Goal: Transaction & Acquisition: Purchase product/service

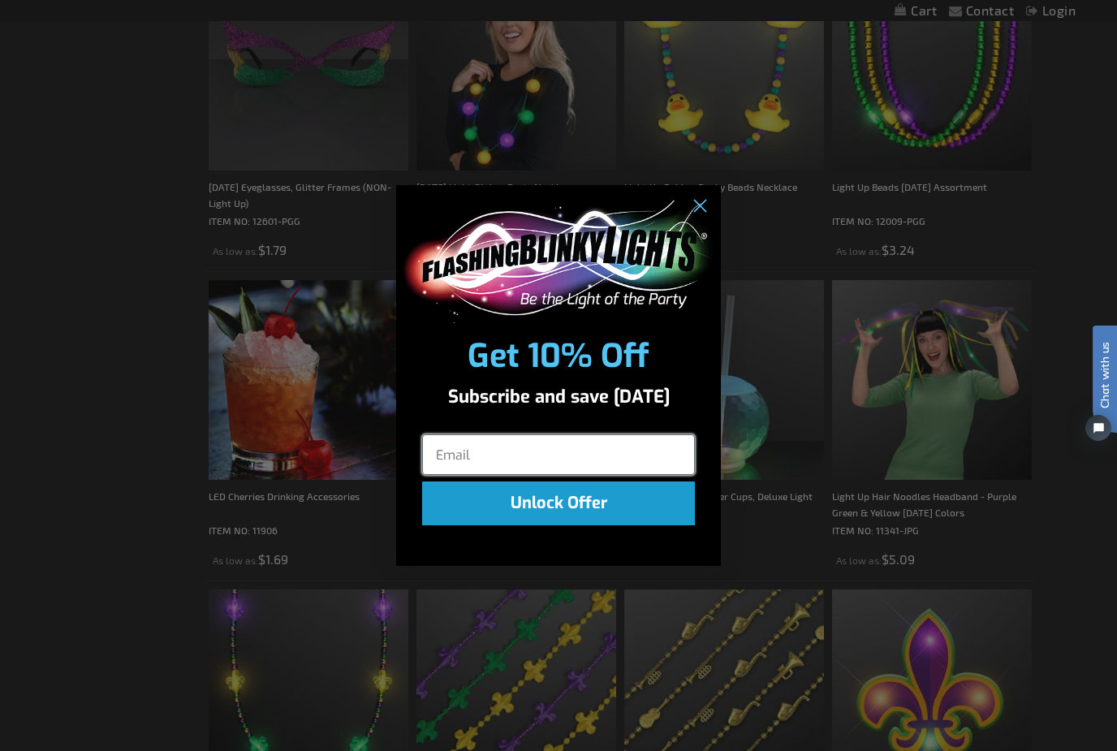
scroll to position [1450, 0]
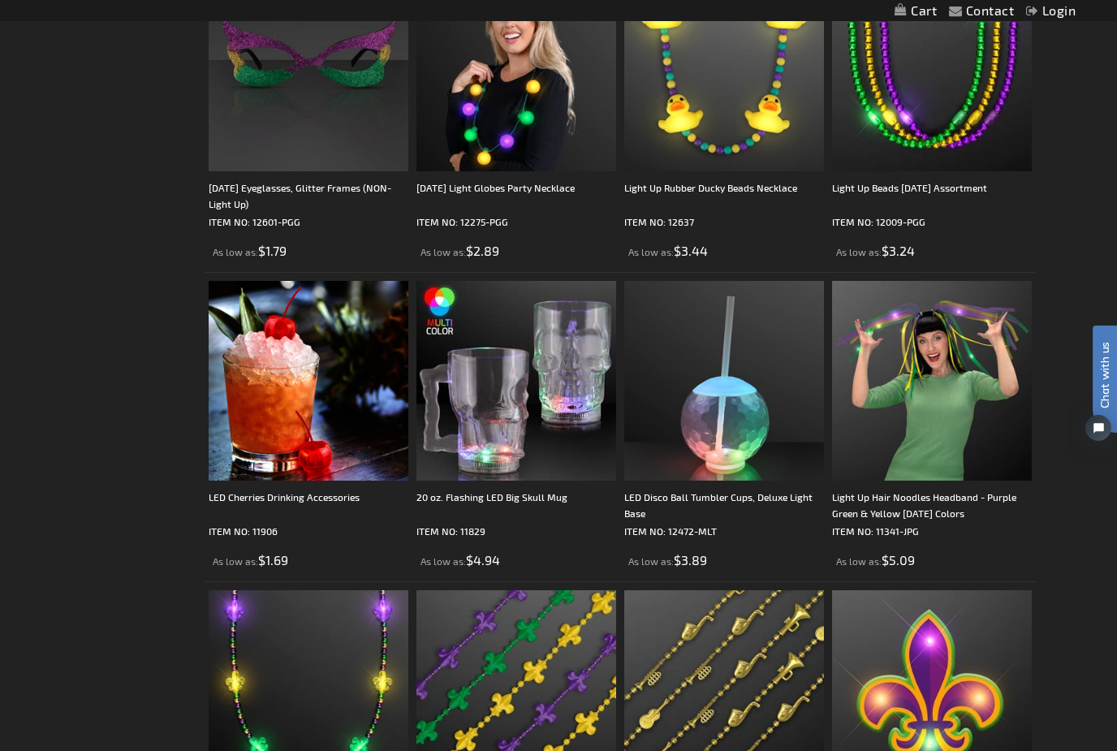
click at [67, 283] on div "Close dialog Get 10% Off Subscribe and save today Unlock Offer Submit" at bounding box center [558, 375] width 1117 height 751
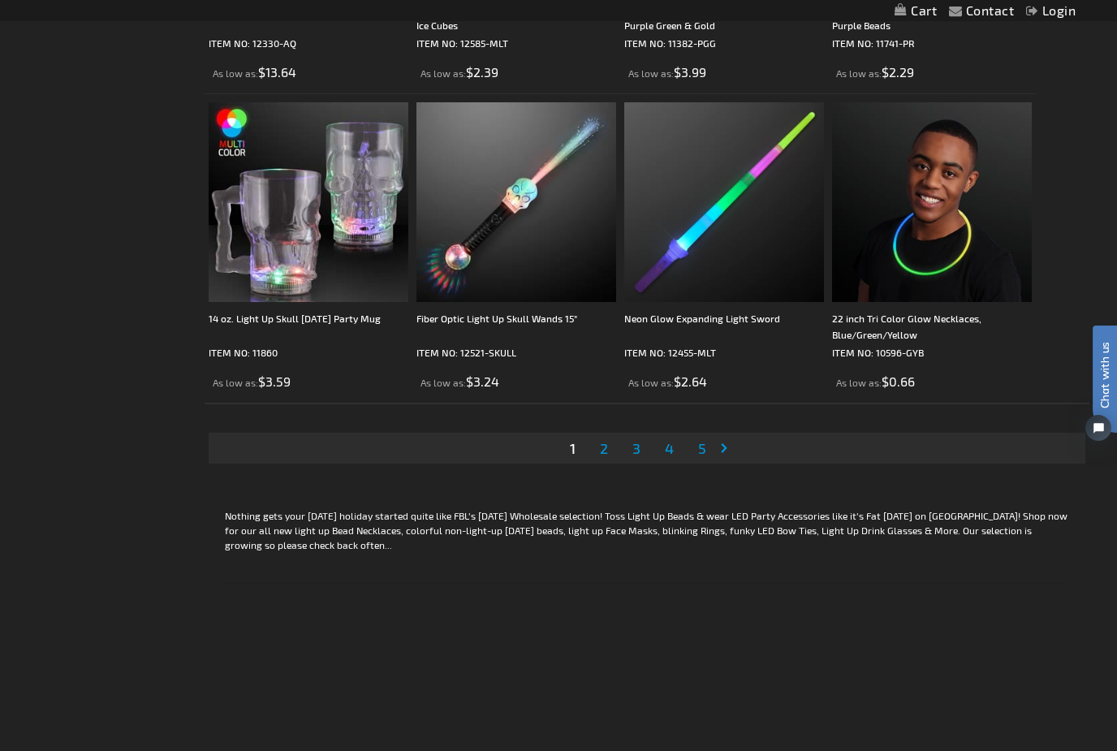
scroll to position [4820, 0]
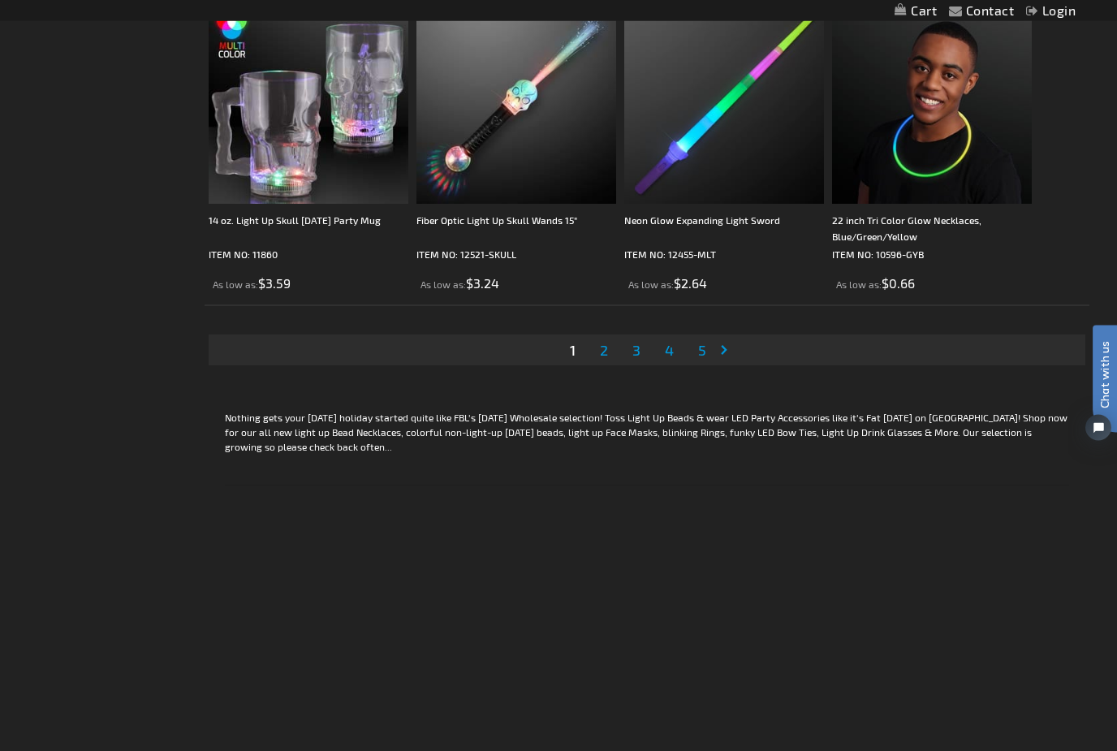
click at [610, 352] on link "Page 2" at bounding box center [604, 351] width 15 height 24
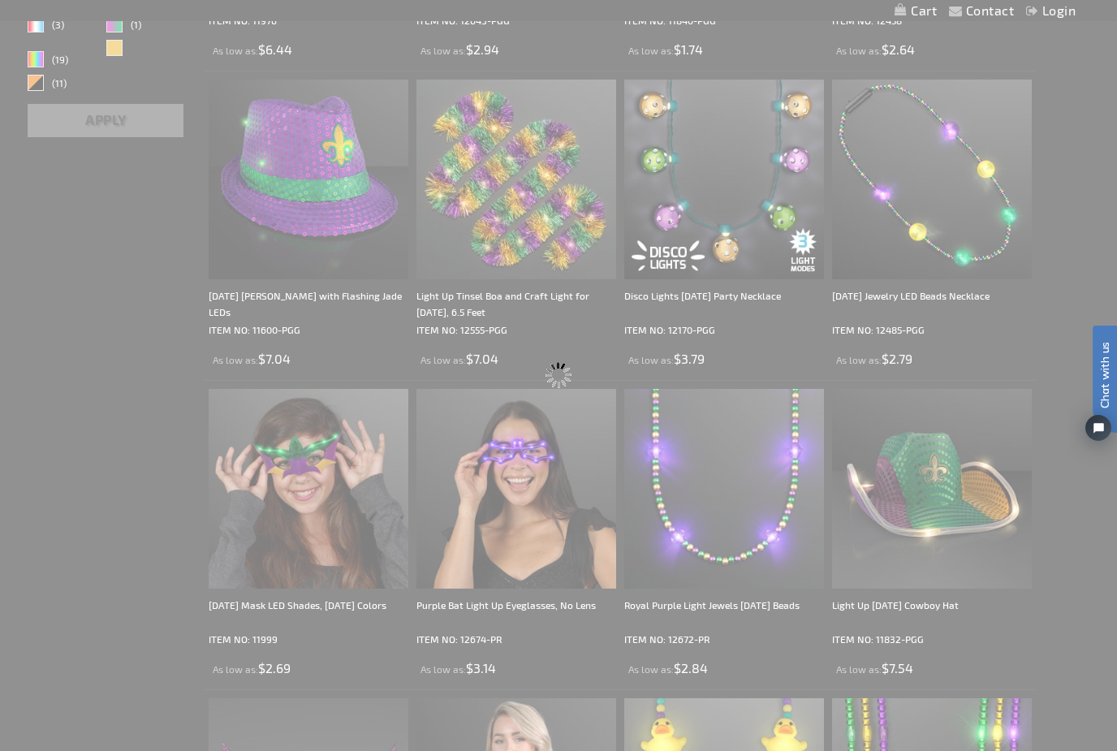
scroll to position [0, 0]
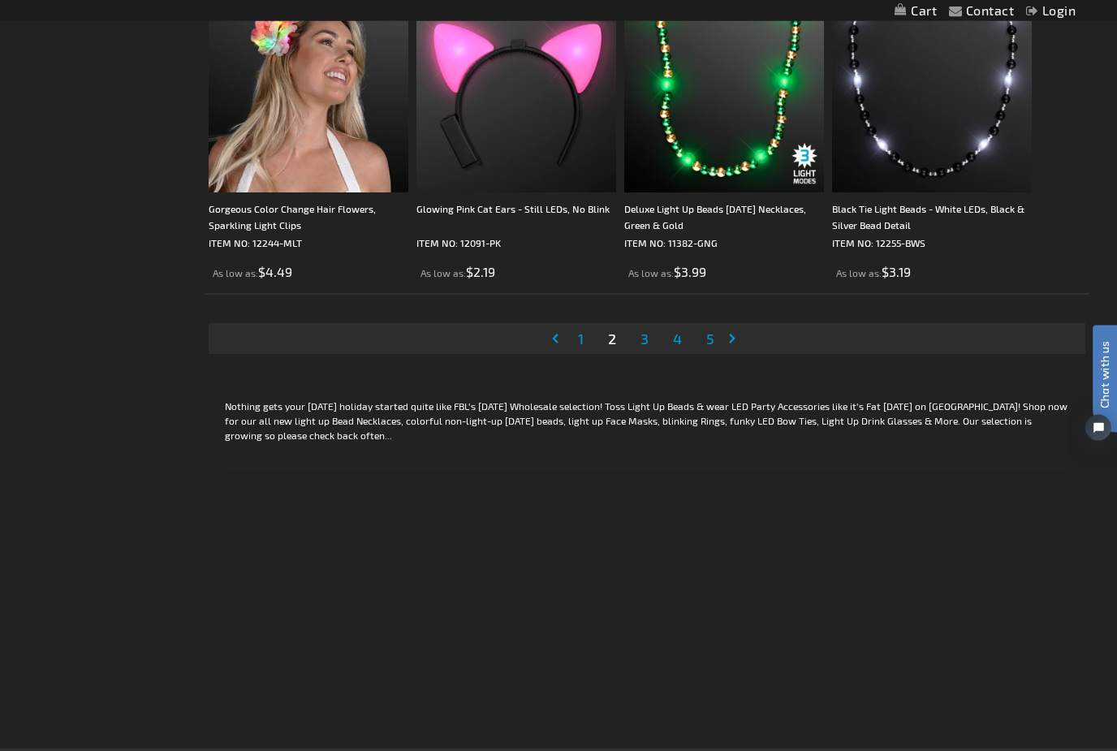
scroll to position [4835, 0]
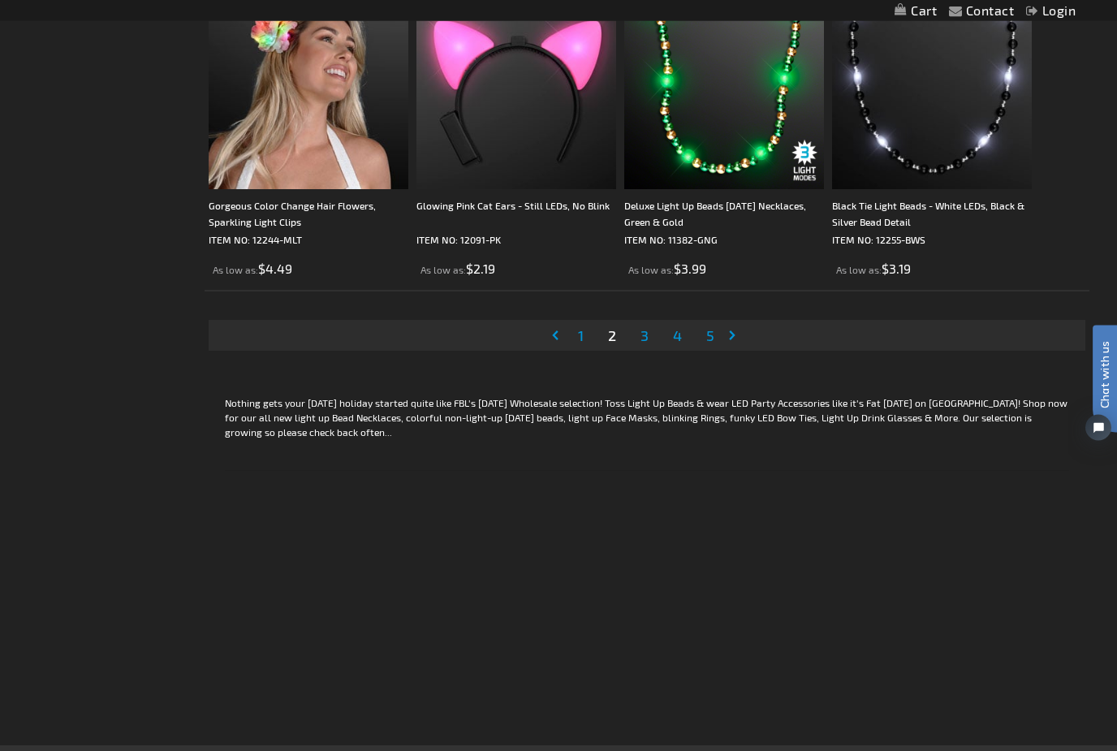
click at [661, 338] on ul "Page Previous Page 1 You're currently reading page 2 Page 3 Page 4 Page 5 Page …" at bounding box center [647, 336] width 193 height 31
click at [641, 344] on link "Page 3" at bounding box center [644, 336] width 15 height 24
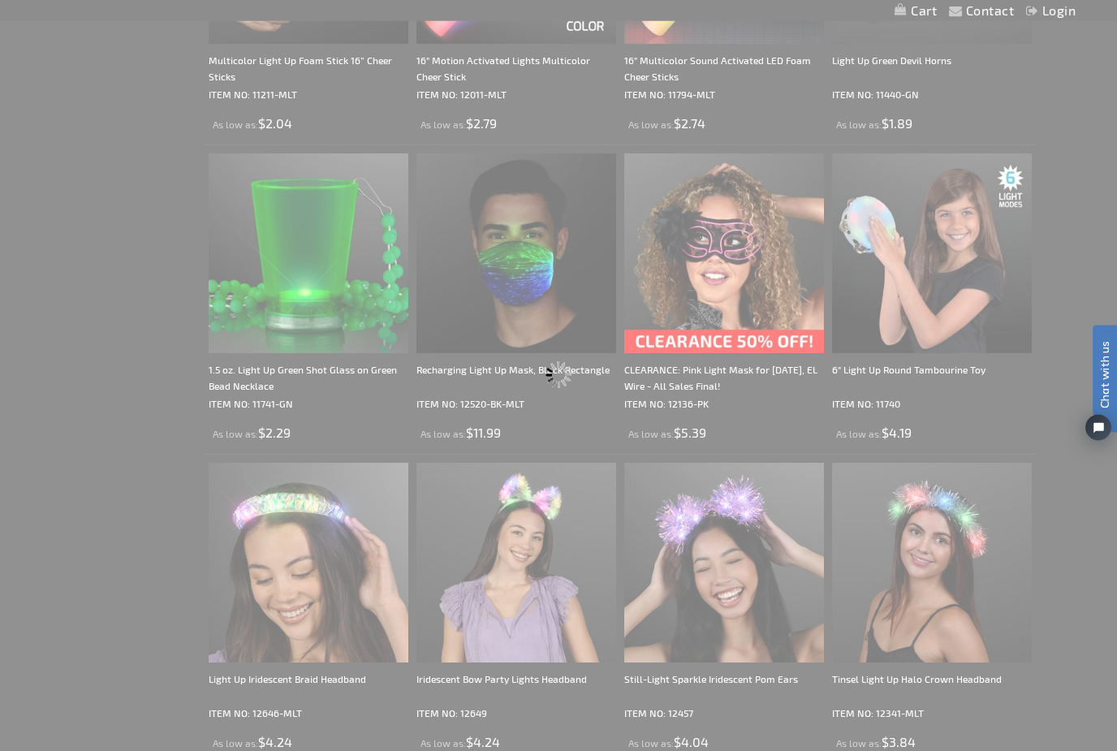
scroll to position [0, 0]
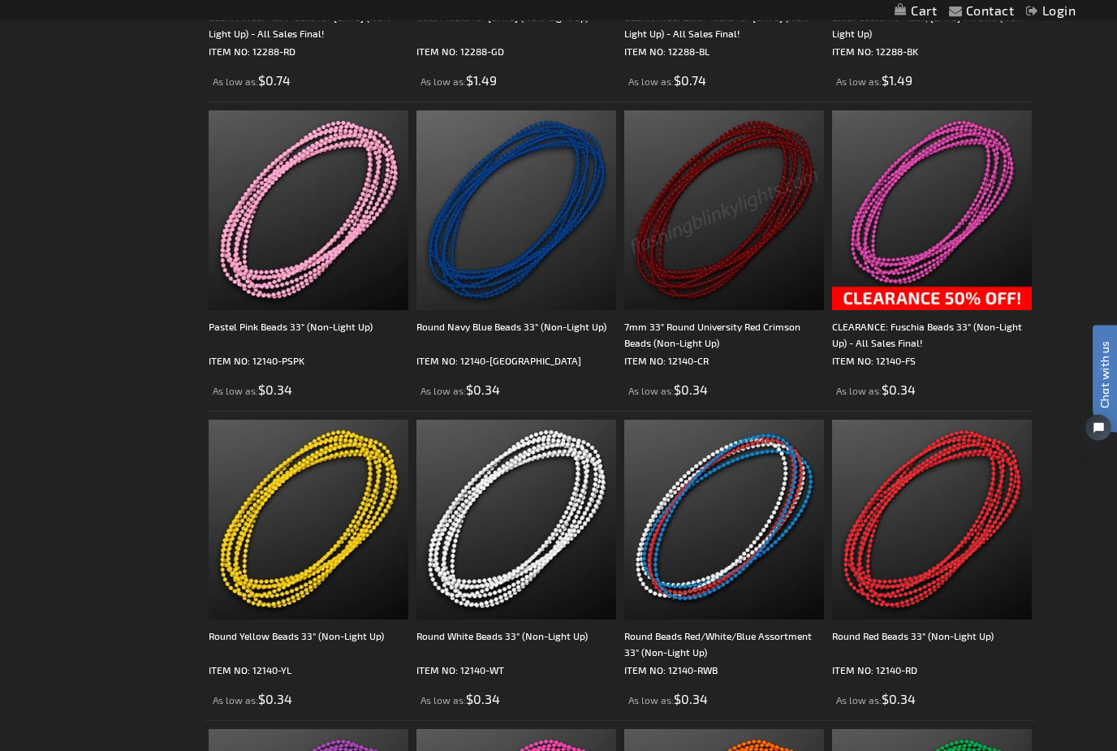
scroll to position [4096, 0]
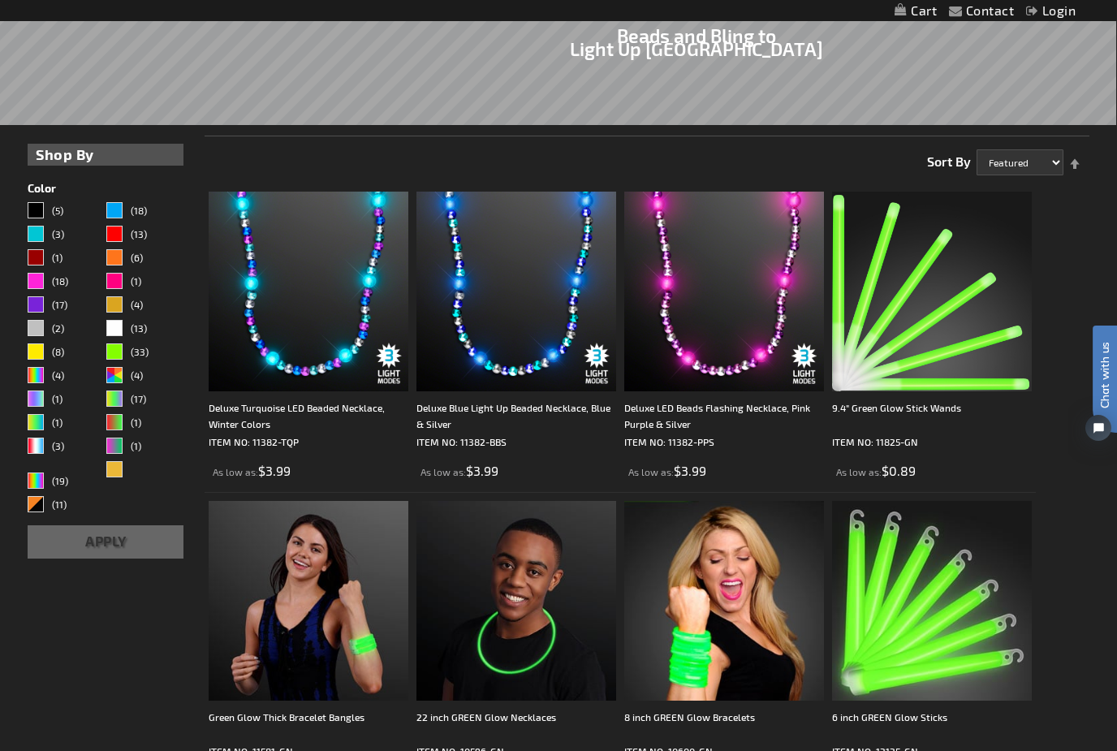
scroll to position [300, 0]
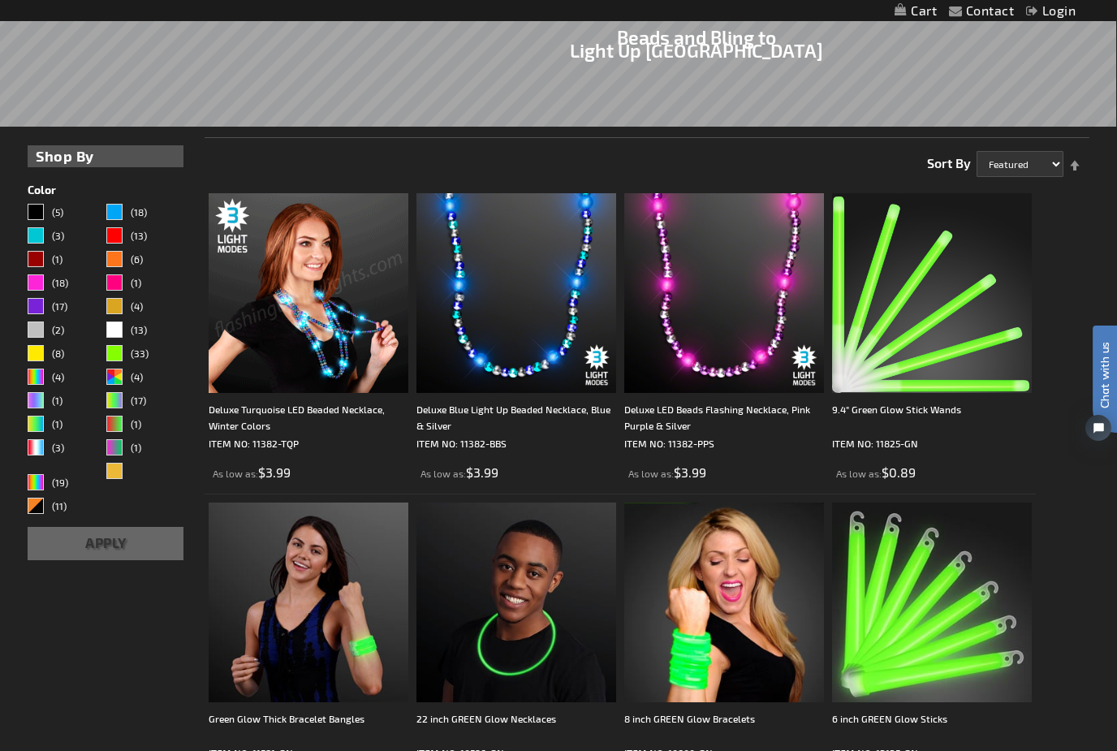
click at [292, 317] on img at bounding box center [309, 293] width 200 height 200
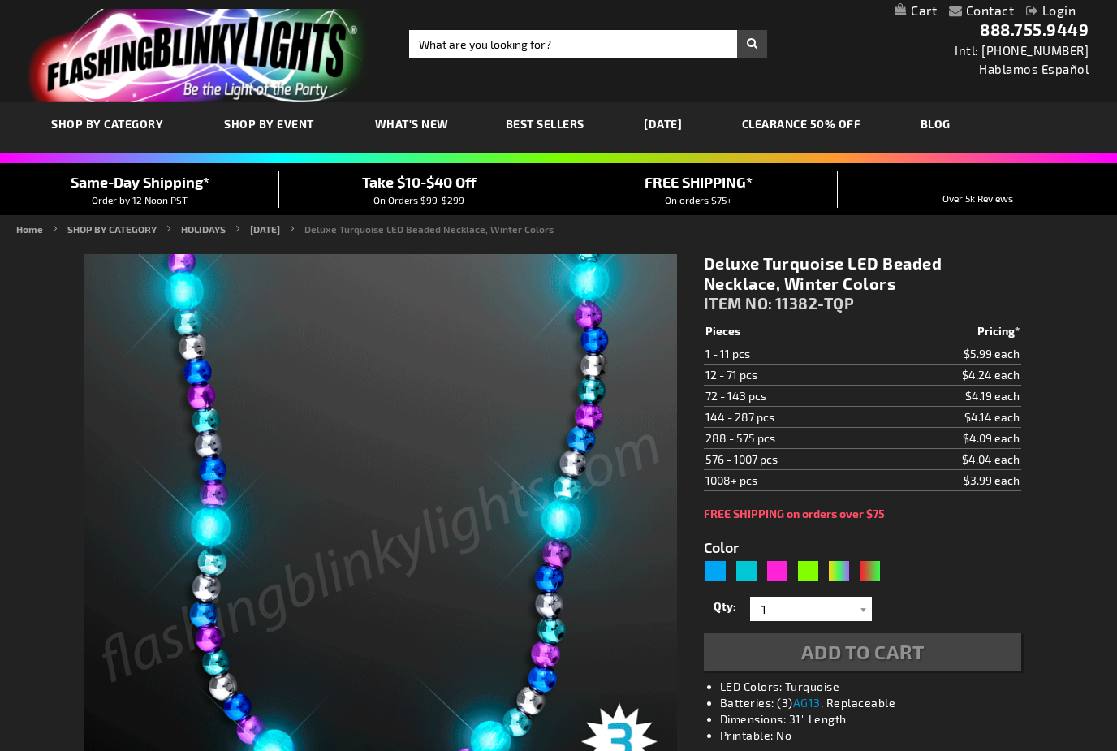
type input "5653"
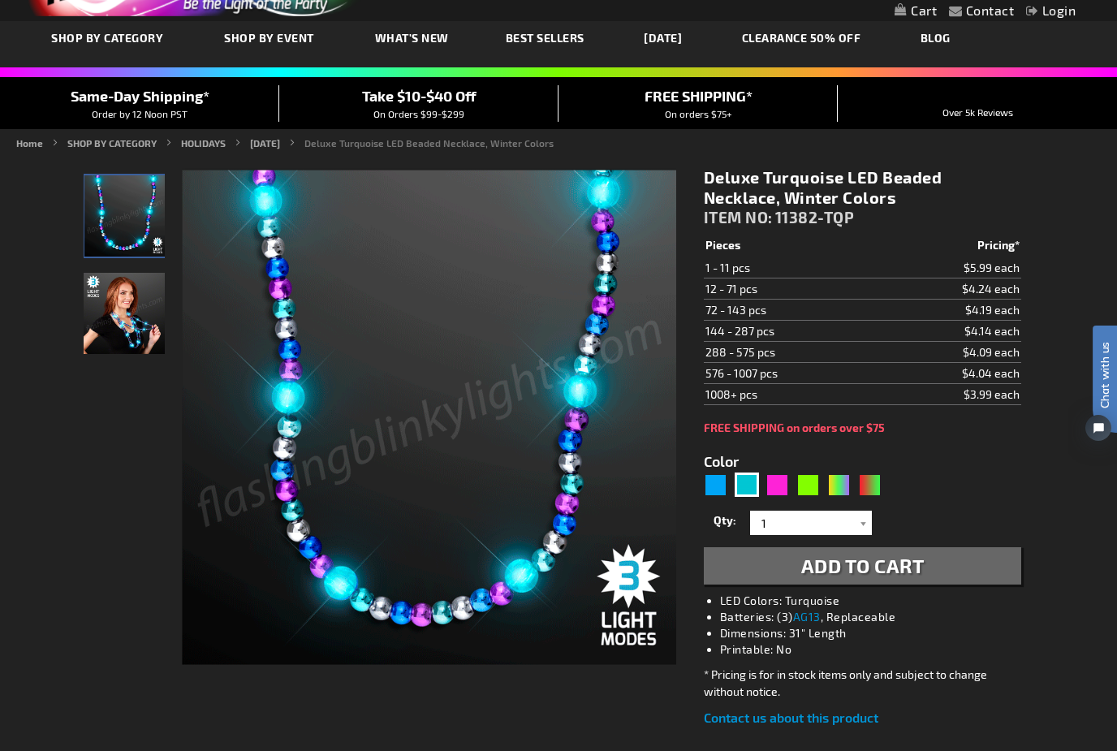
scroll to position [62, 0]
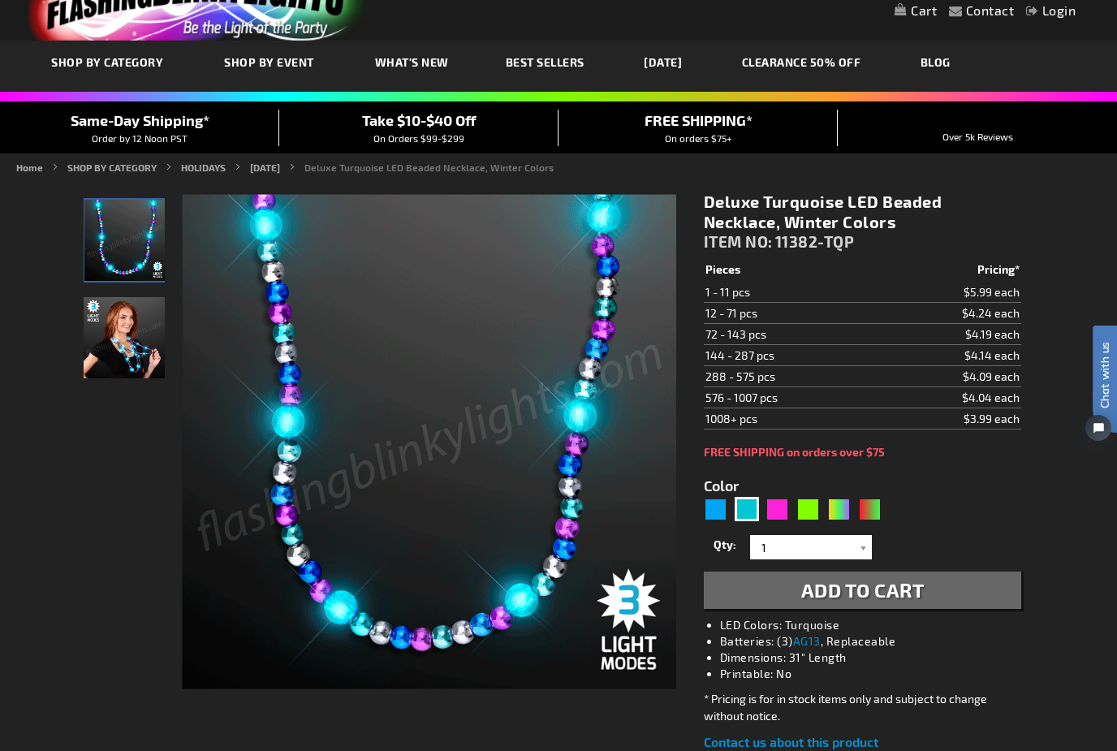
click at [921, 596] on span "Add to Cart" at bounding box center [863, 590] width 123 height 24
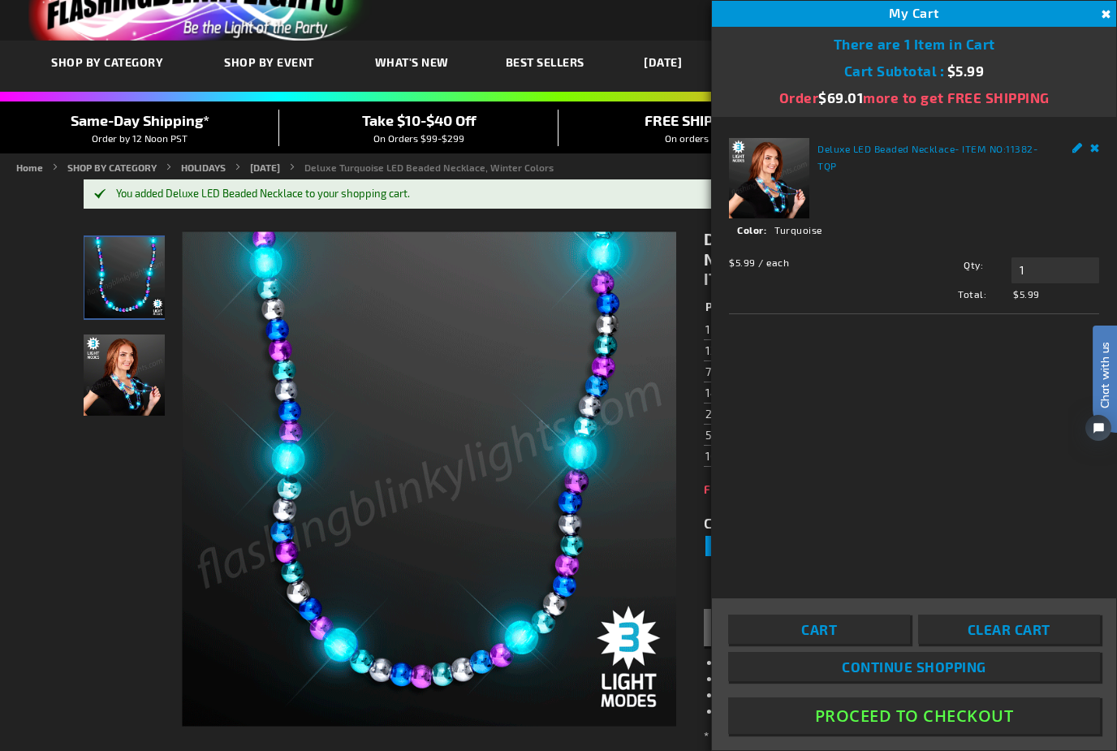
click at [972, 681] on link "Continue Shopping" at bounding box center [914, 666] width 372 height 29
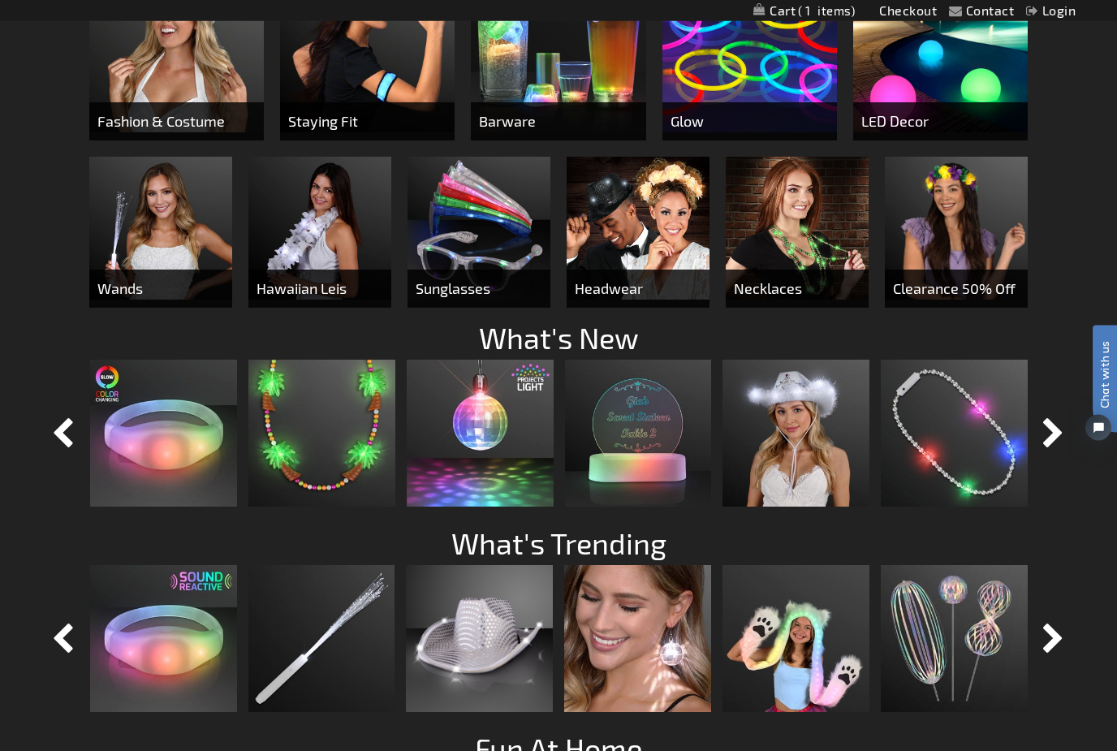
scroll to position [940, 0]
click at [339, 435] on img at bounding box center [321, 432] width 147 height 147
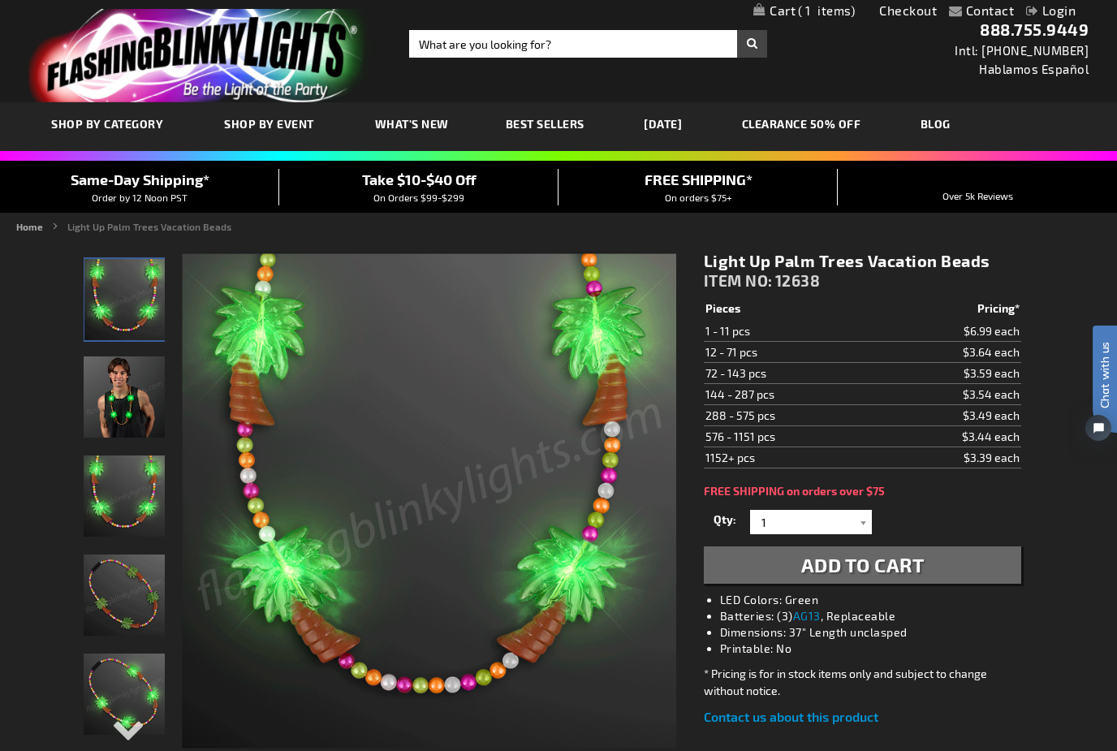
click at [920, 560] on span "Add to Cart" at bounding box center [863, 565] width 123 height 24
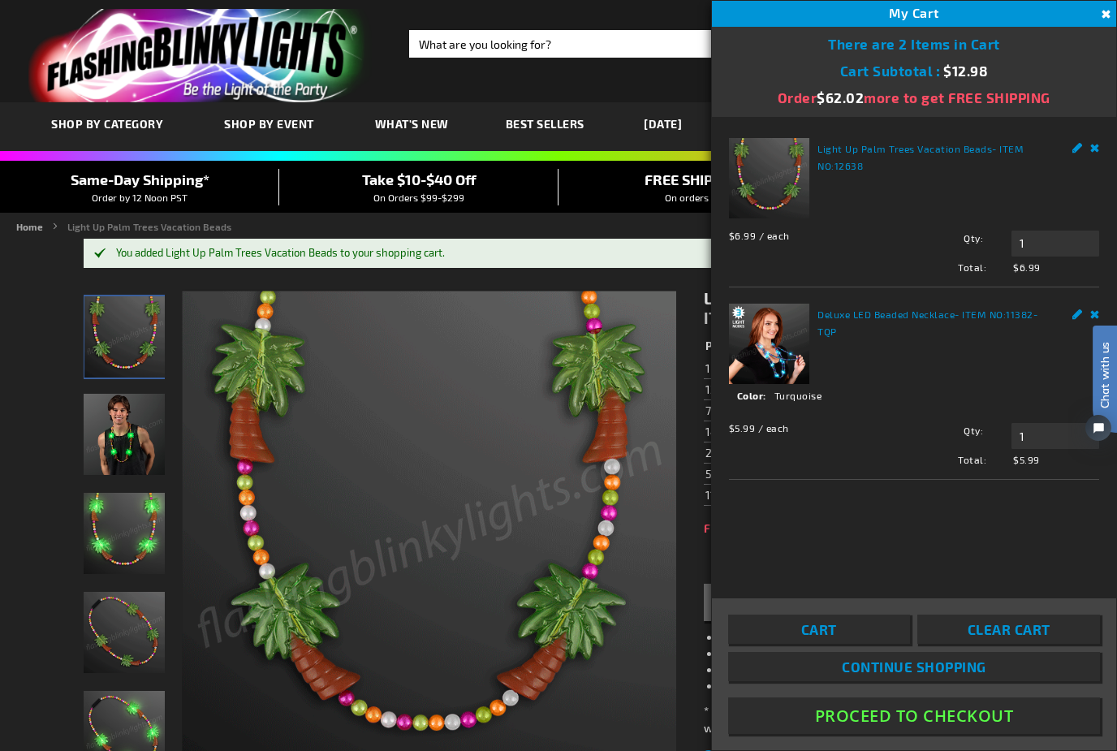
click at [957, 675] on span "Continue Shopping" at bounding box center [914, 667] width 145 height 16
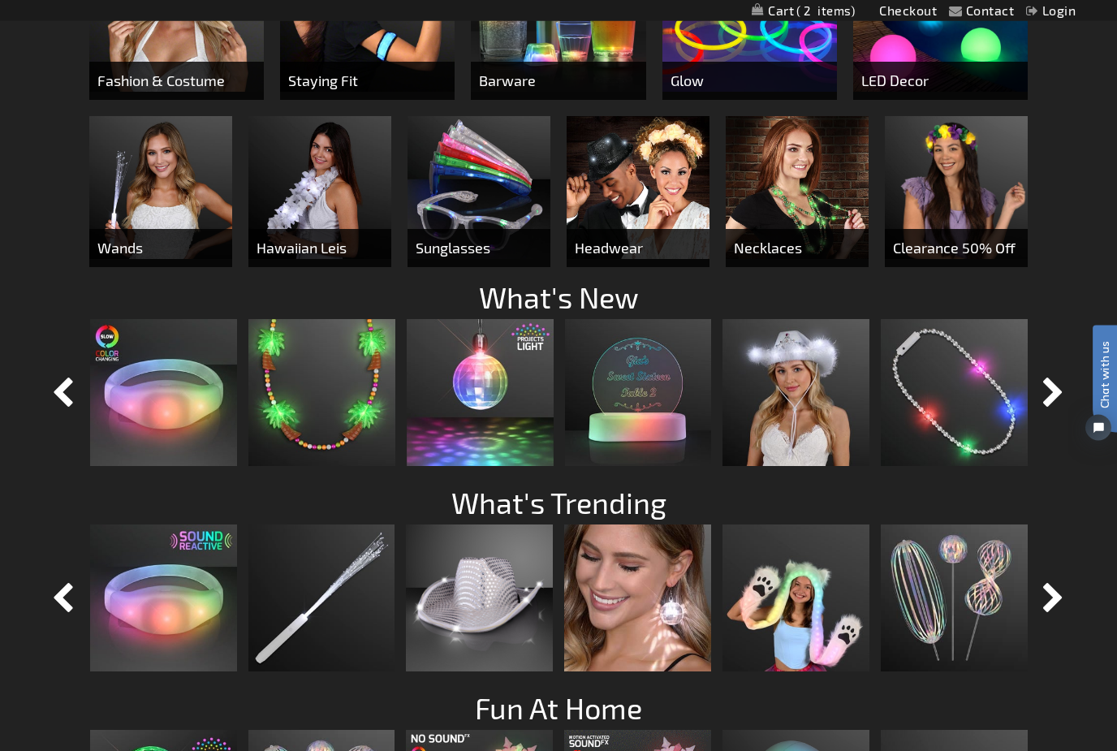
scroll to position [988, 0]
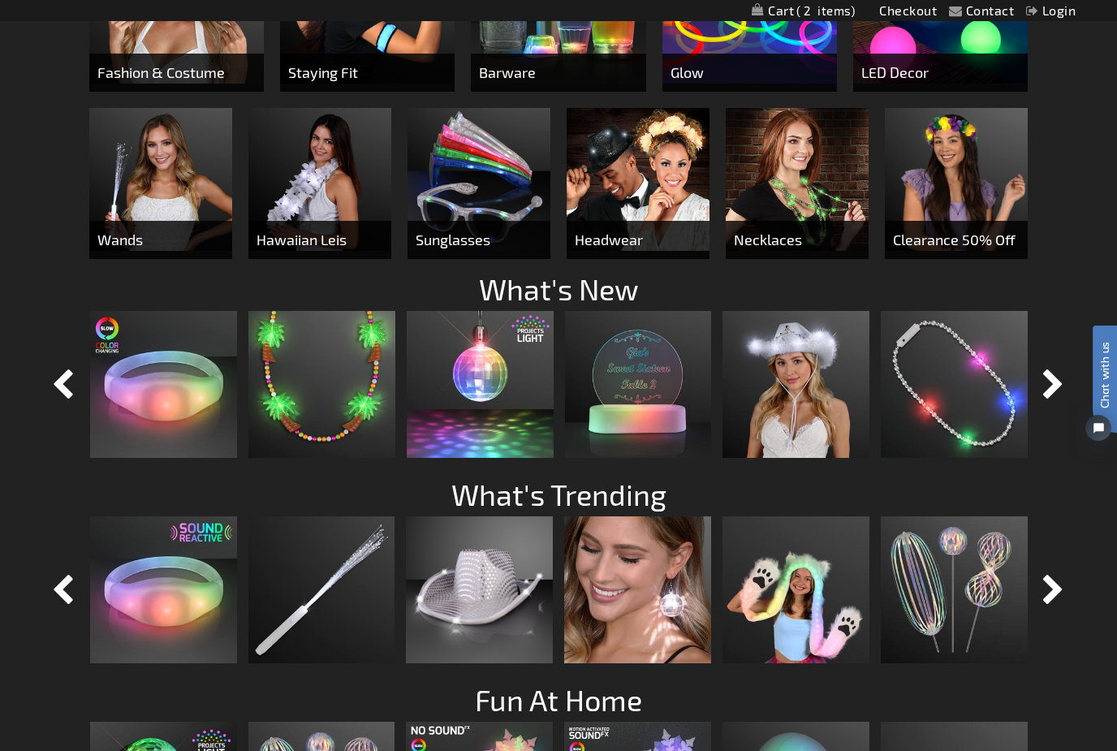
click at [333, 415] on img at bounding box center [321, 384] width 147 height 147
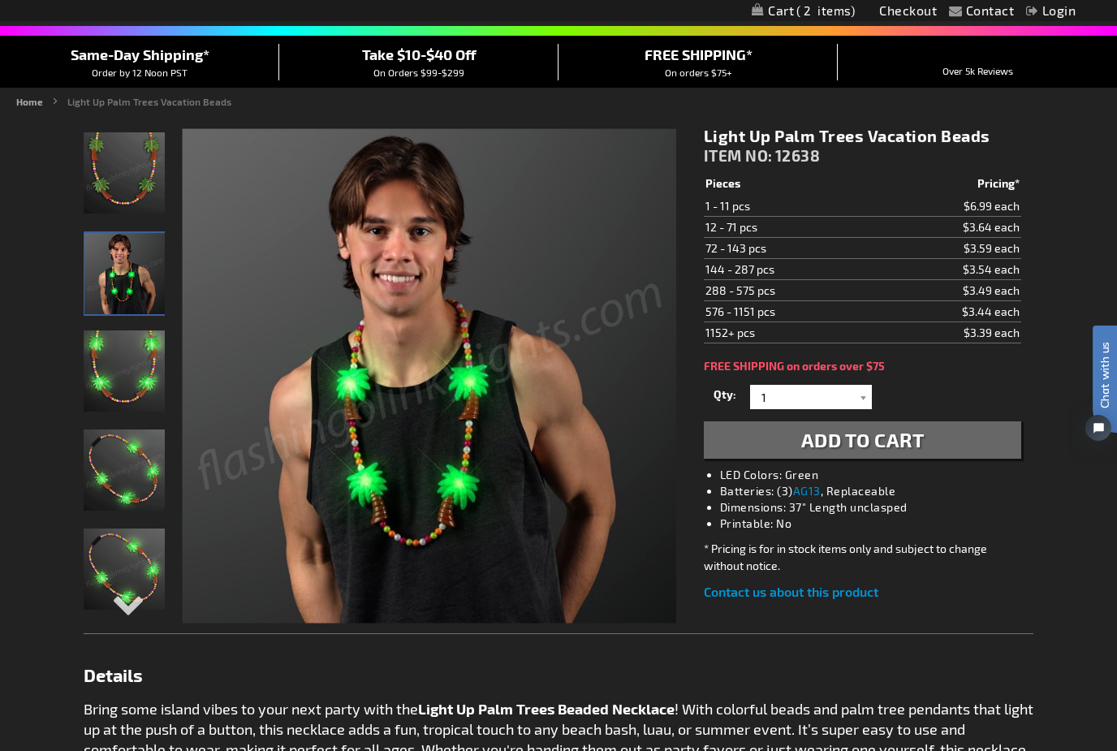
scroll to position [123, 0]
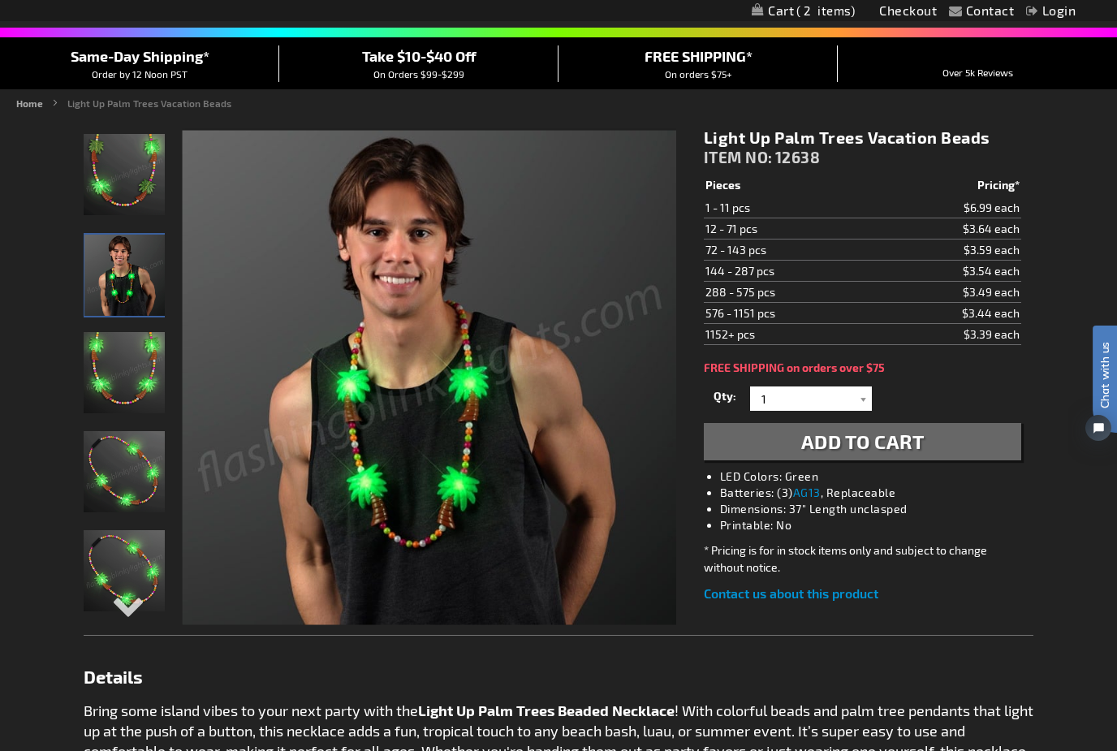
click at [124, 366] on img "Light Up Palm Trees Vacation Beads" at bounding box center [124, 372] width 81 height 81
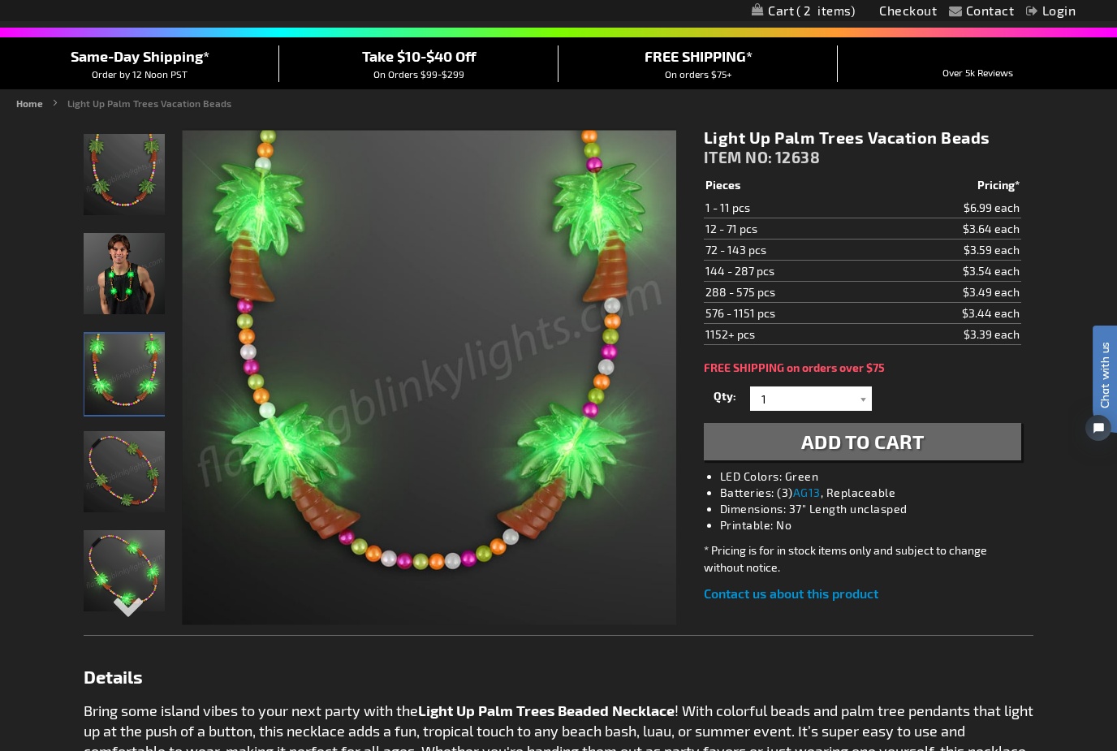
click at [118, 464] on img "Light Up Palm Trees Vacation Beads" at bounding box center [124, 471] width 81 height 81
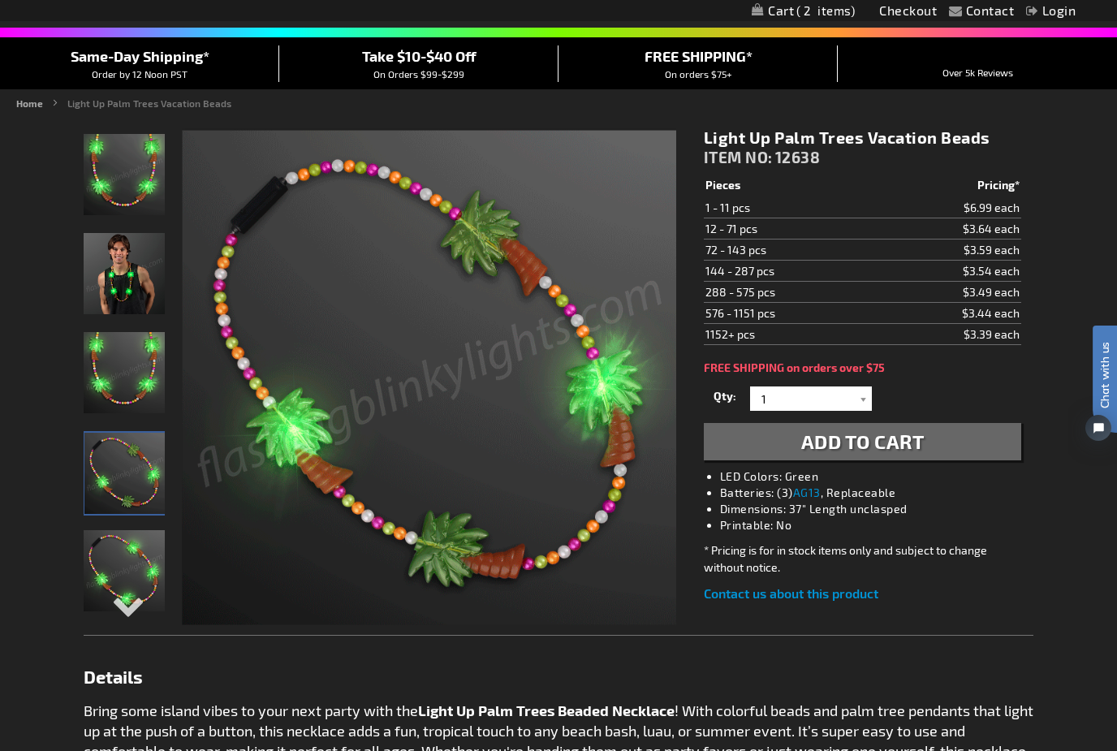
click at [115, 562] on img "Light Up Palm Trees Vacation Beads" at bounding box center [124, 570] width 81 height 81
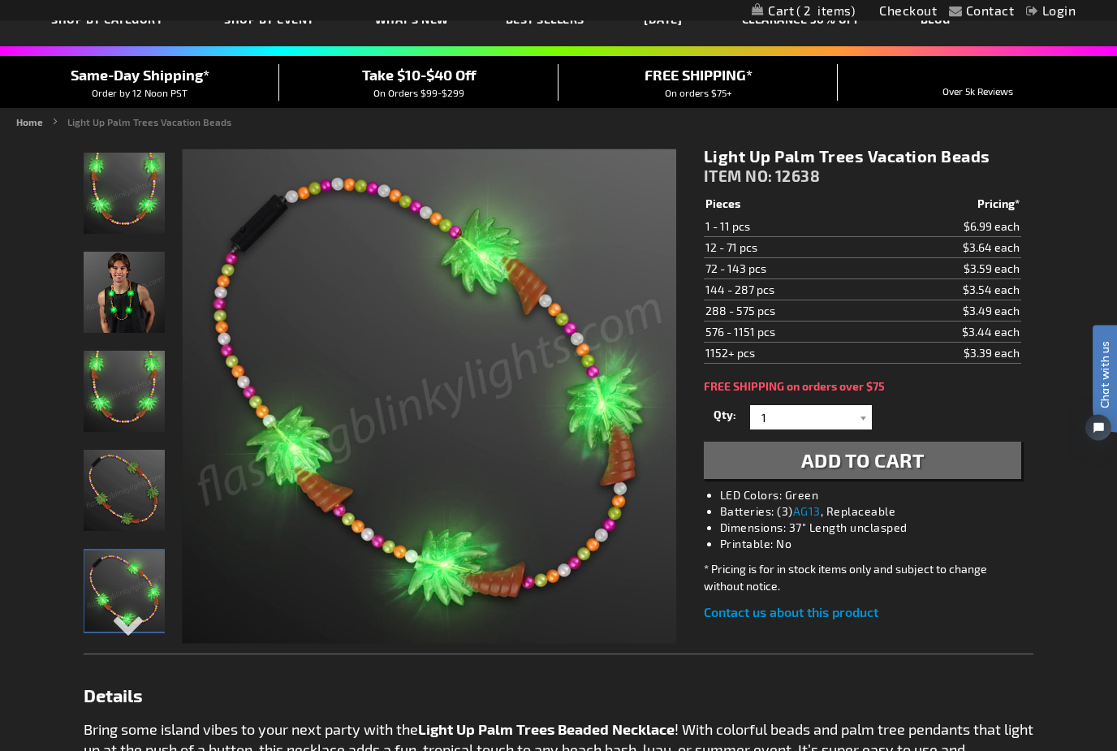
scroll to position [0, 0]
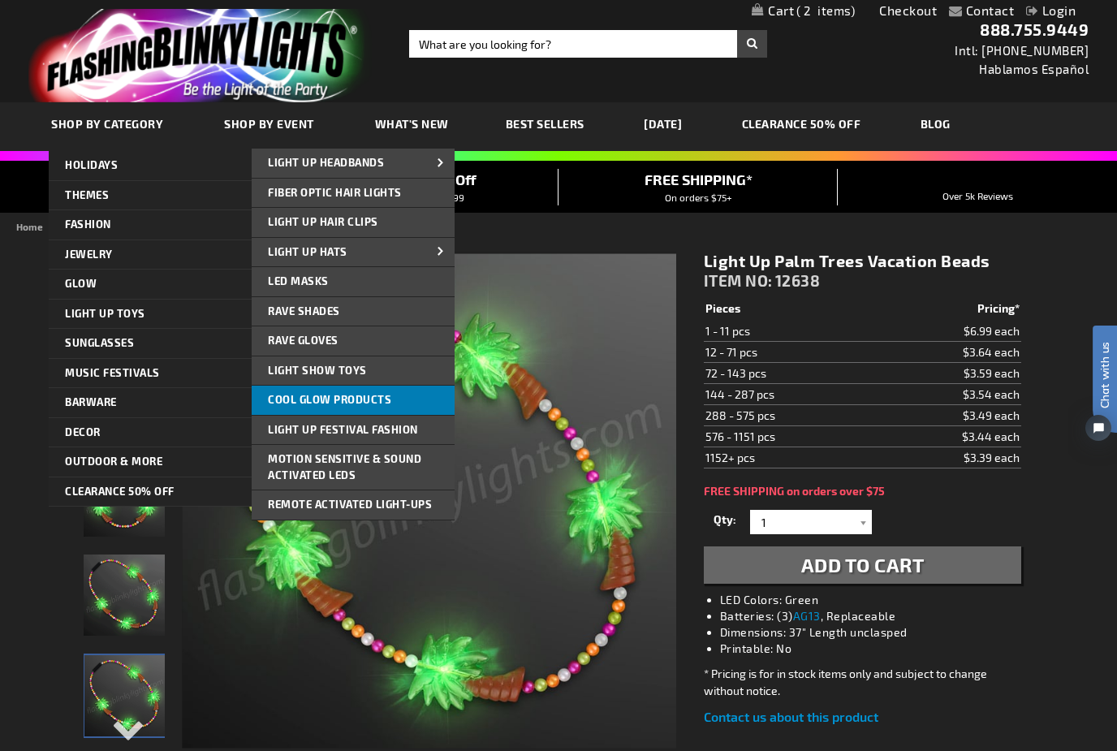
click at [378, 405] on link "Cool Glow Products" at bounding box center [353, 400] width 203 height 29
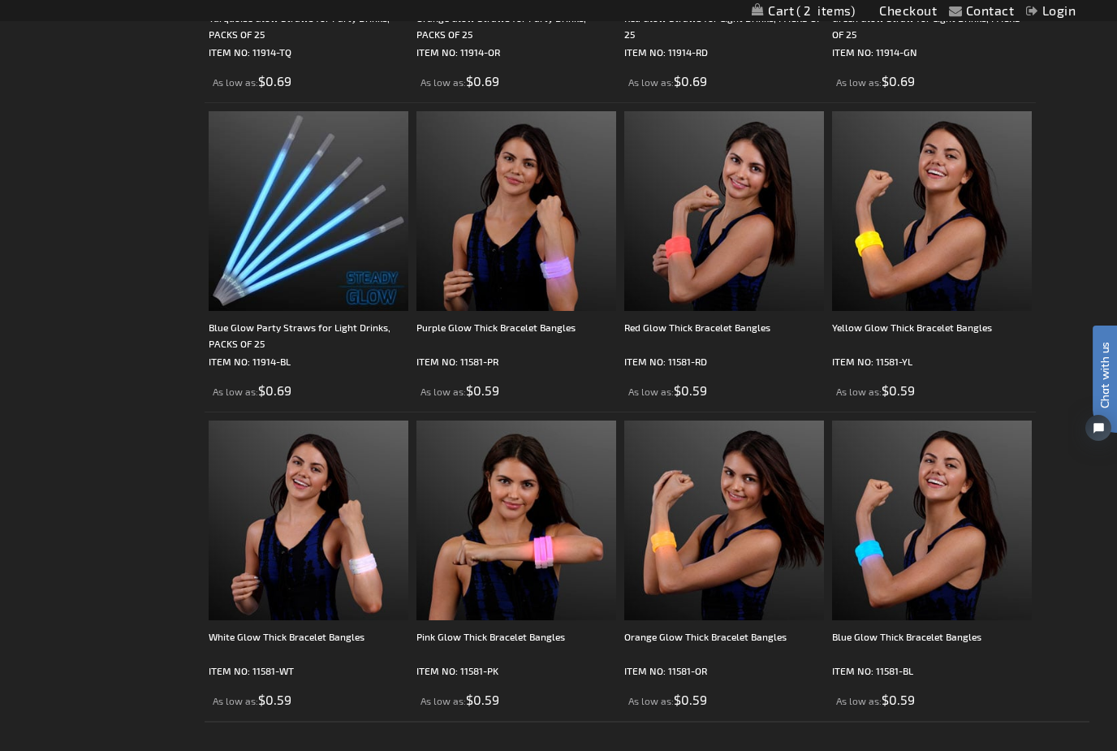
scroll to position [2401, 0]
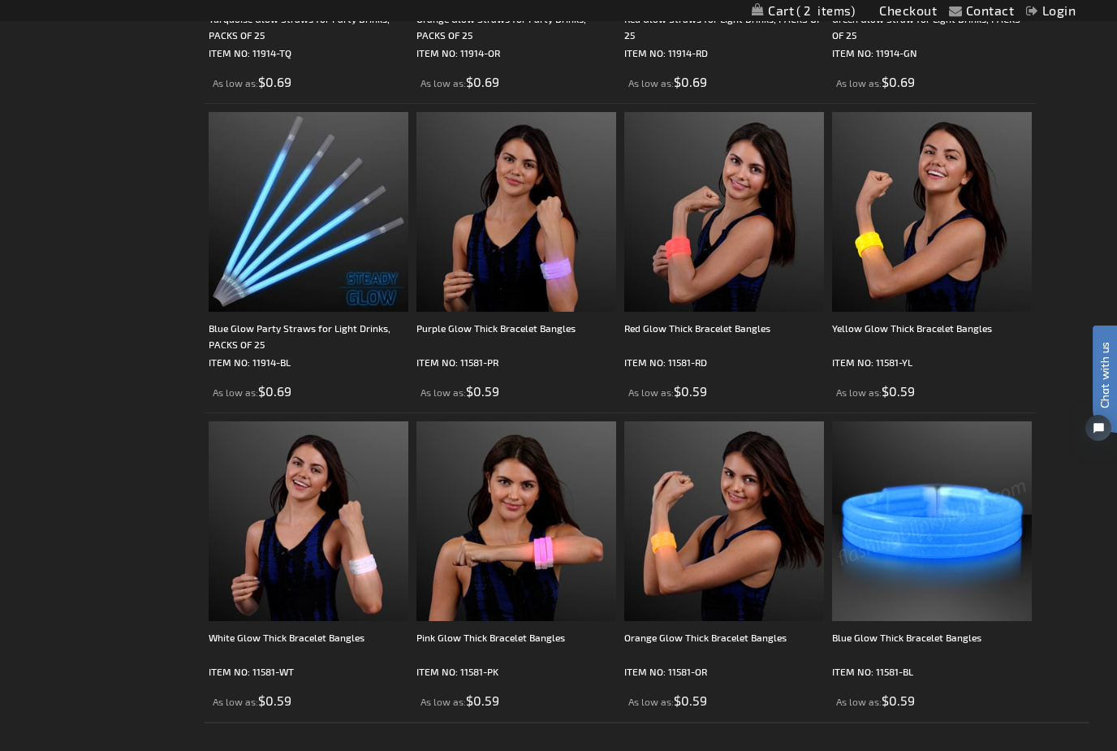
click at [929, 562] on img at bounding box center [932, 521] width 200 height 200
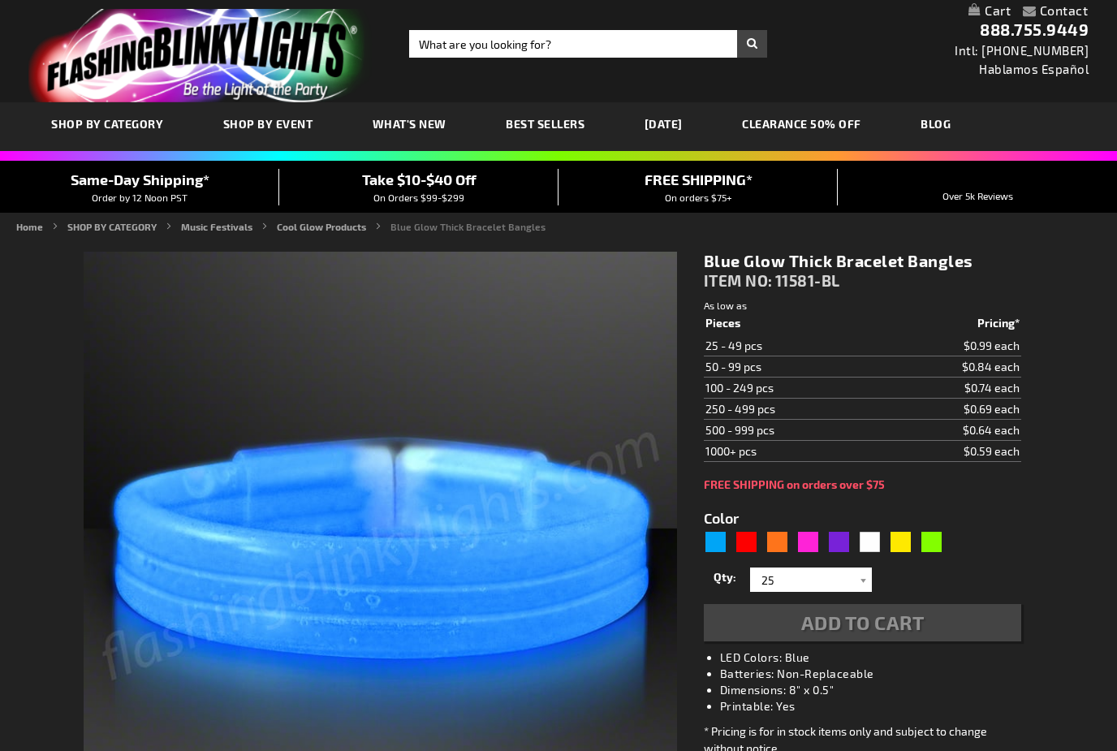
type input "5629"
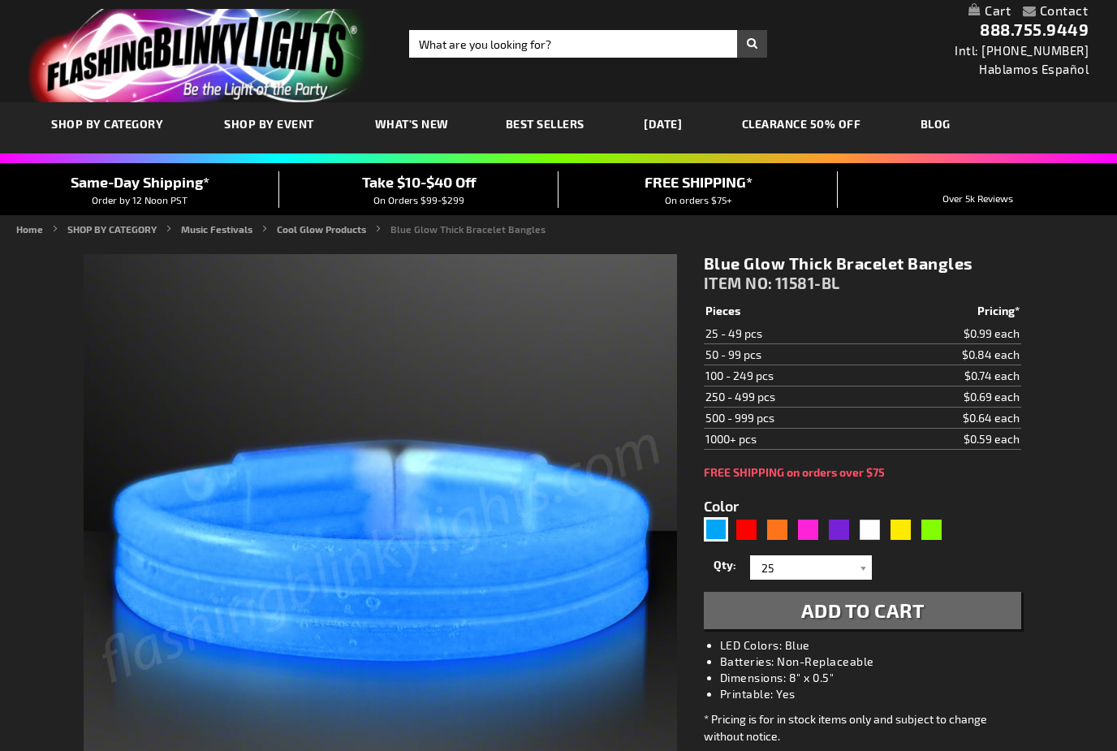
click at [959, 497] on form "Color 5629" at bounding box center [863, 554] width 318 height 150
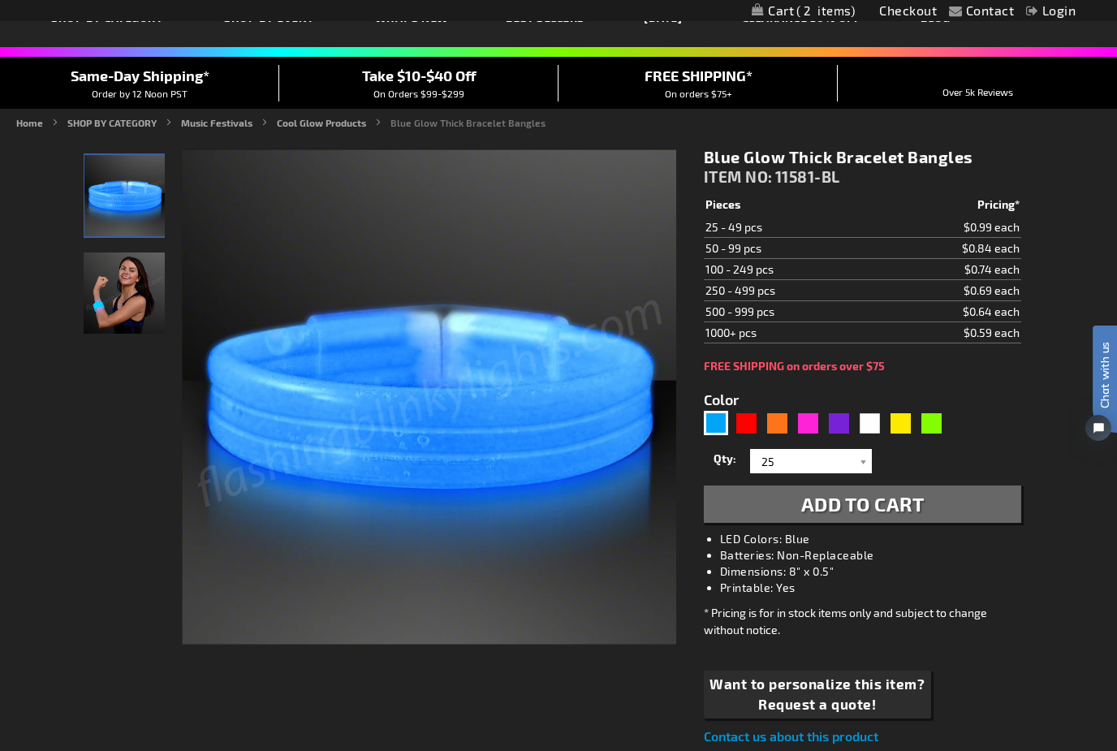
scroll to position [102, 0]
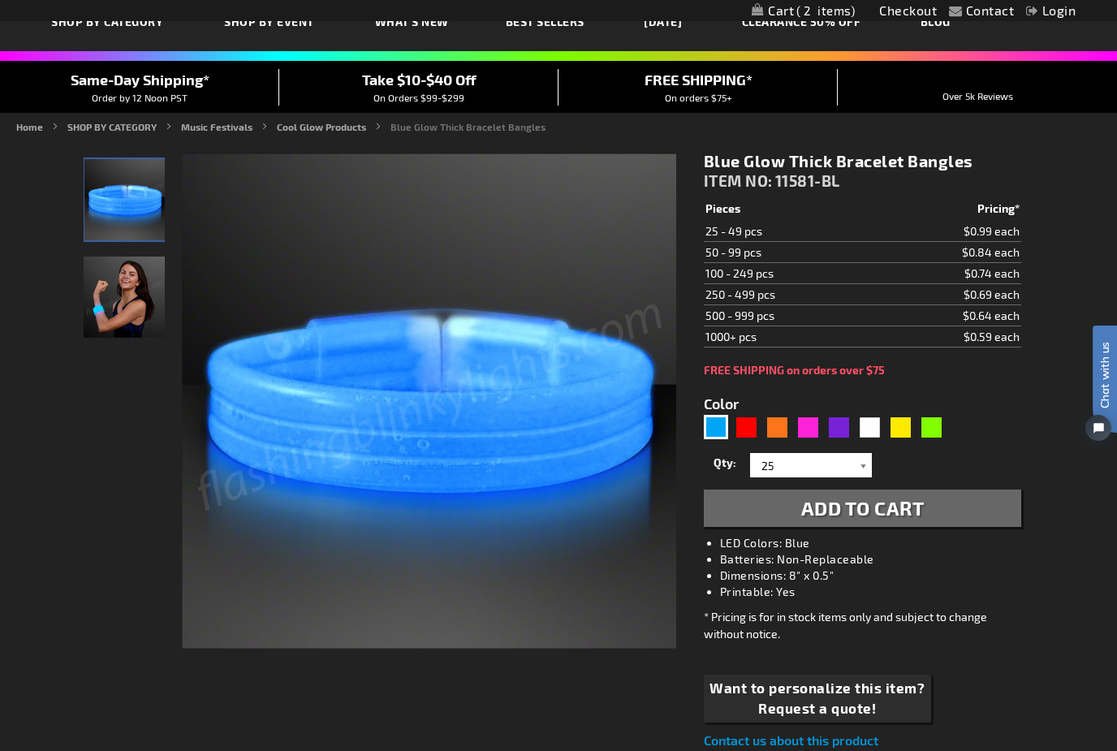
click at [869, 469] on div at bounding box center [864, 465] width 16 height 24
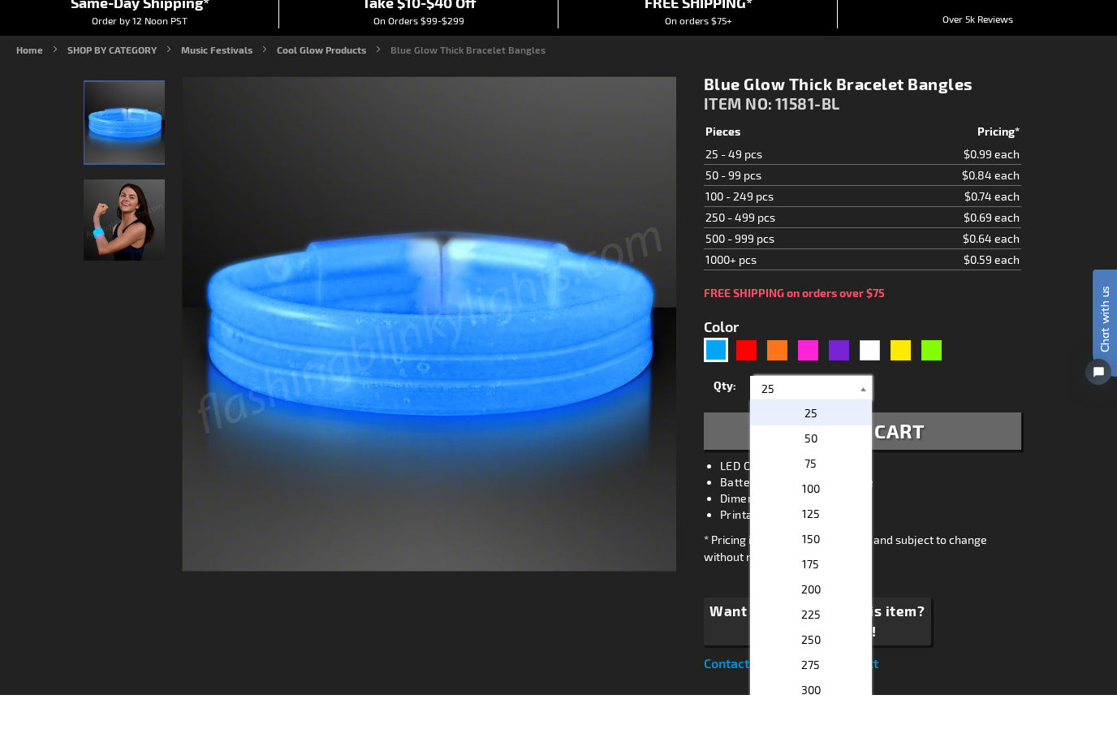
scroll to position [150, 0]
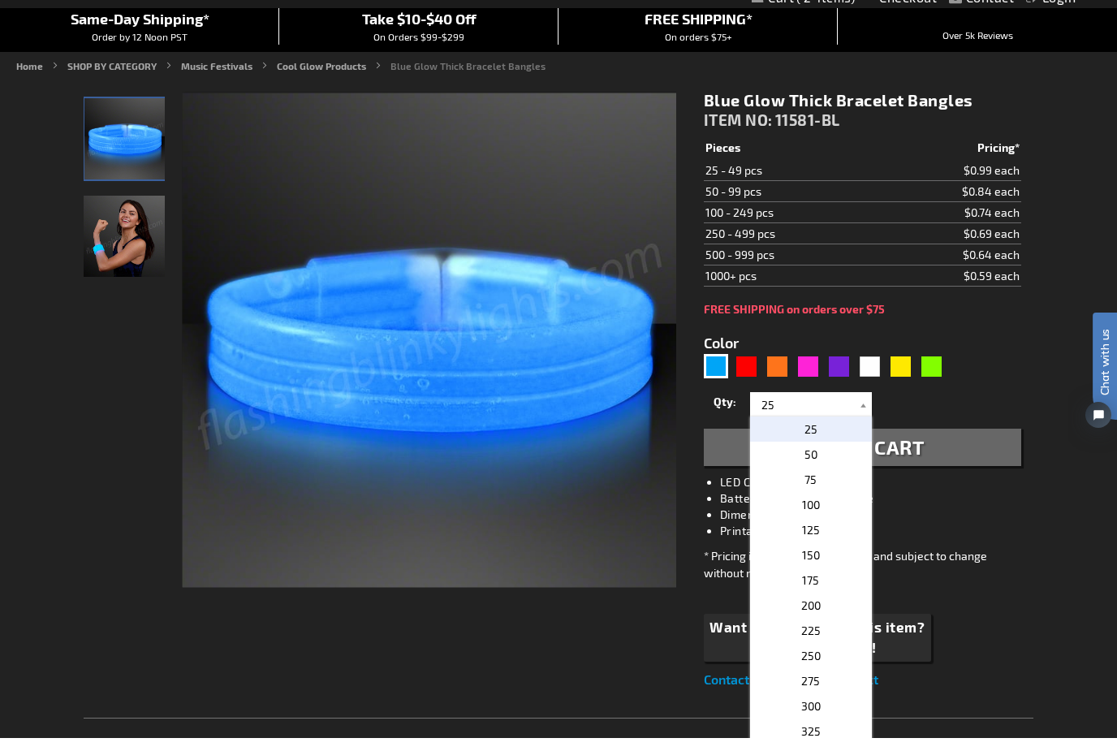
click at [1042, 636] on main "Checkout as a new customer Creating an account has many benefits: See order and…" at bounding box center [558, 698] width 974 height 1214
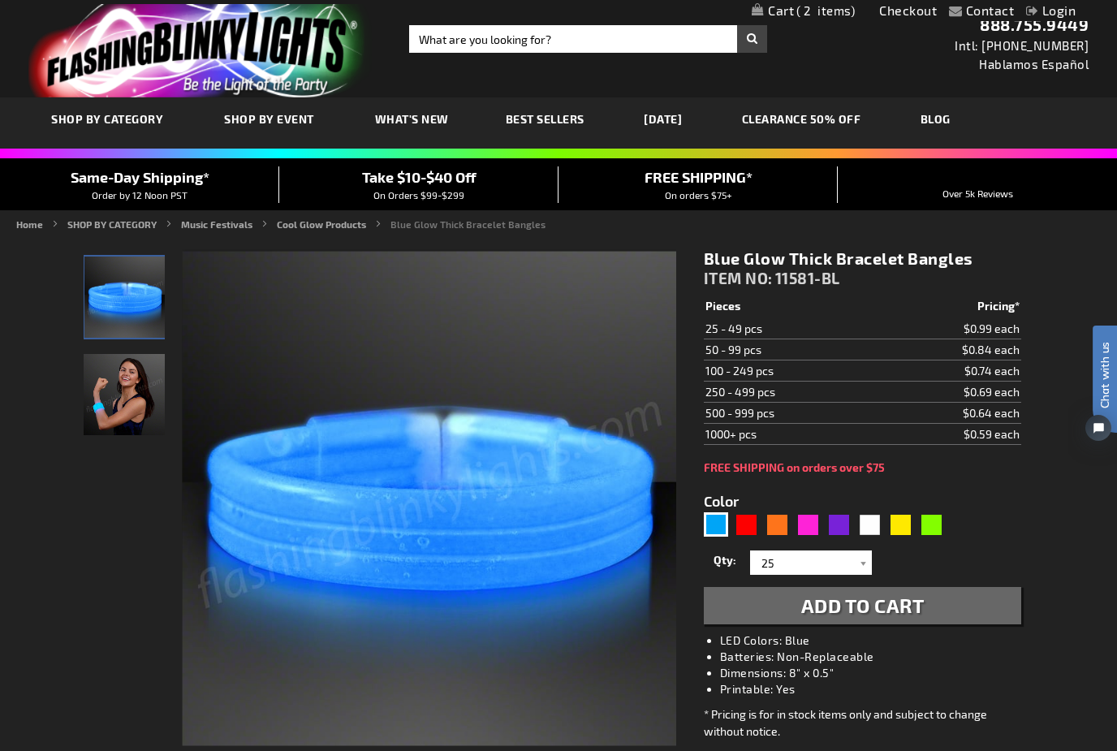
scroll to position [0, 0]
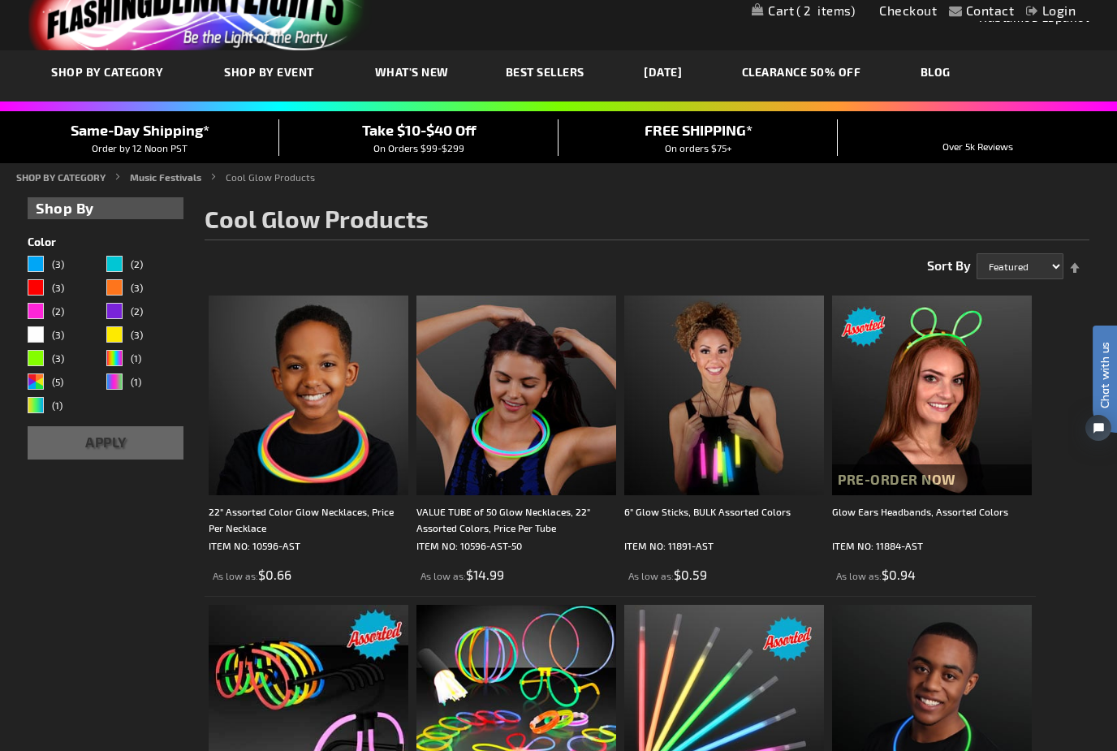
click at [511, 440] on img at bounding box center [517, 396] width 200 height 200
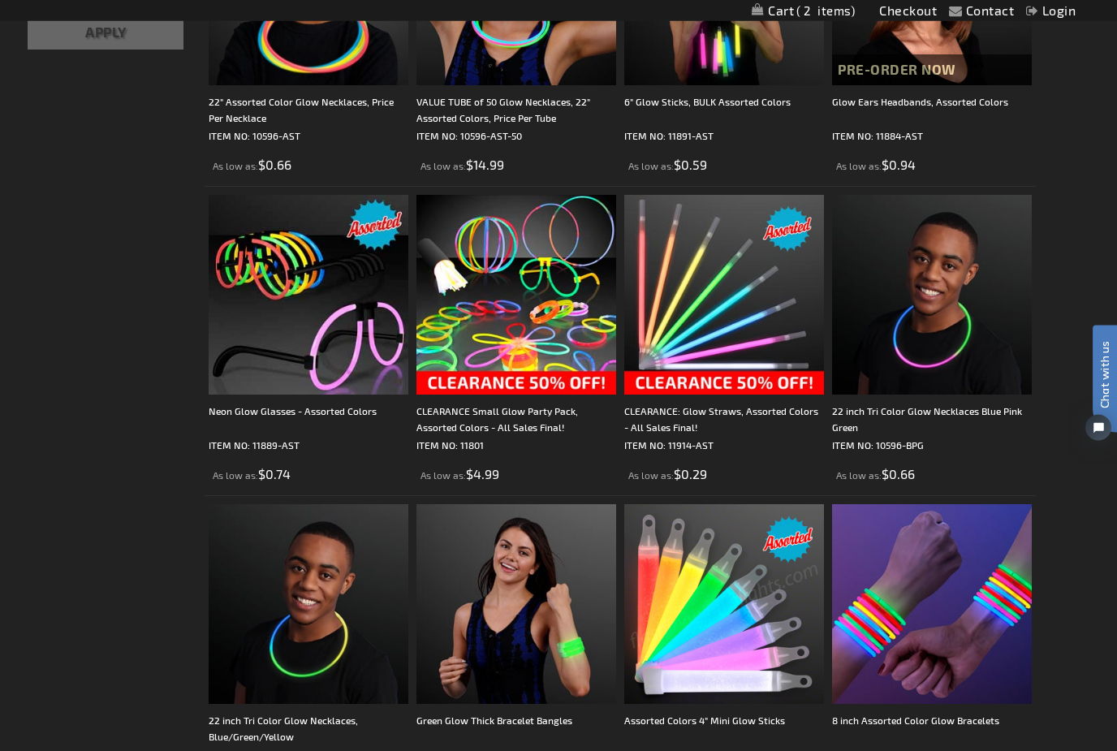
scroll to position [462, 0]
click at [952, 335] on img at bounding box center [932, 295] width 200 height 200
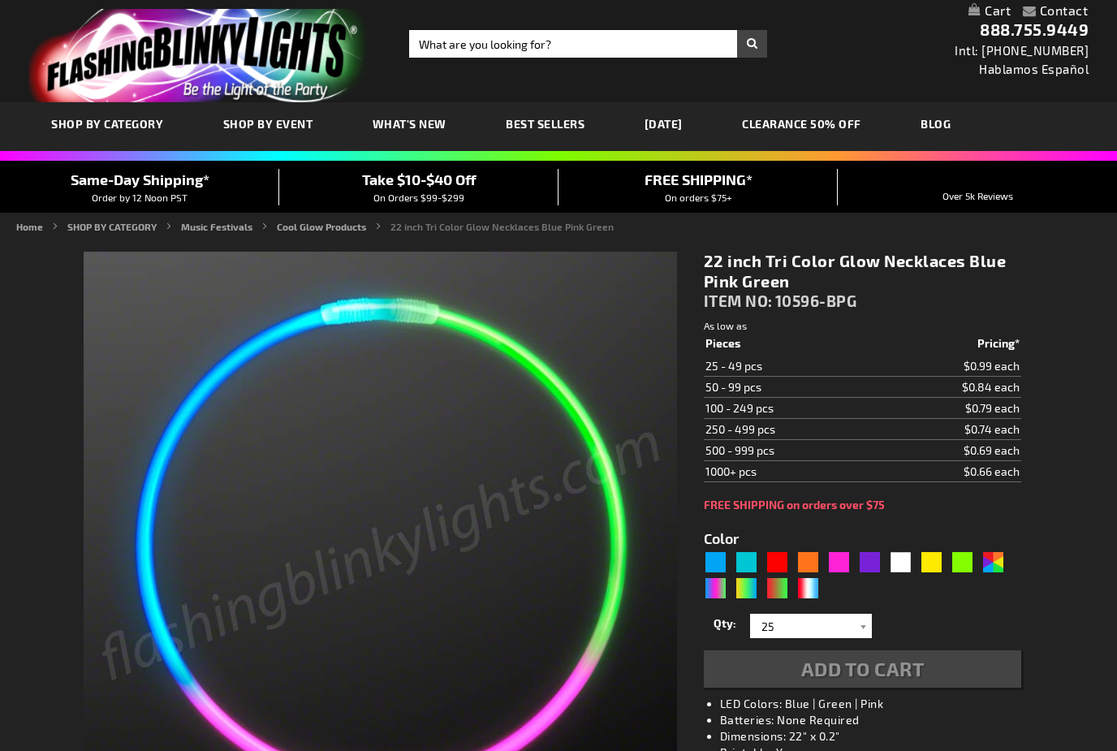
type input "5632"
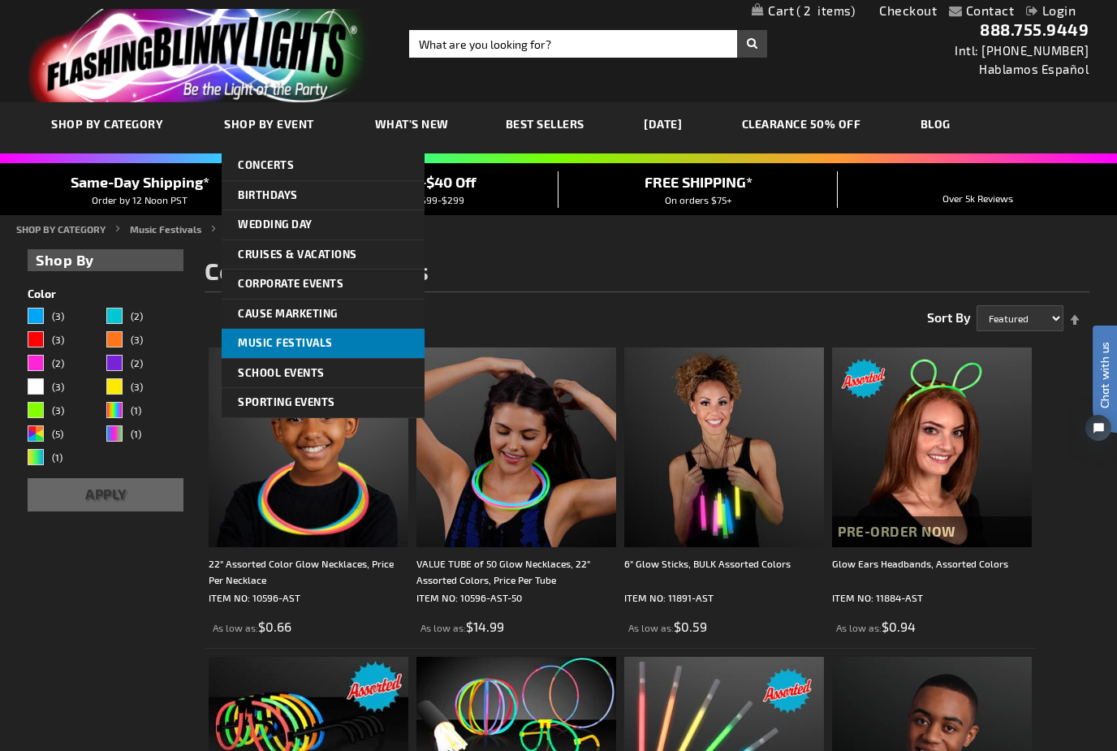
click at [271, 341] on span "Music Festivals" at bounding box center [285, 342] width 95 height 13
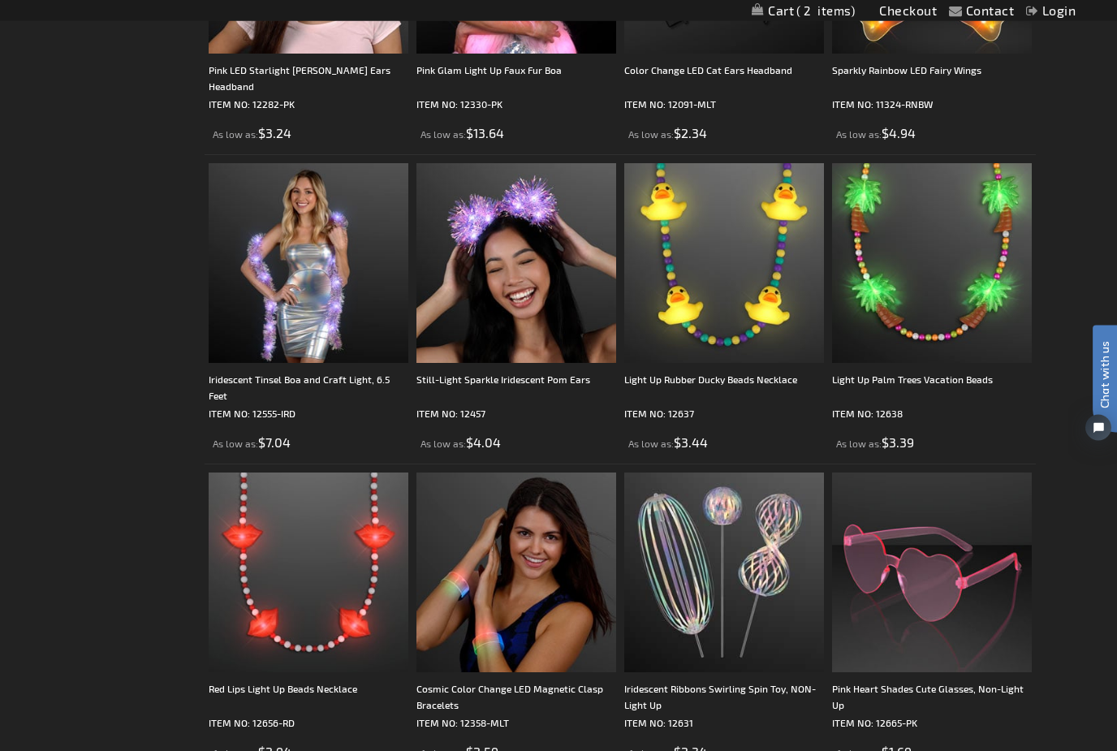
scroll to position [4043, 0]
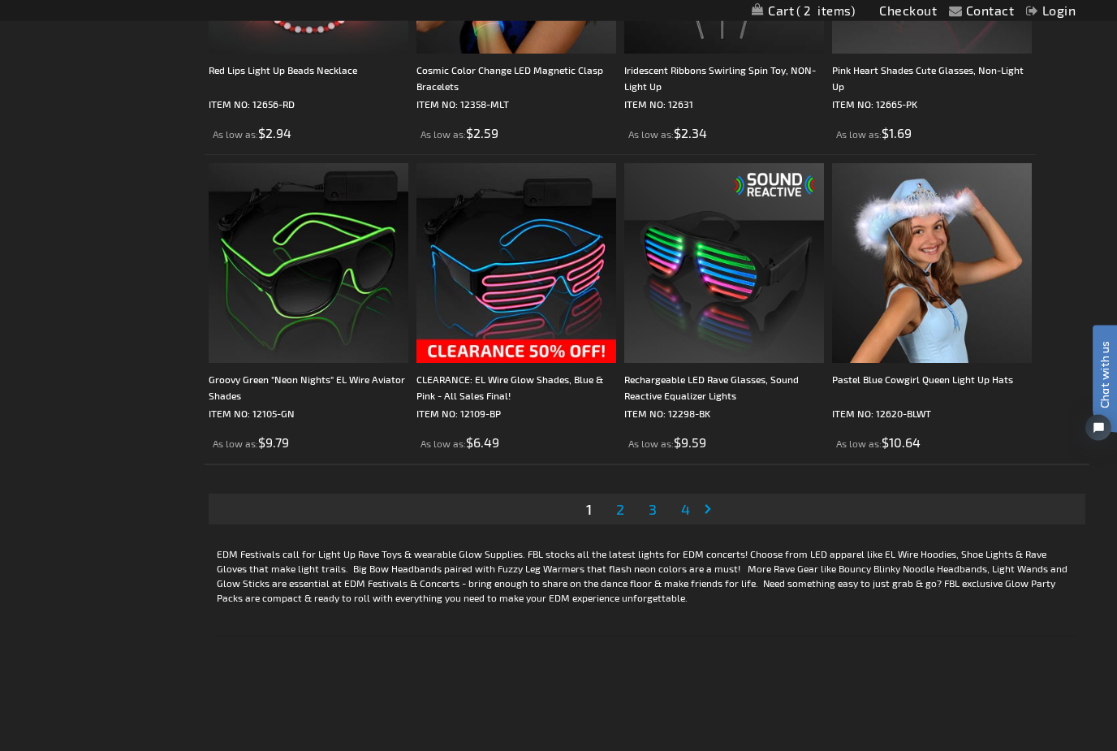
click at [624, 515] on span "2" at bounding box center [620, 510] width 8 height 18
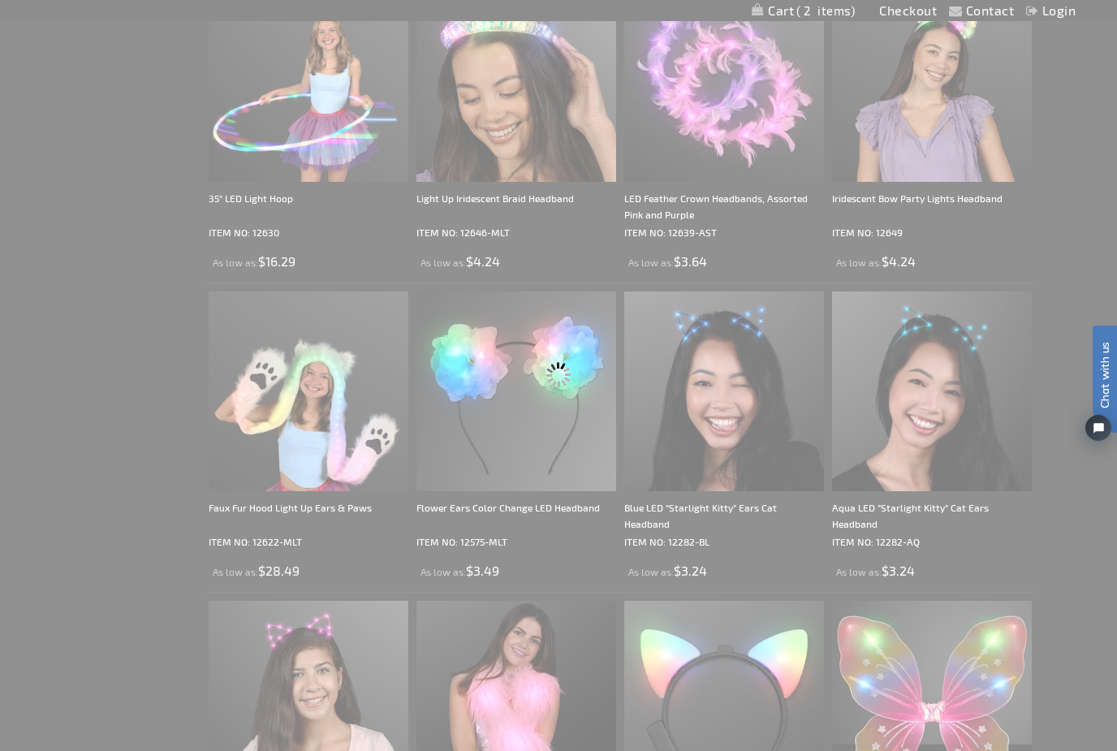
scroll to position [0, 0]
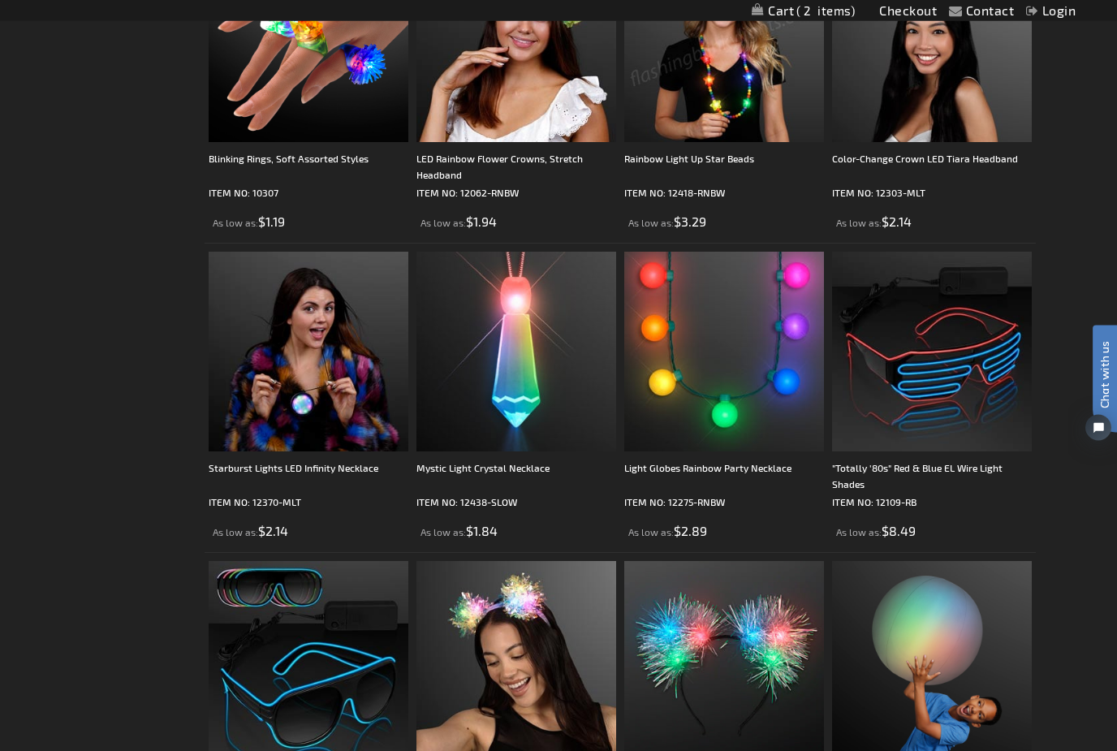
scroll to position [3947, 0]
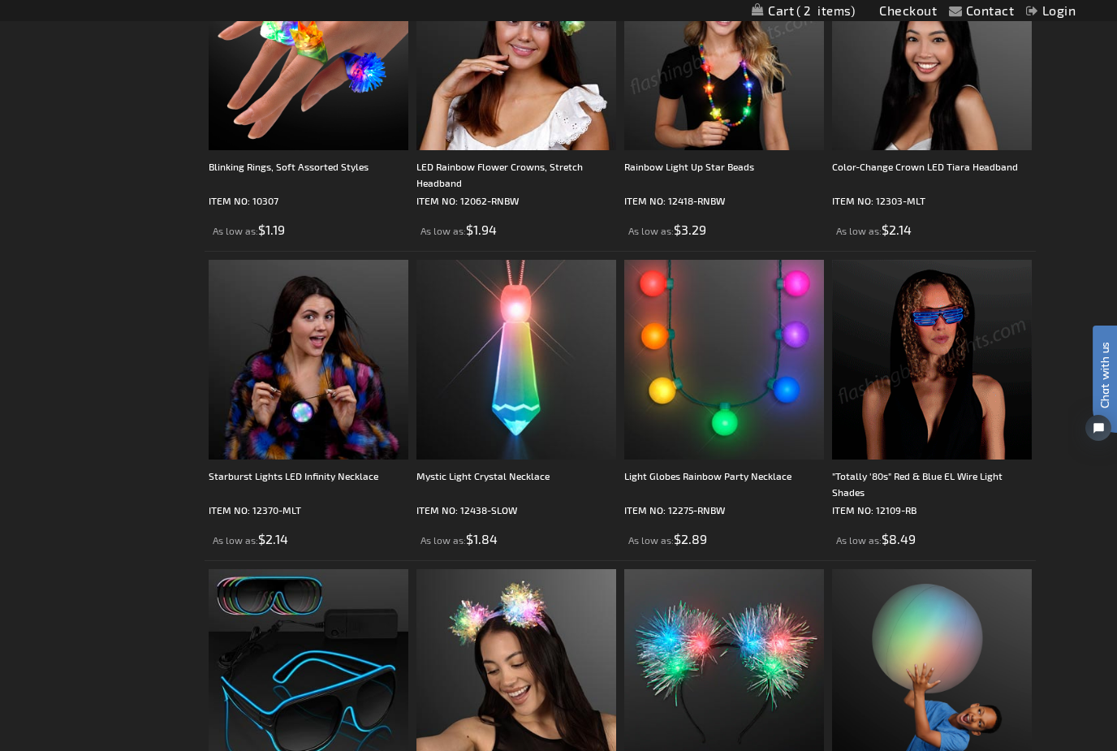
click at [940, 386] on img at bounding box center [932, 360] width 200 height 200
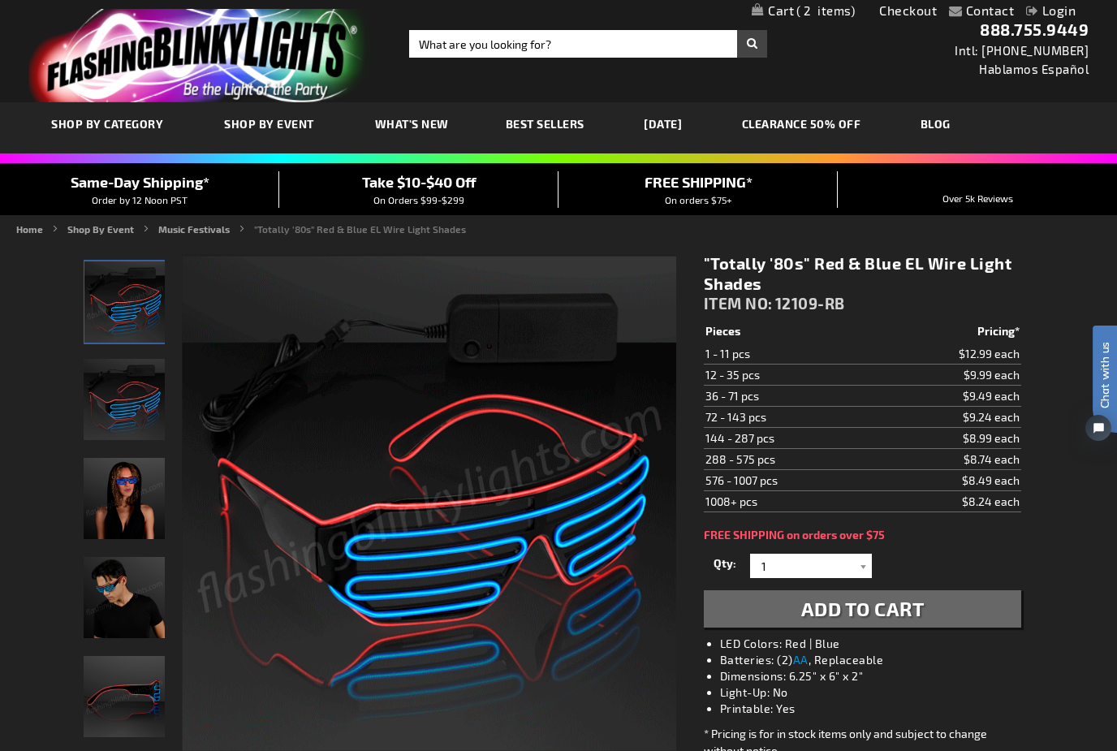
click at [117, 408] on img "EL Wire Red & Blue Party Shades" at bounding box center [124, 399] width 81 height 81
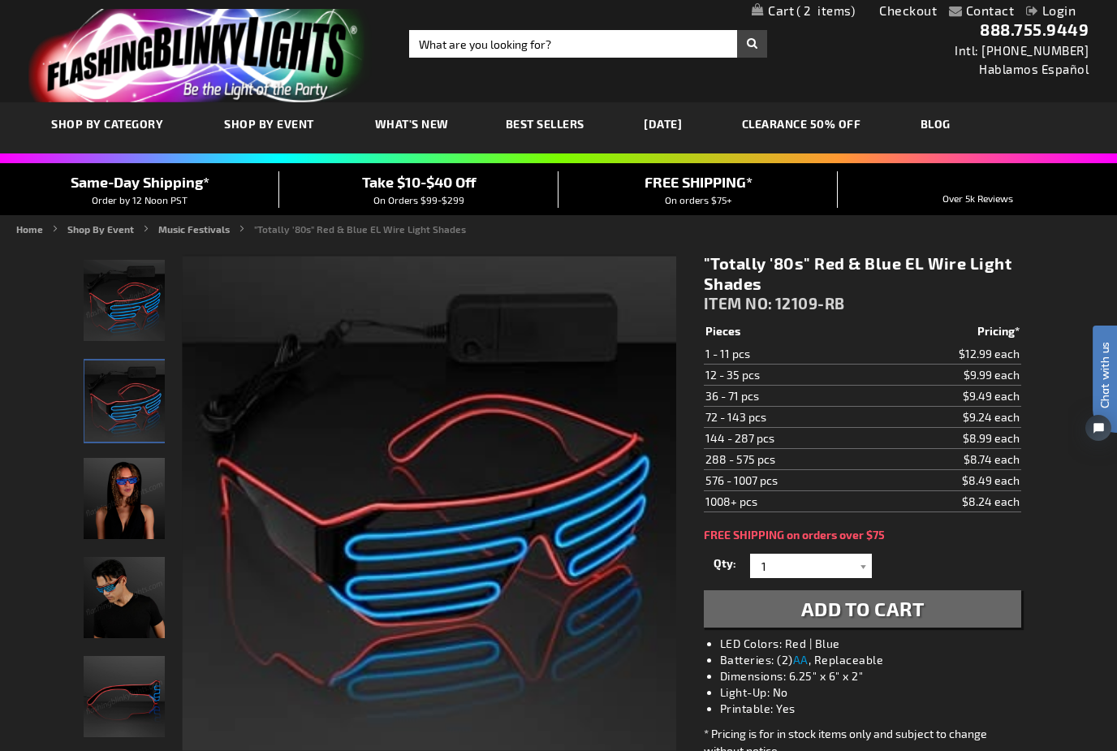
click at [118, 502] on img "Female wearing EL Wire Red & Blue Party Shades" at bounding box center [124, 498] width 81 height 81
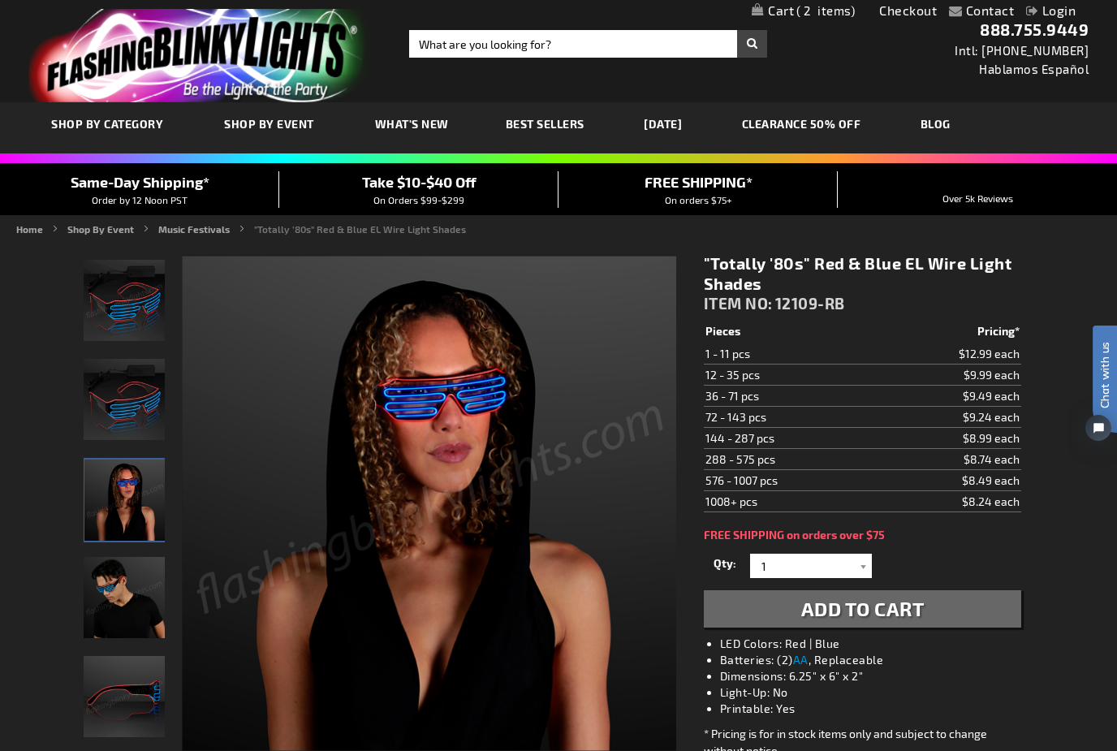
click at [108, 592] on img "Male wearing EL Wire Red & Blue Party Shades" at bounding box center [124, 597] width 81 height 81
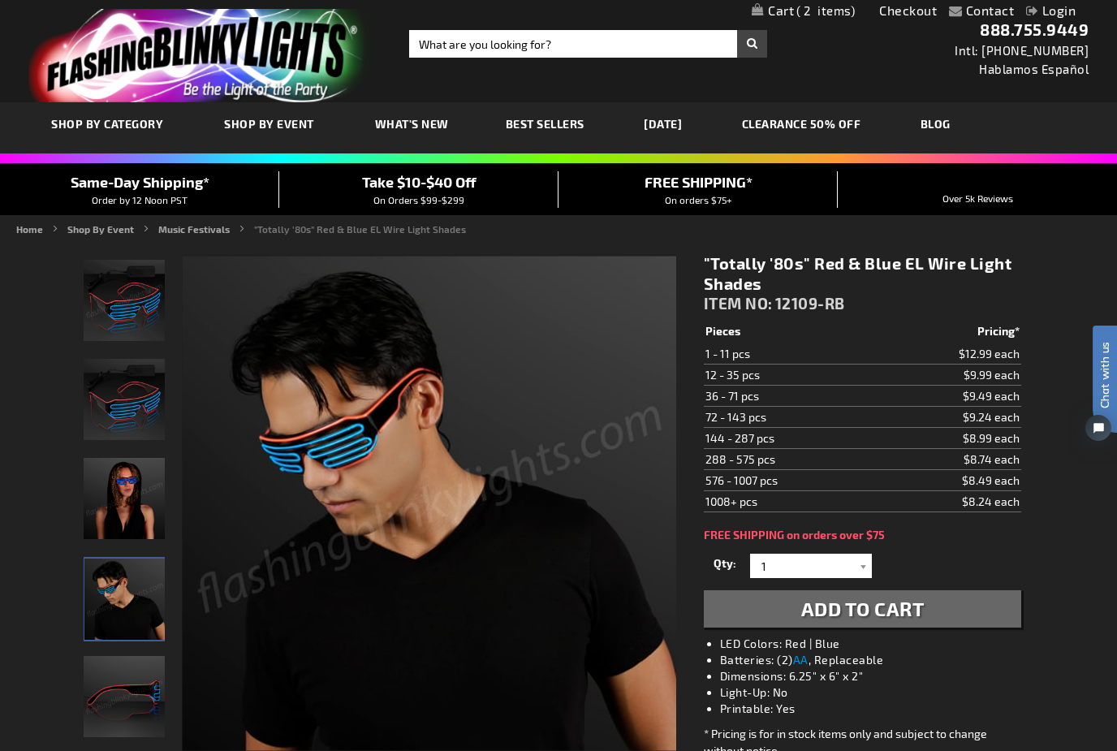
click at [112, 702] on img "EL Wire Red & Blue Party Shades" at bounding box center [124, 696] width 81 height 81
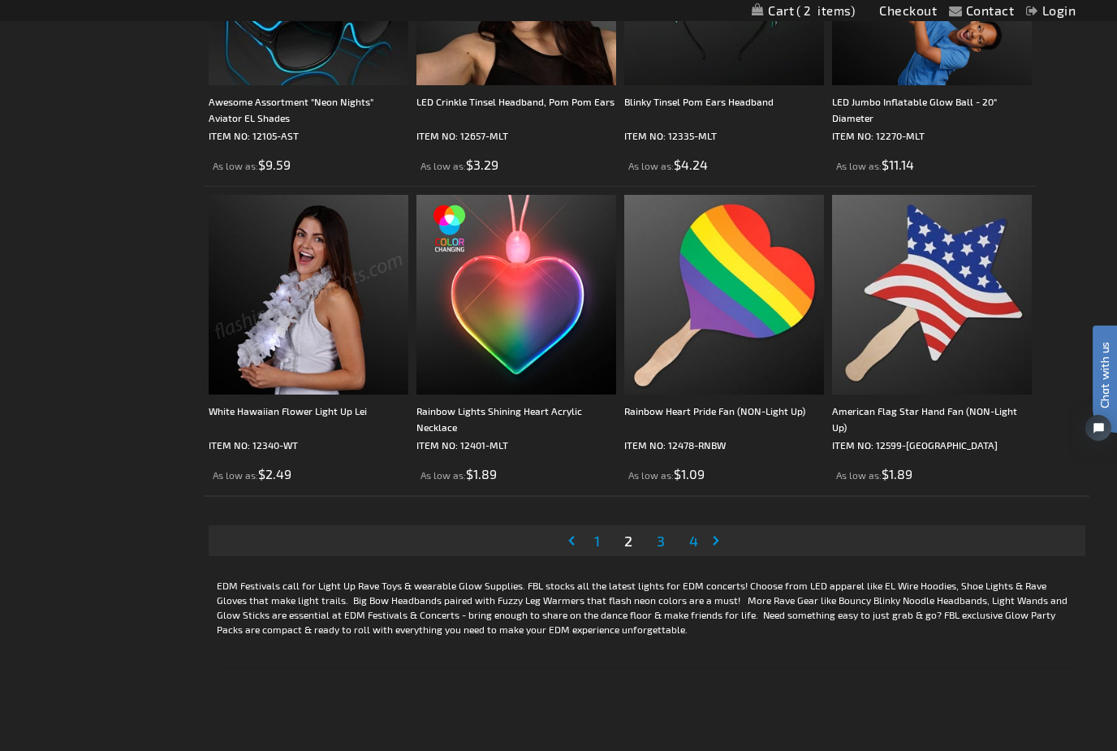
scroll to position [4673, 0]
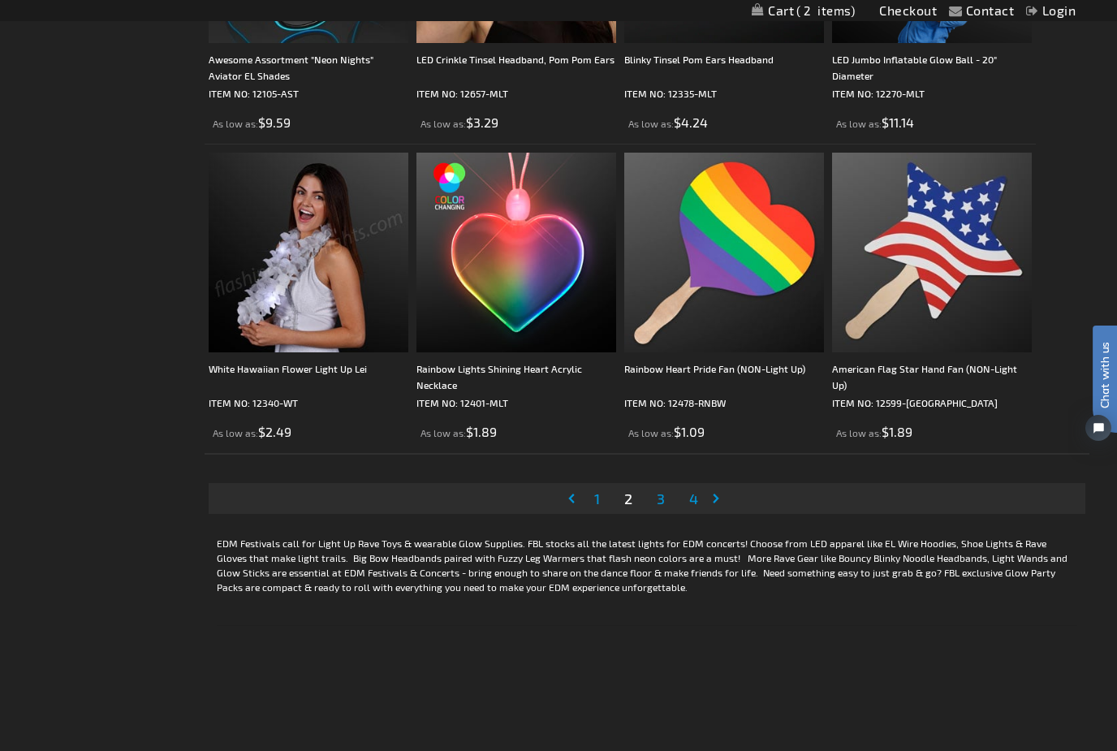
click at [665, 497] on span "3" at bounding box center [661, 499] width 8 height 18
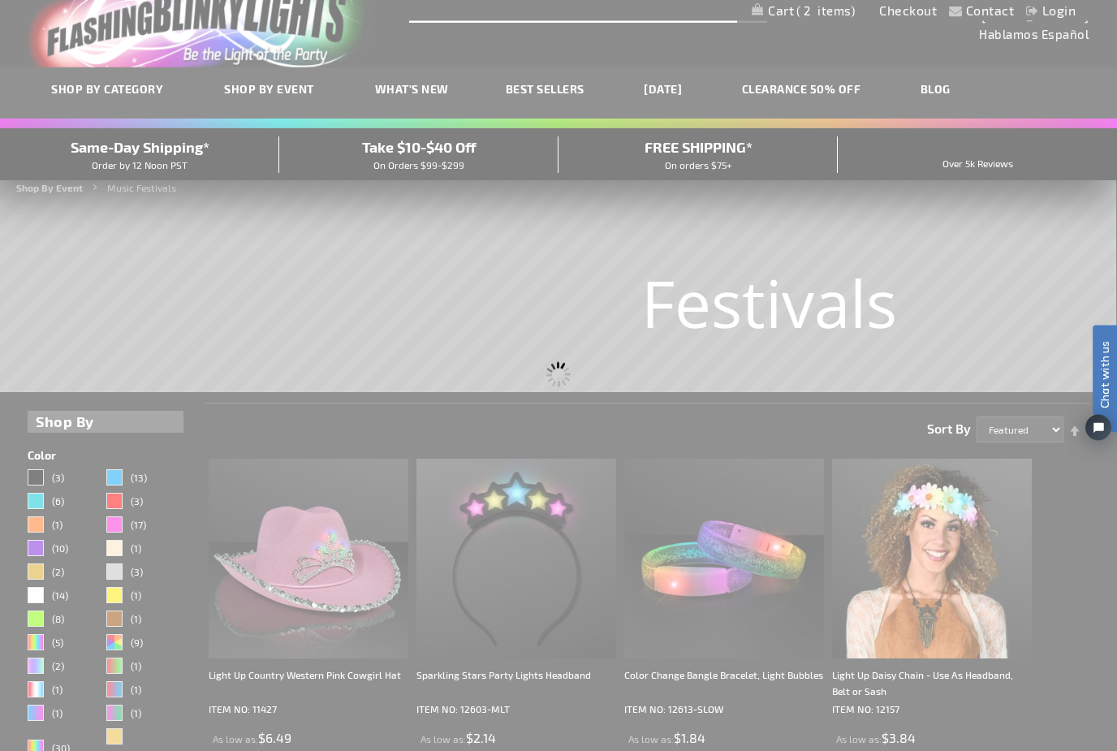
scroll to position [0, 0]
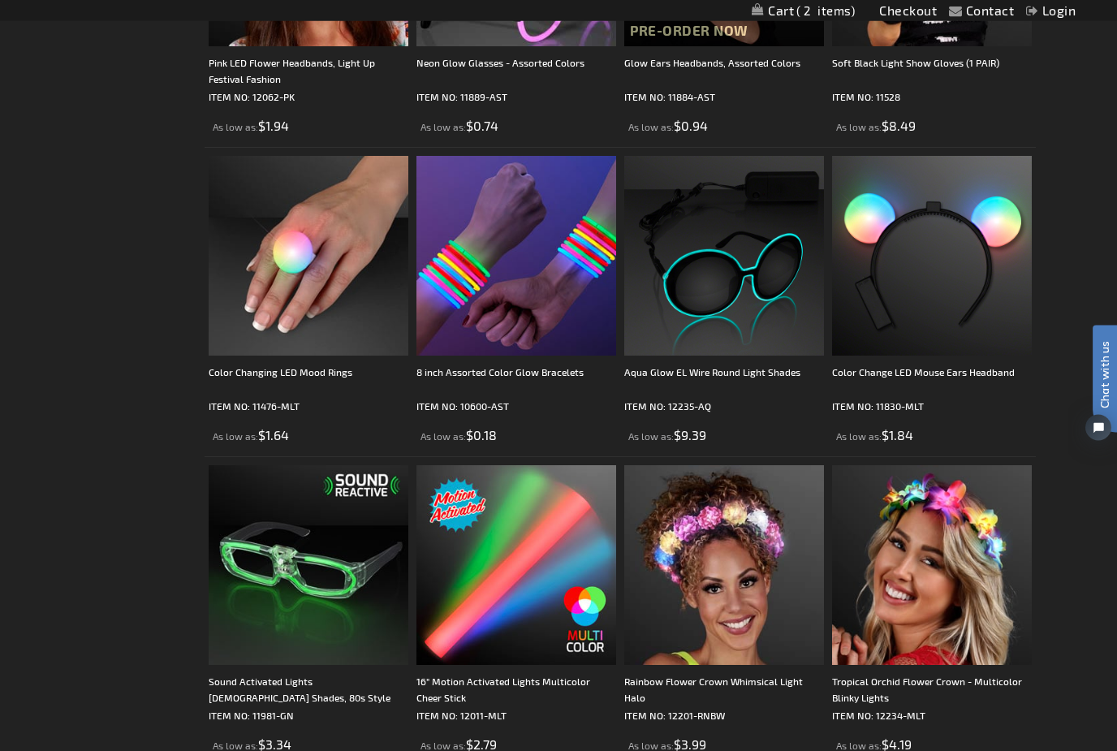
scroll to position [1576, 0]
click at [528, 285] on img at bounding box center [517, 255] width 200 height 200
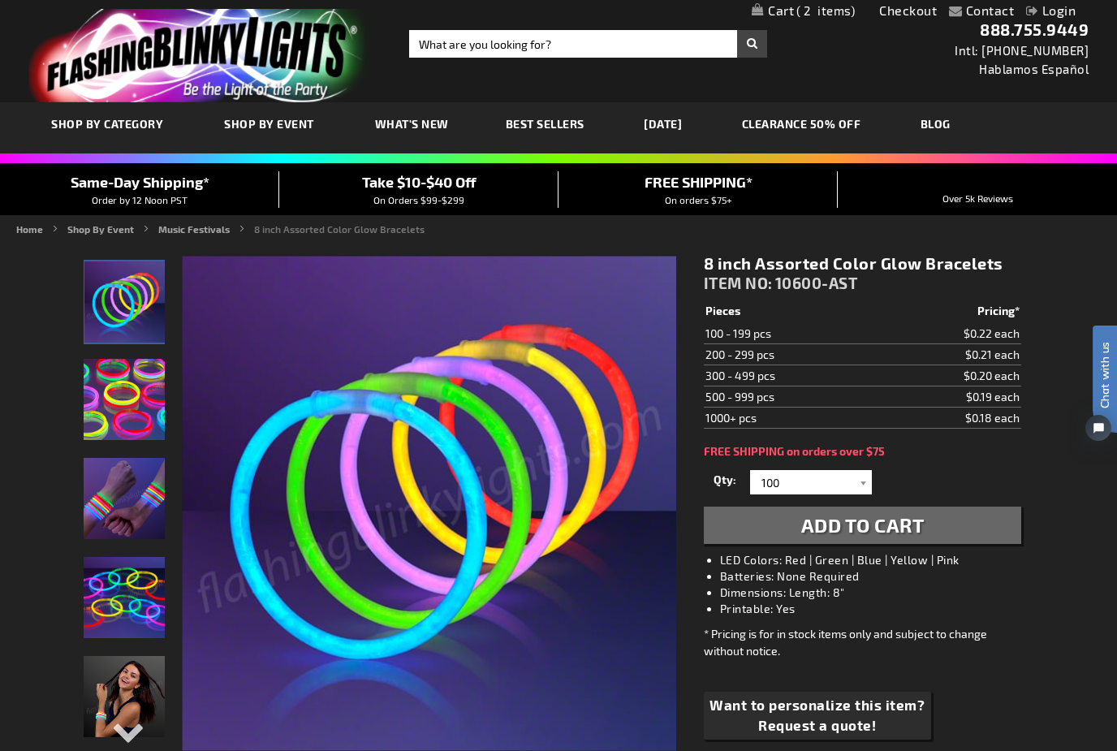
click at [875, 524] on span "Add to Cart" at bounding box center [863, 525] width 123 height 24
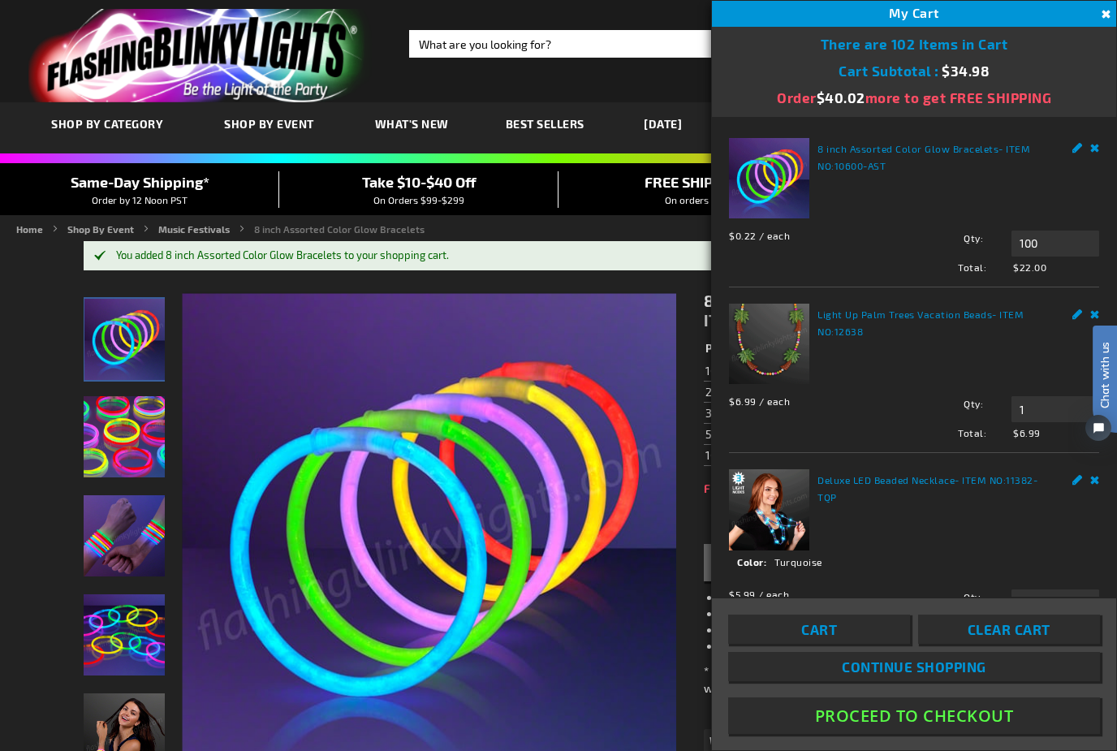
click at [946, 675] on span "Continue Shopping" at bounding box center [914, 667] width 145 height 16
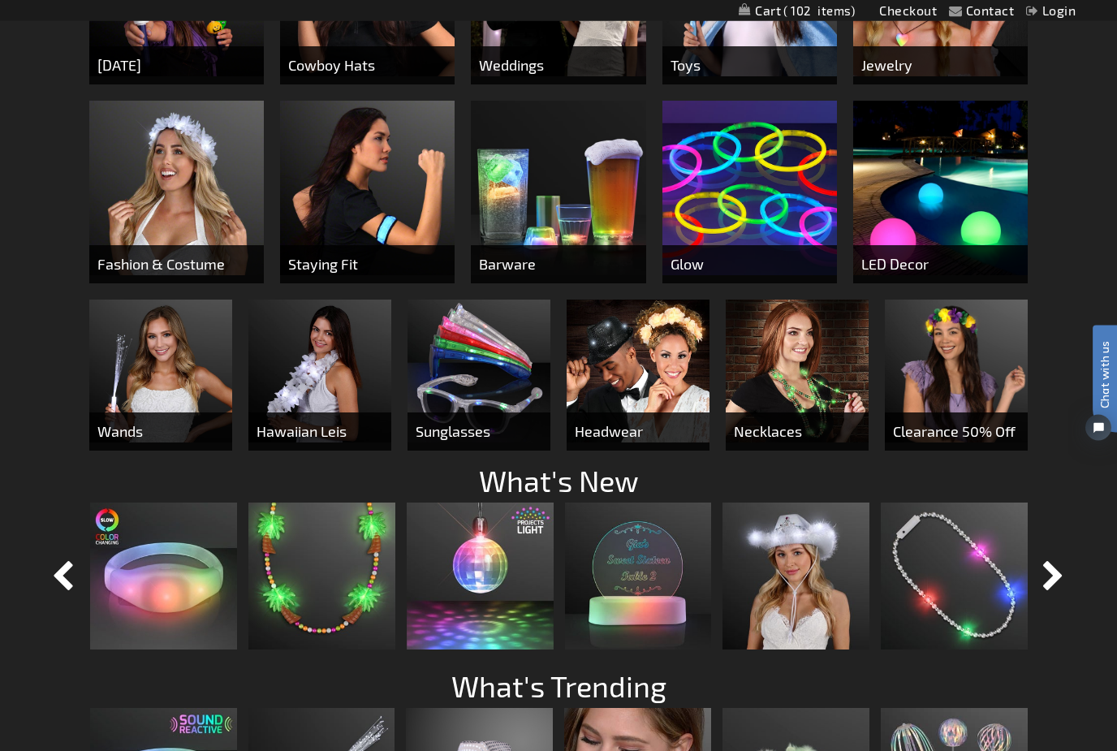
scroll to position [805, 0]
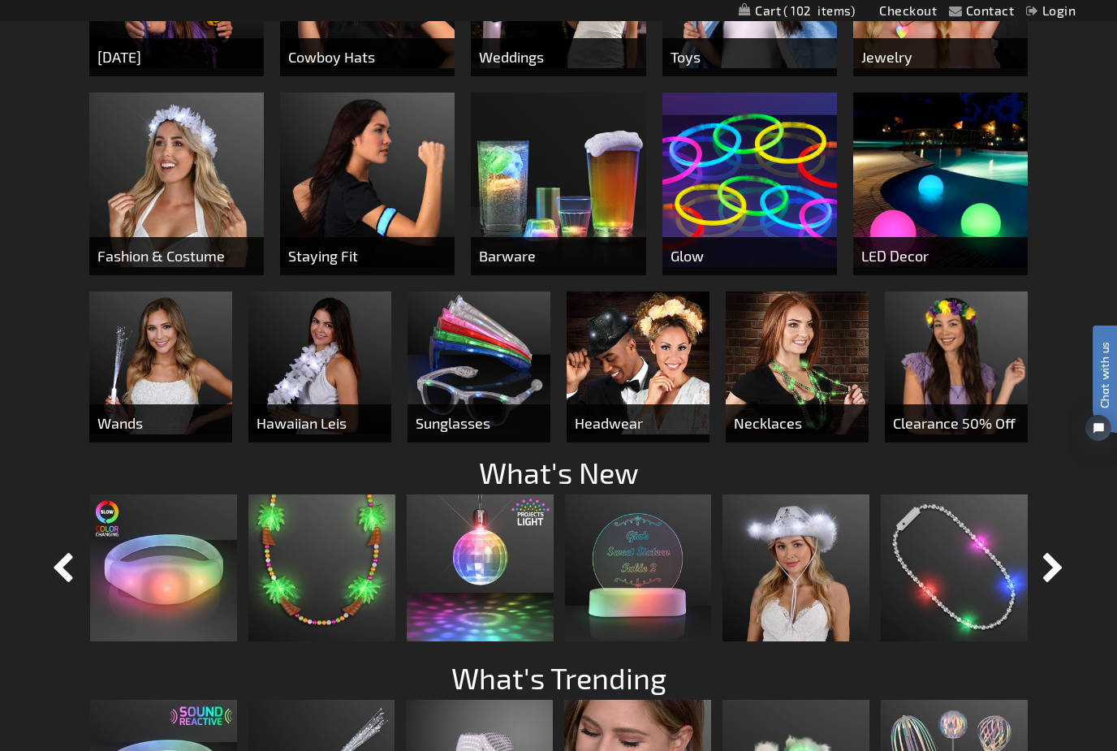
click at [315, 378] on img at bounding box center [319, 363] width 143 height 143
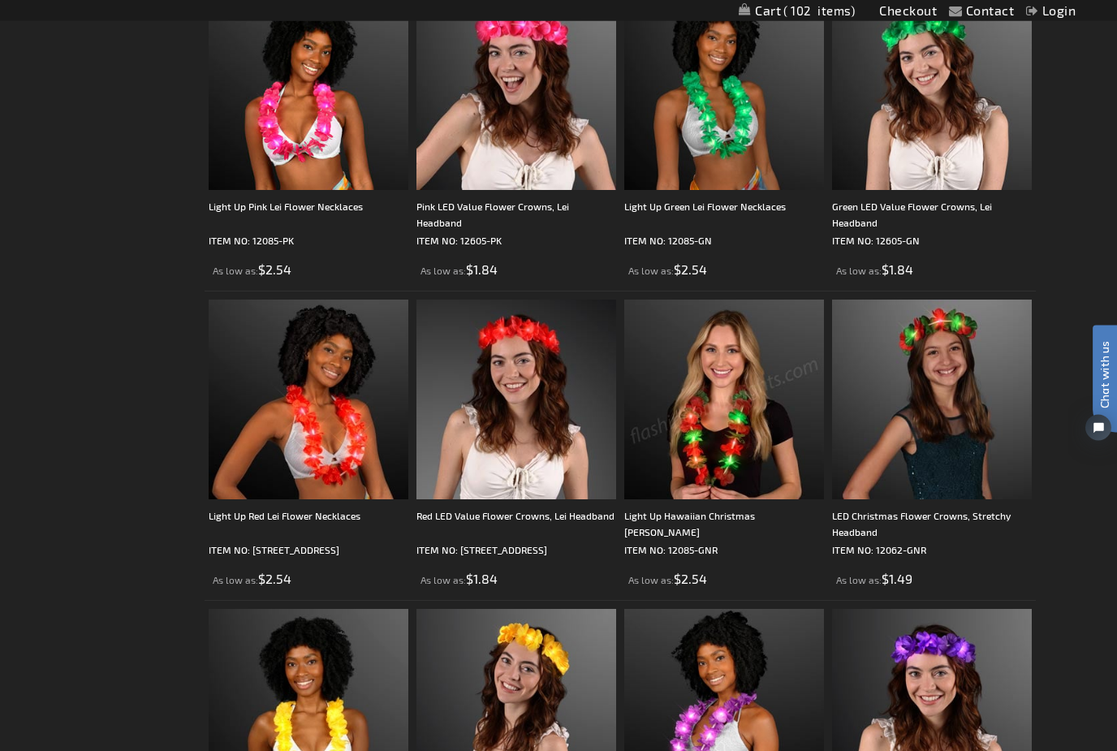
scroll to position [668, 0]
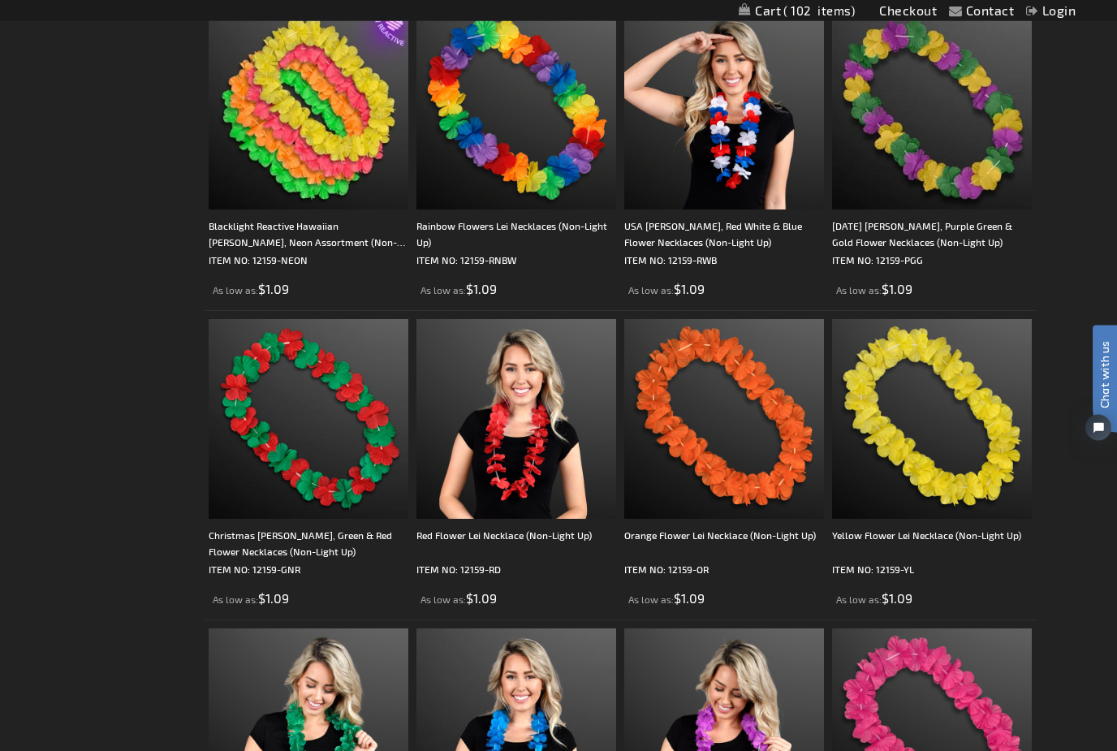
scroll to position [2806, 0]
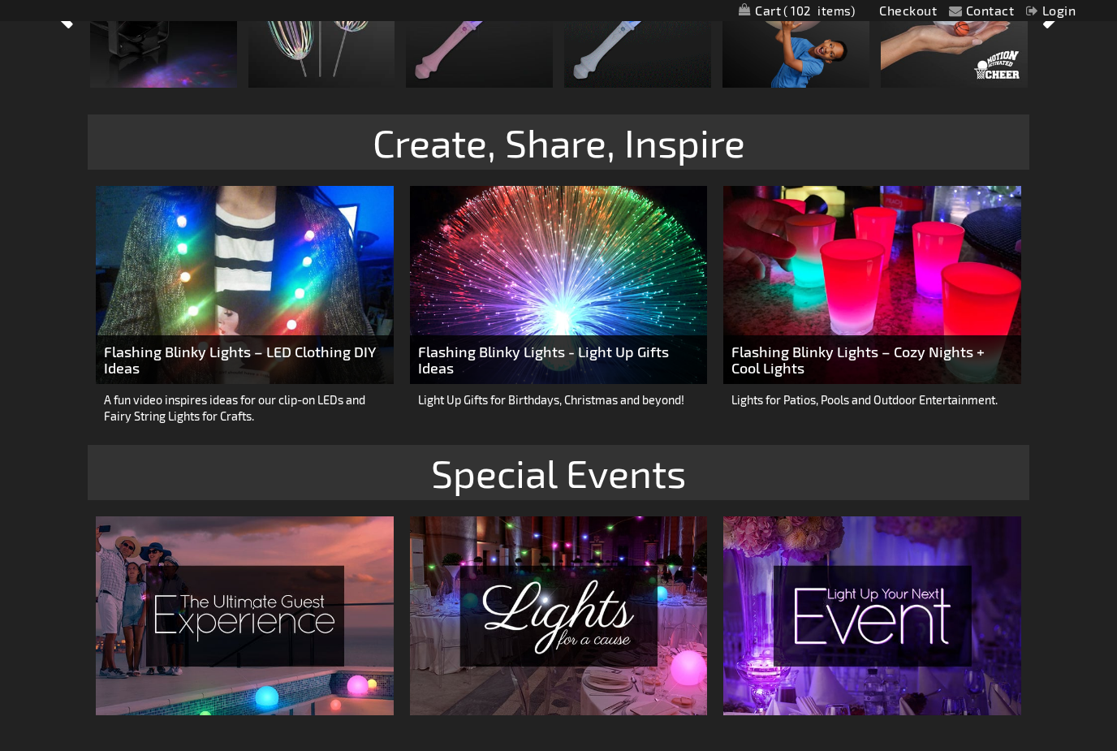
scroll to position [1763, 0]
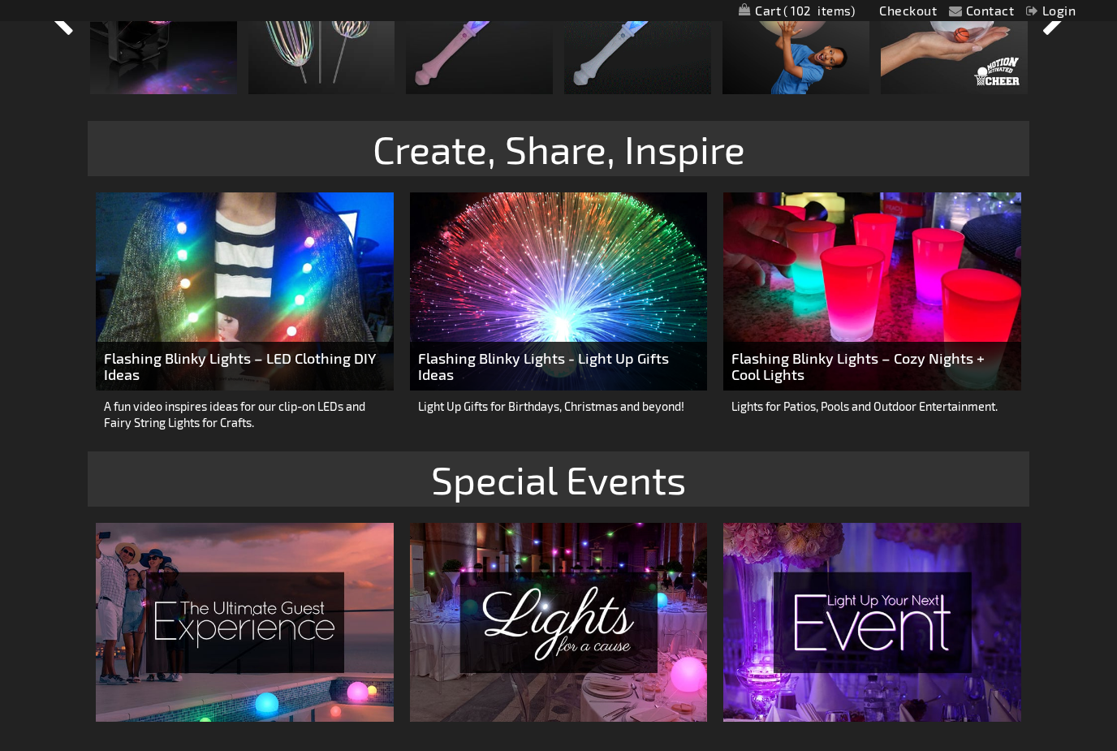
click at [227, 296] on img at bounding box center [245, 291] width 298 height 198
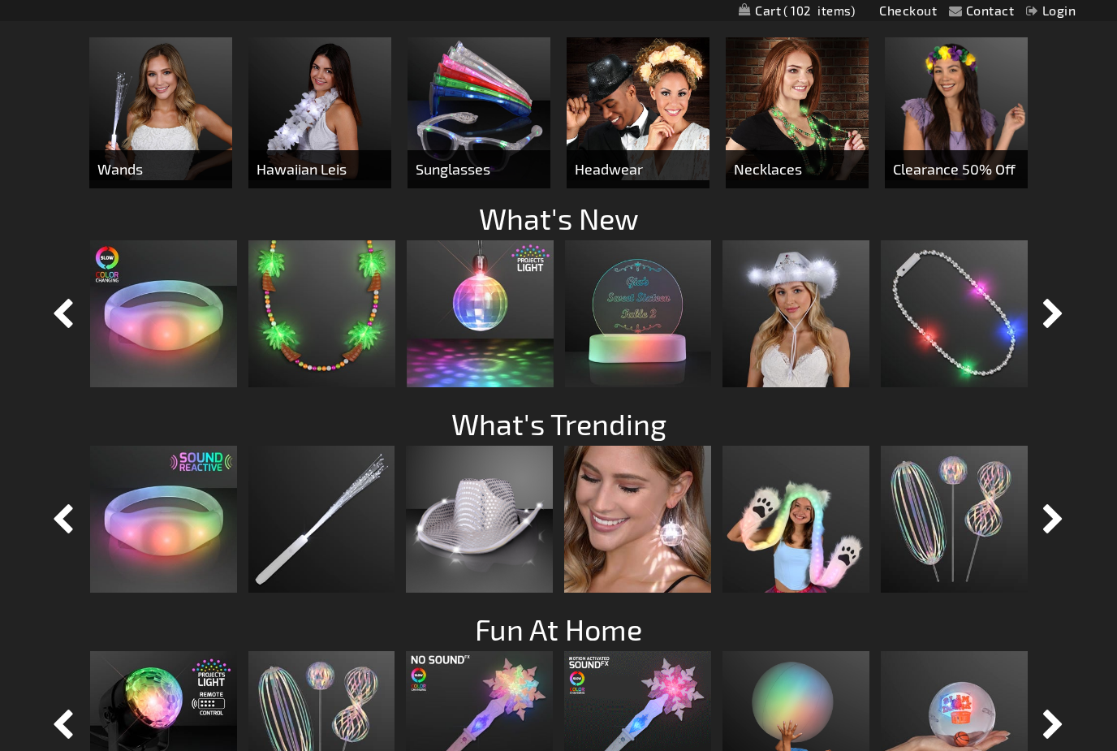
scroll to position [1057, 0]
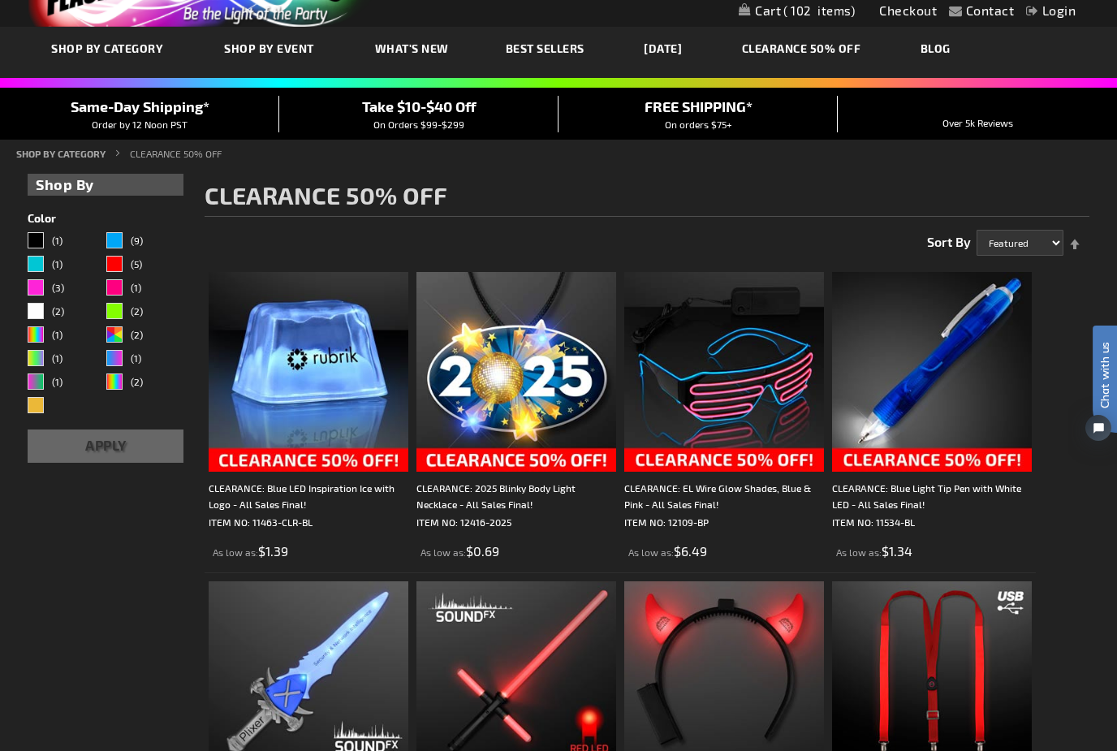
scroll to position [102, 0]
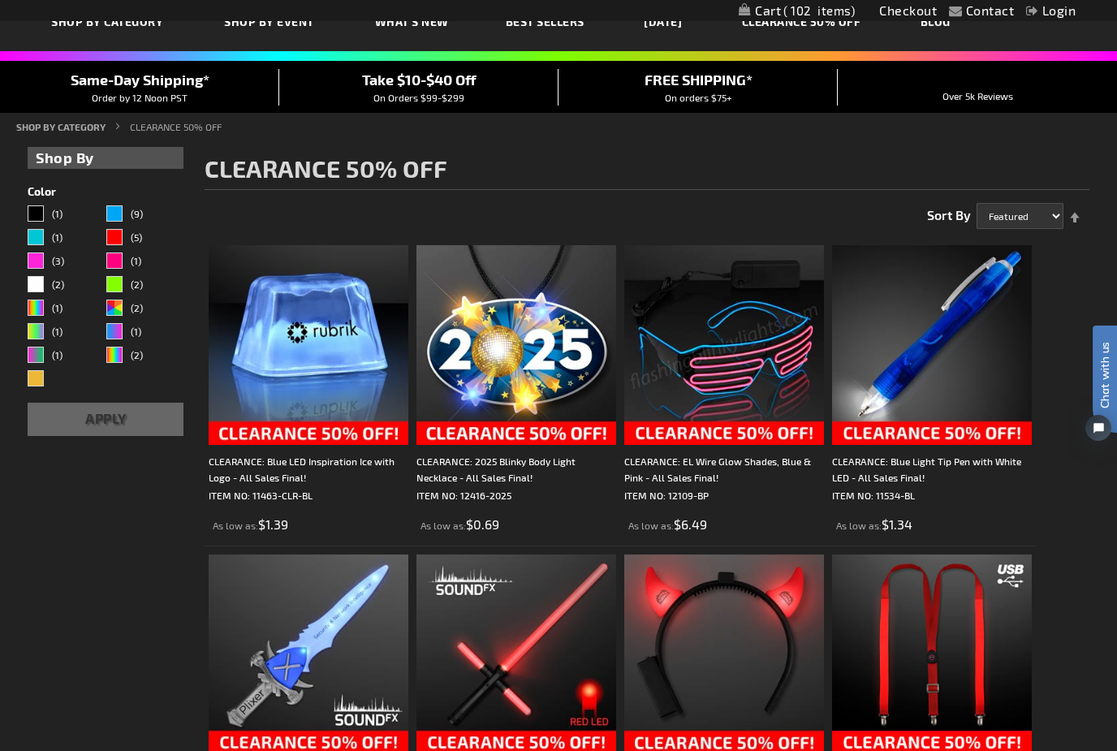
click at [732, 365] on img at bounding box center [724, 345] width 200 height 200
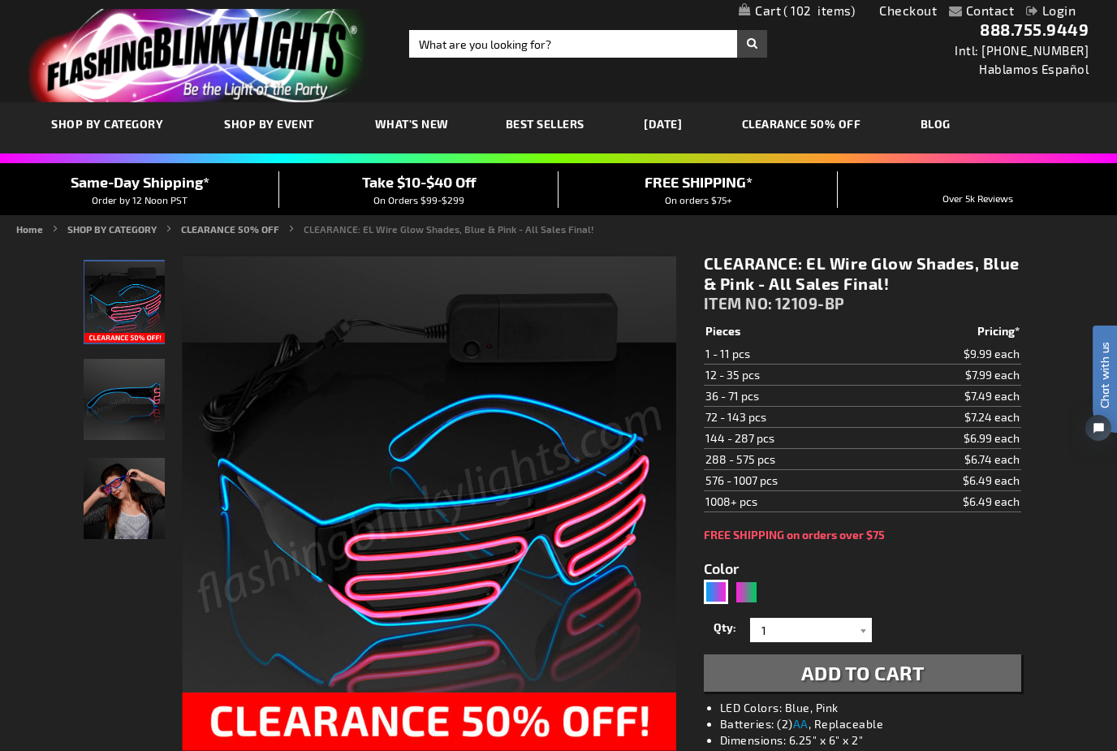
click at [853, 686] on button "Add to Cart" at bounding box center [863, 673] width 318 height 37
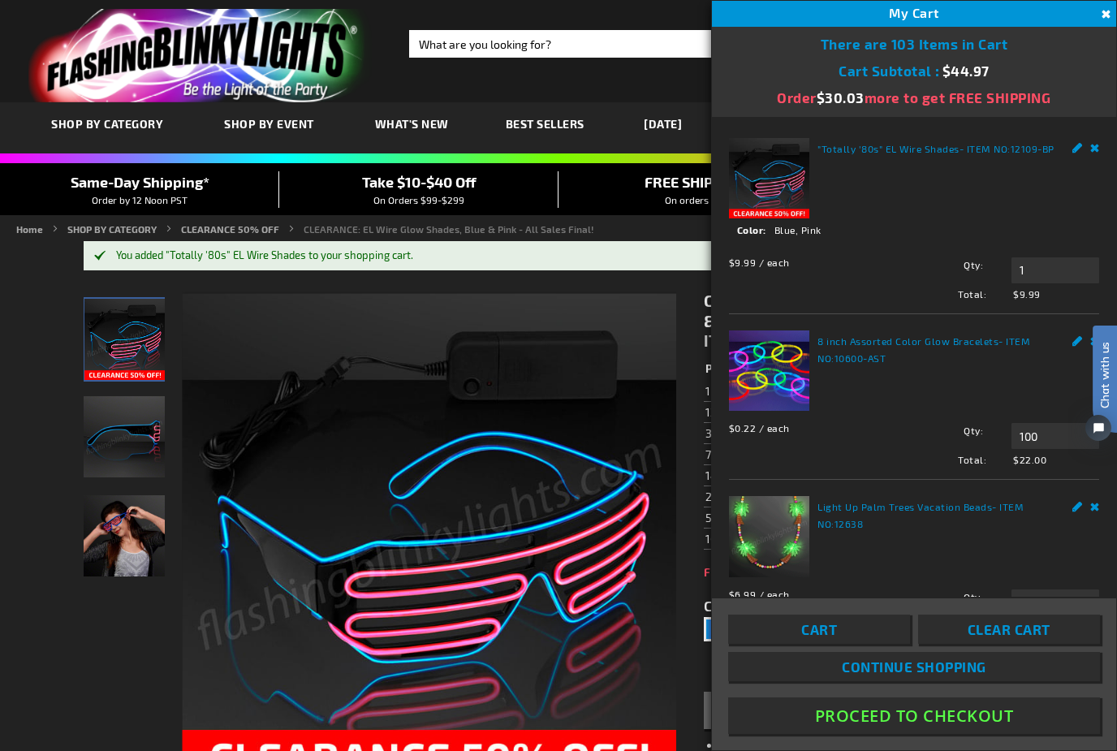
click at [1110, 10] on button "Close" at bounding box center [1104, 15] width 18 height 18
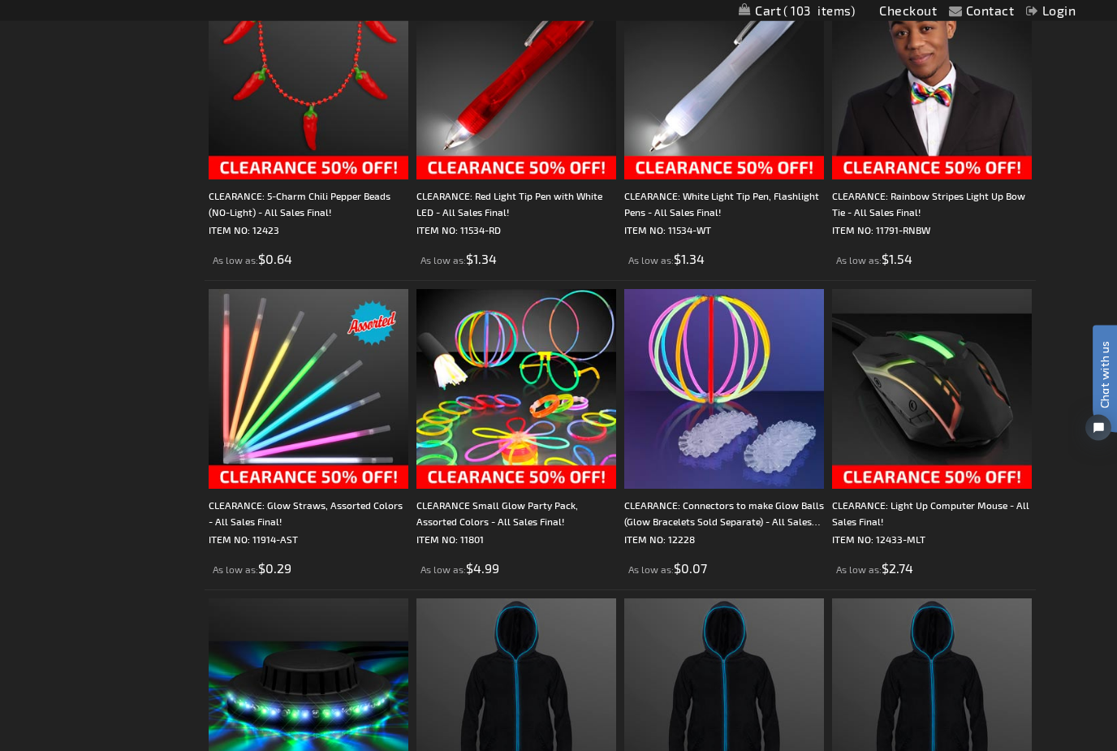
scroll to position [2508, 0]
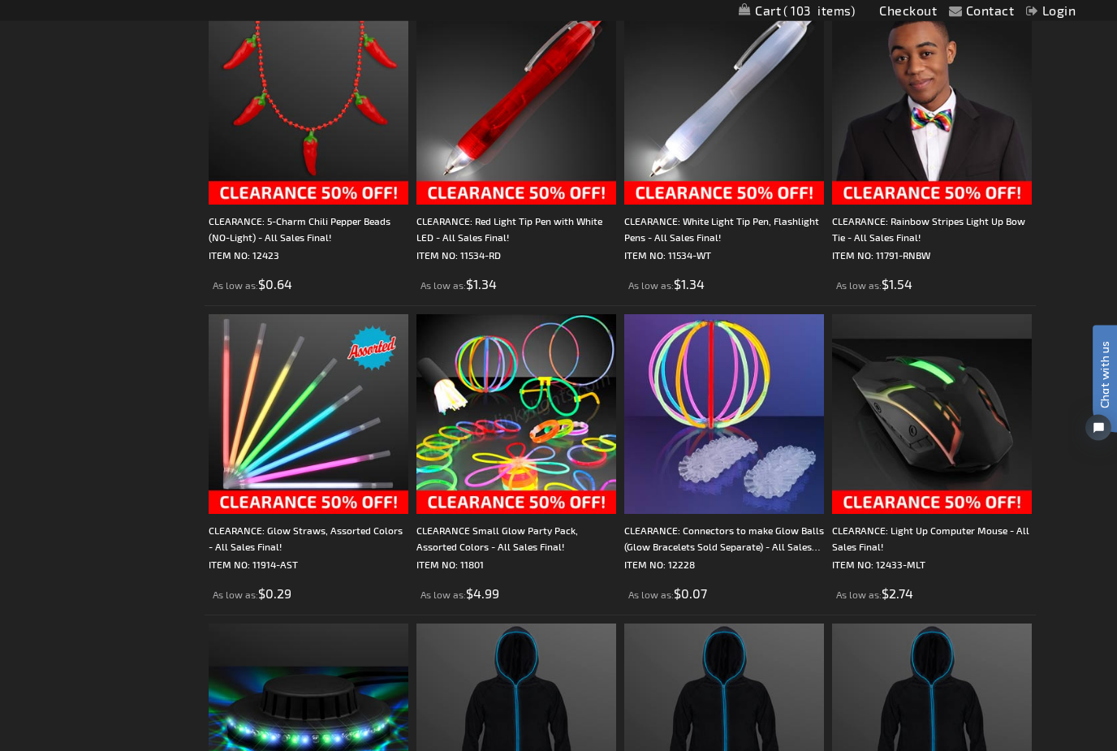
click at [537, 412] on img at bounding box center [517, 415] width 200 height 200
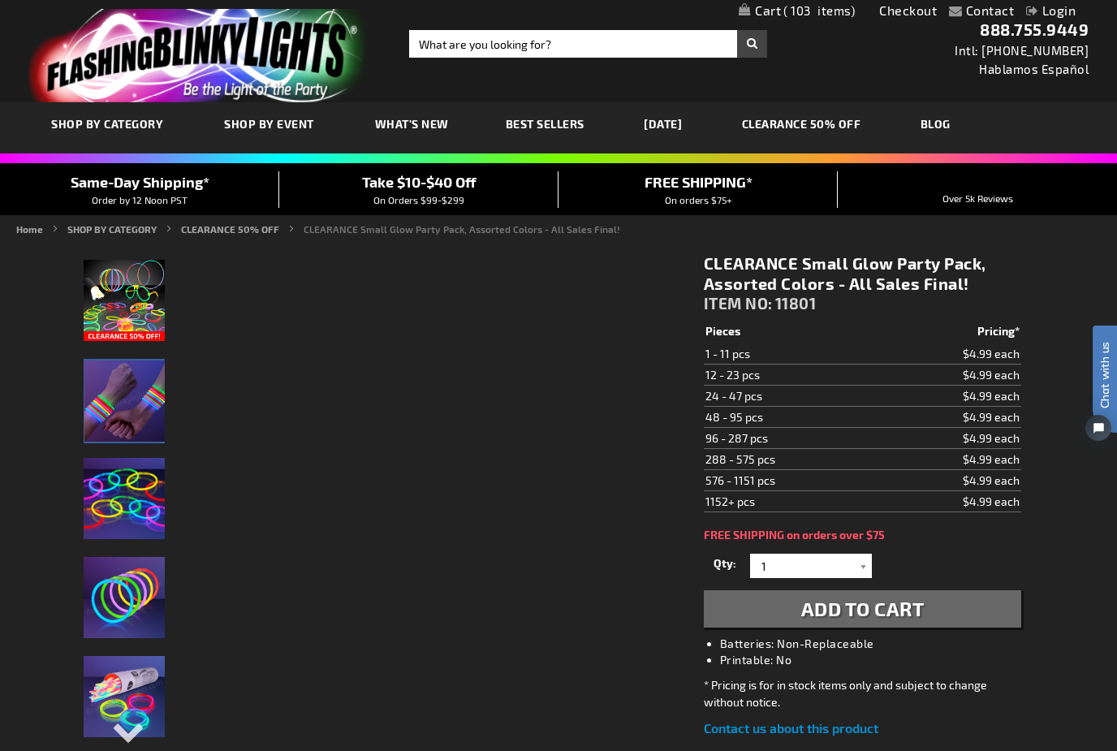
click at [116, 392] on img "Small Glow Party Pack" at bounding box center [124, 401] width 81 height 81
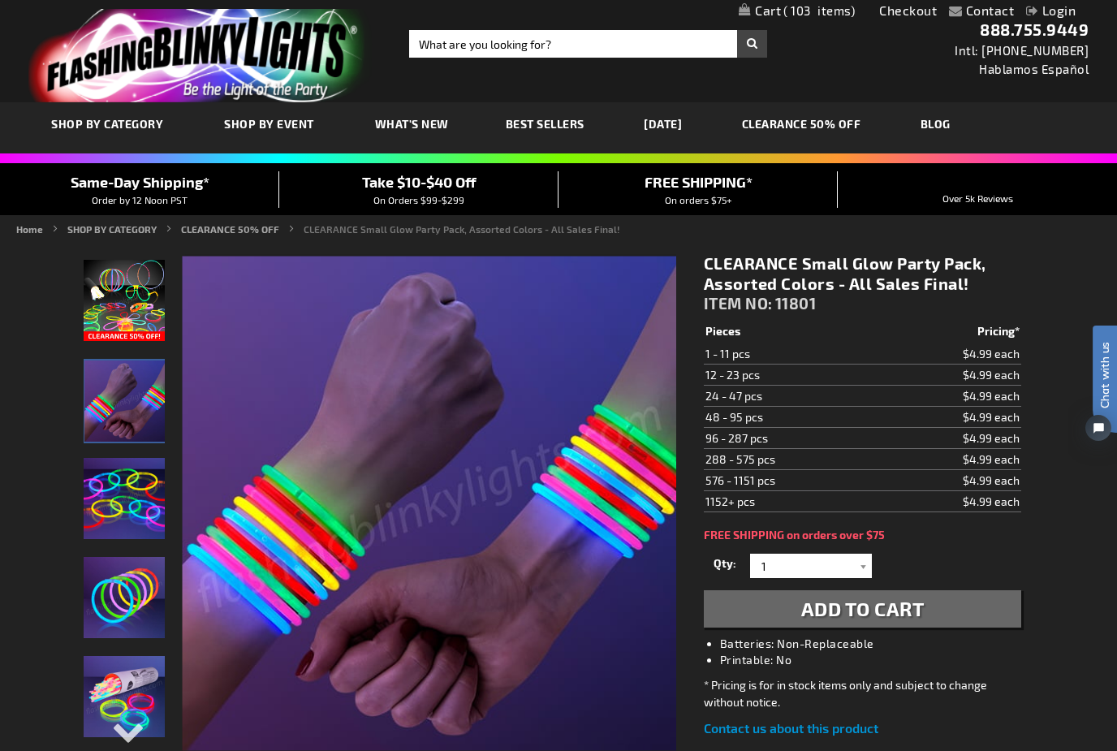
click at [117, 506] on img "Small Glow Party Pack" at bounding box center [124, 498] width 81 height 81
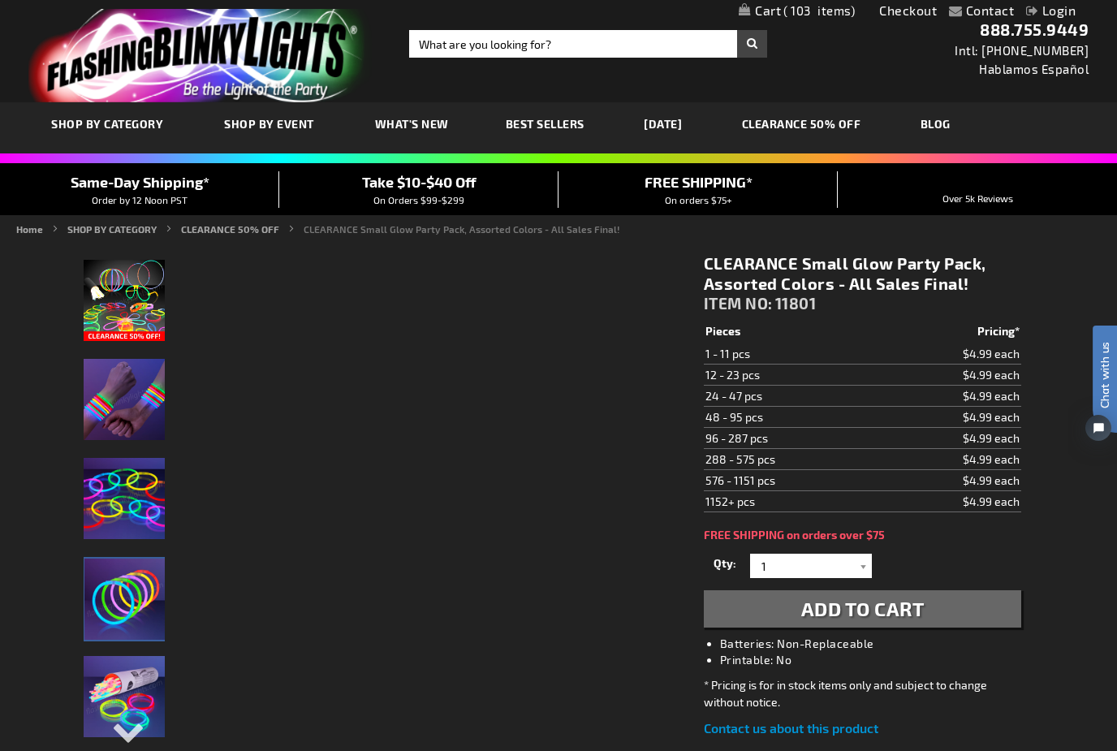
click at [112, 581] on img "Small Glow Party Pack" at bounding box center [124, 599] width 81 height 81
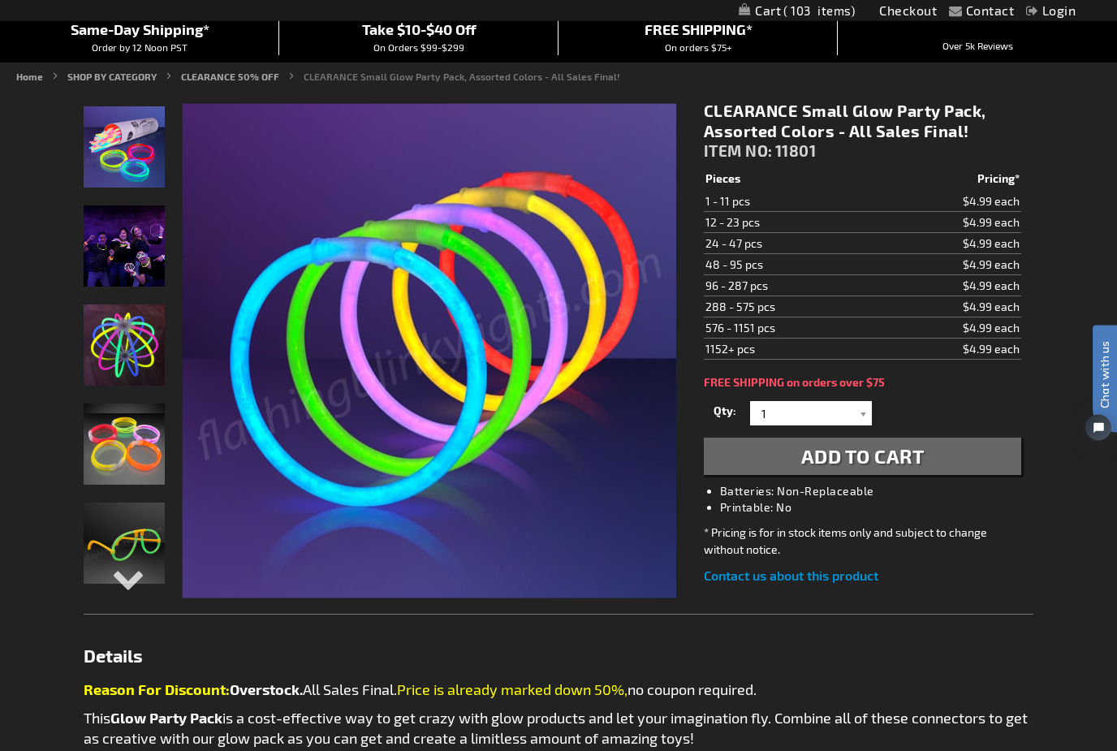
click at [115, 575] on div "Next" at bounding box center [124, 593] width 24 height 36
click at [117, 449] on img "Small Glow Party Pack" at bounding box center [124, 444] width 81 height 81
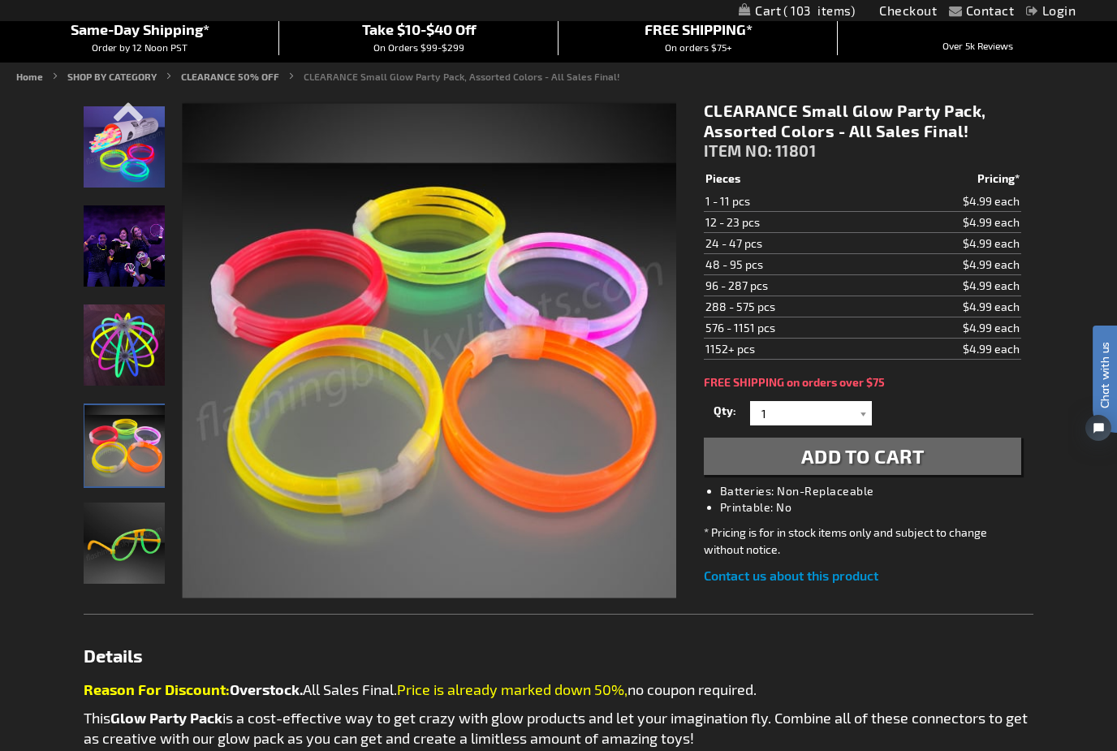
click at [123, 253] on img "Small Glow Party Pack" at bounding box center [124, 245] width 81 height 81
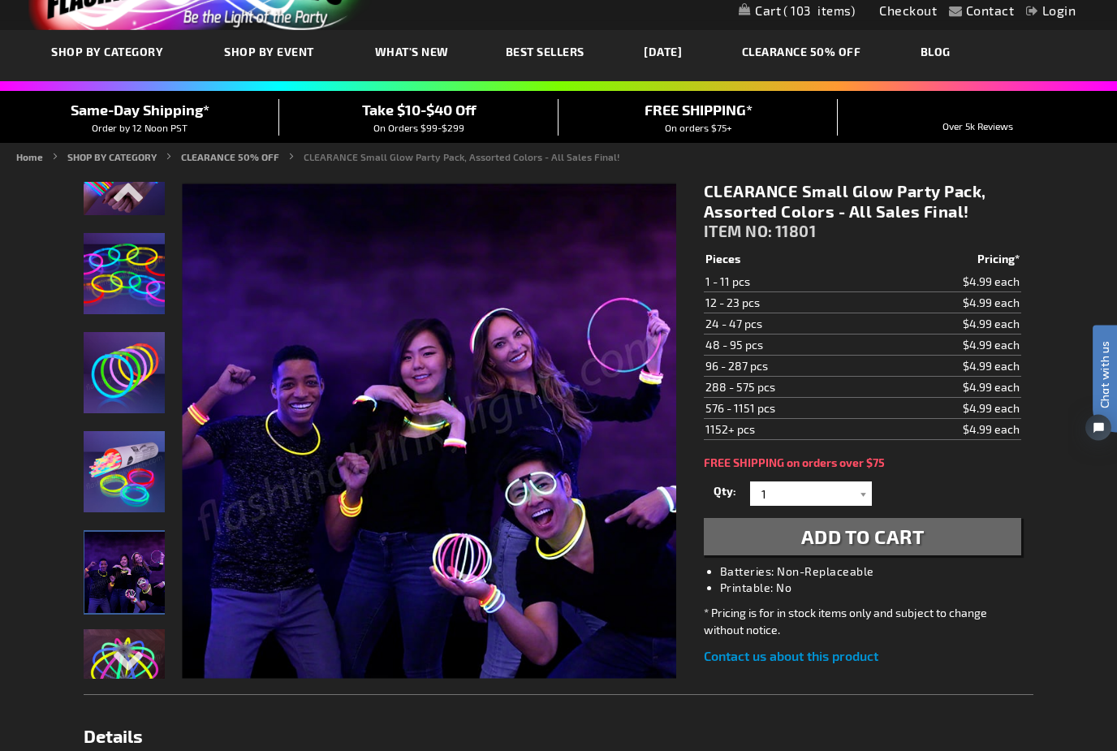
scroll to position [0, 0]
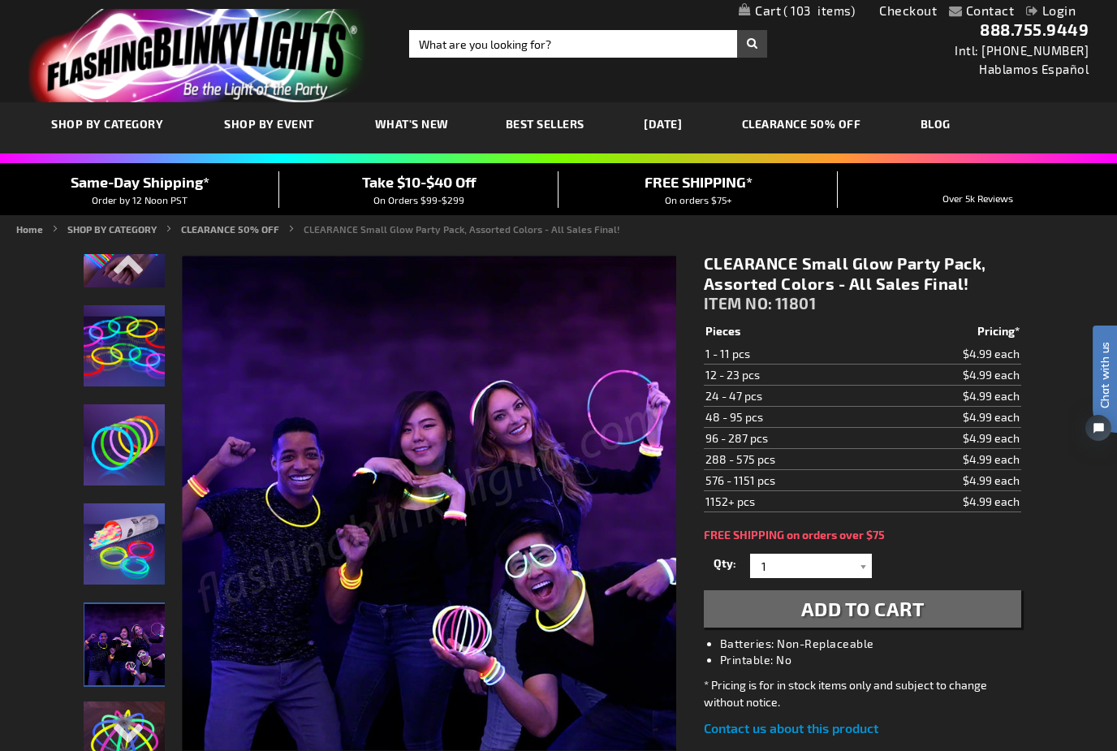
click at [871, 614] on span "Add to Cart" at bounding box center [863, 609] width 123 height 24
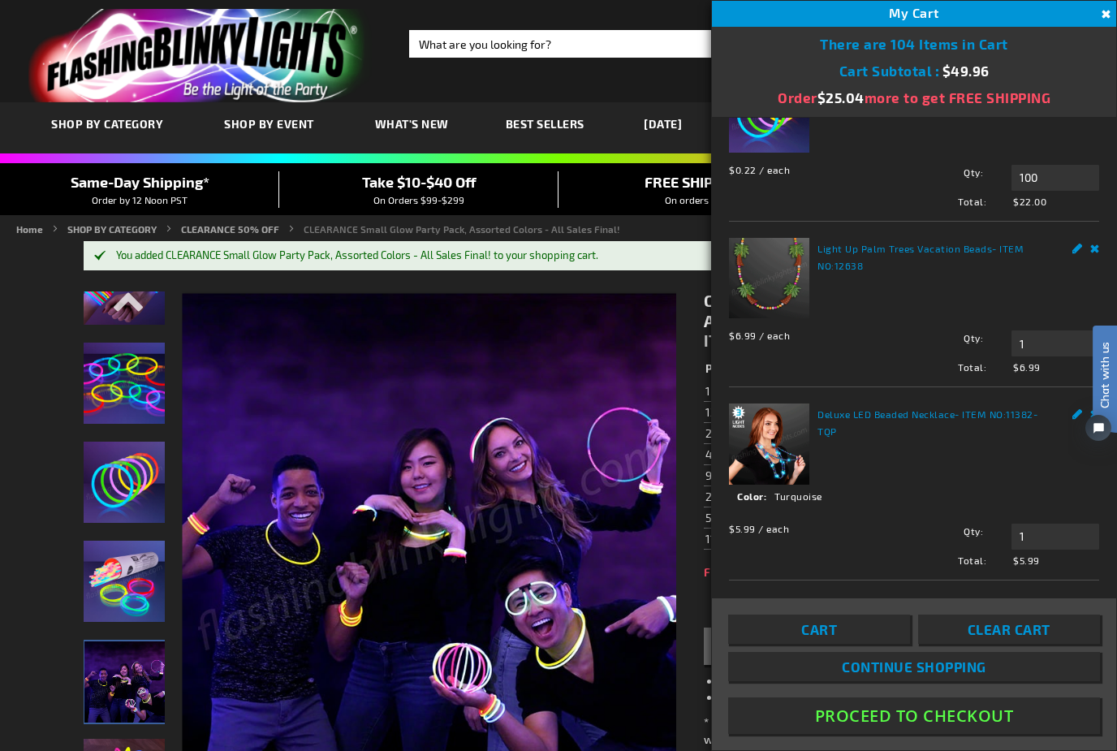
scroll to position [371, 0]
click at [1111, 11] on button "Close" at bounding box center [1104, 15] width 18 height 18
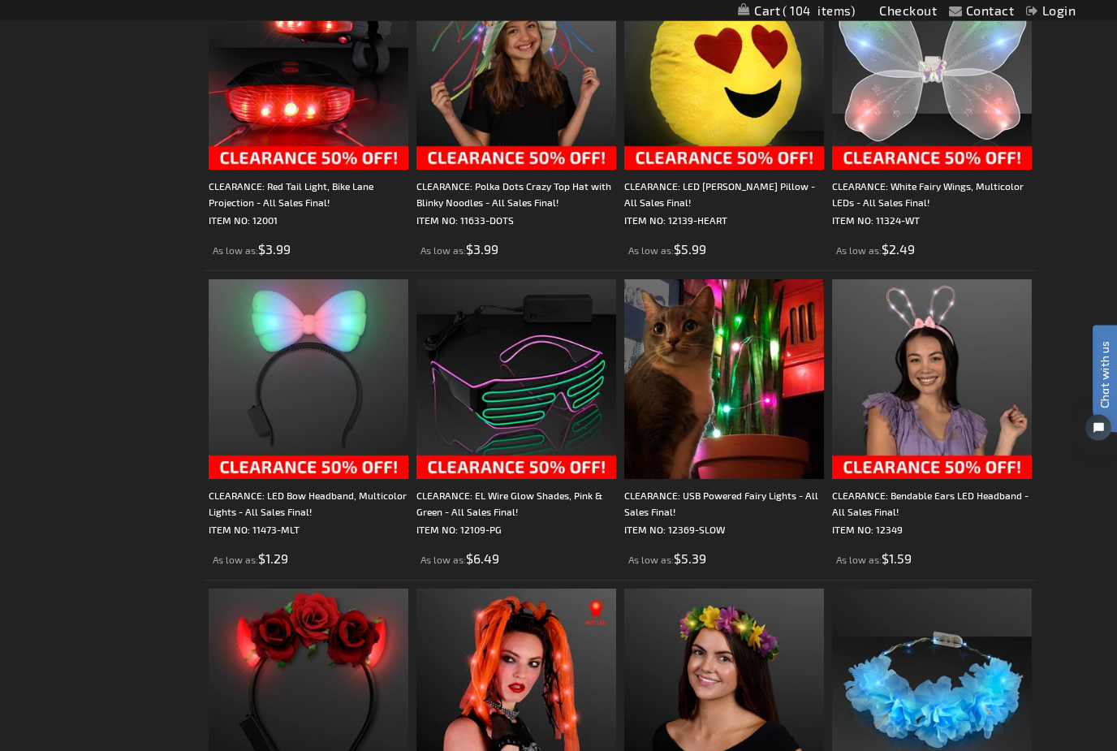
scroll to position [1284, 0]
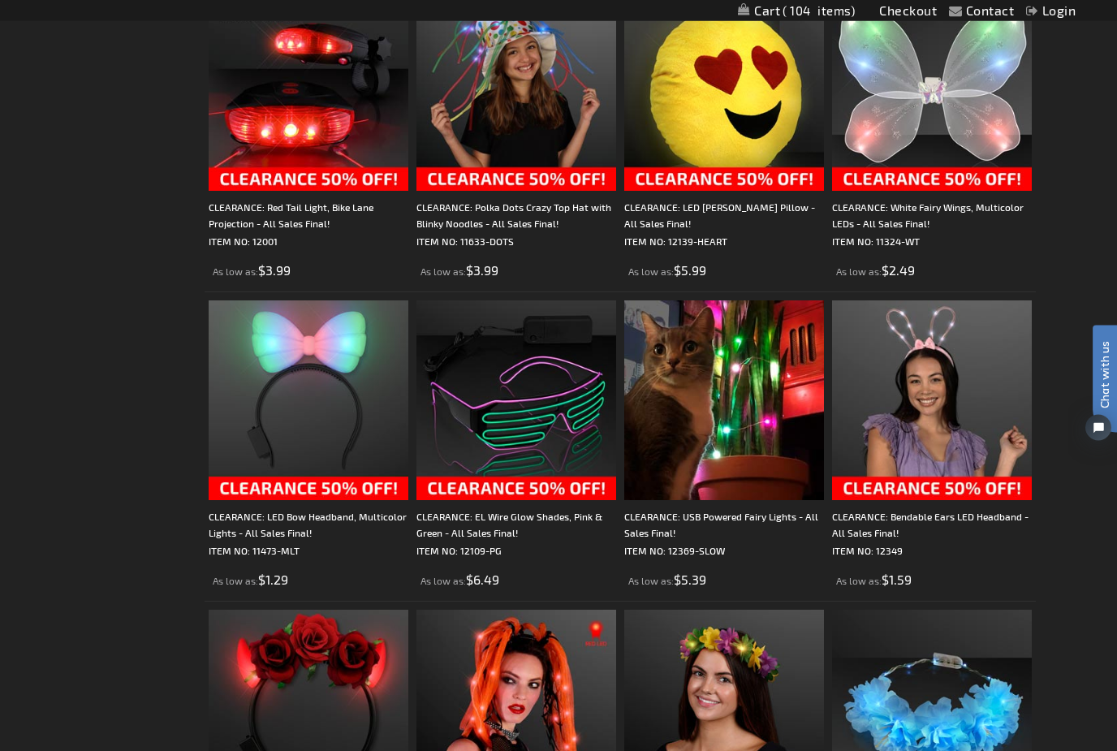
click at [486, 460] on img at bounding box center [517, 401] width 200 height 200
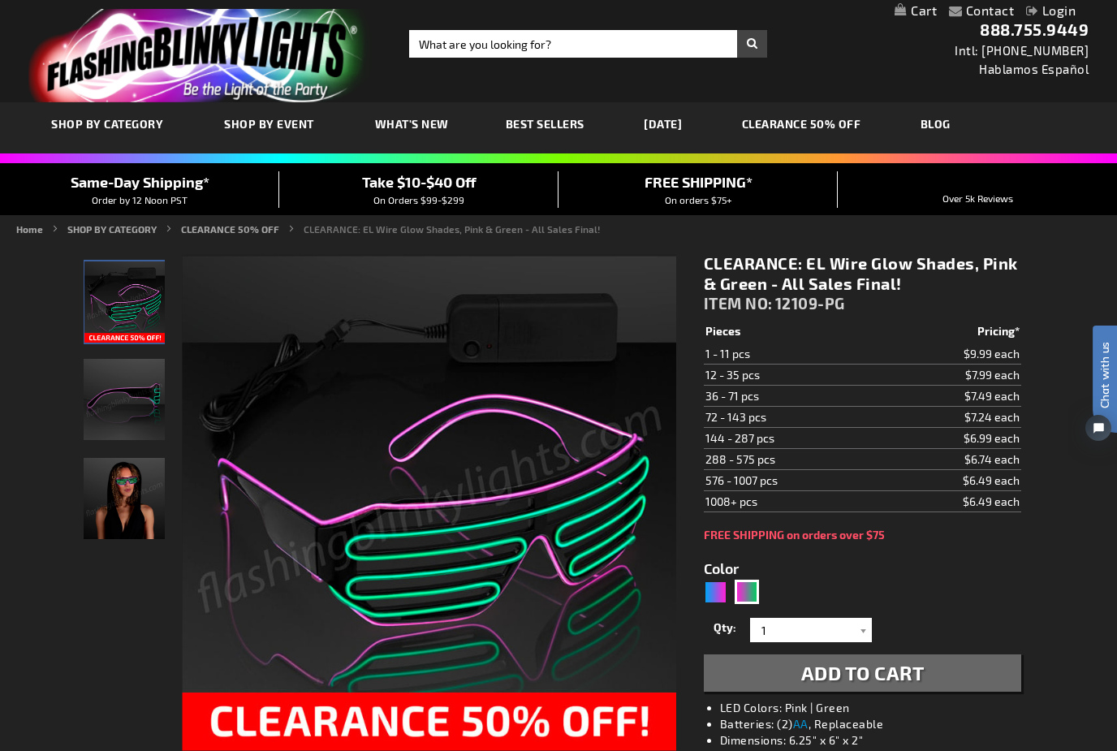
scroll to position [50, 0]
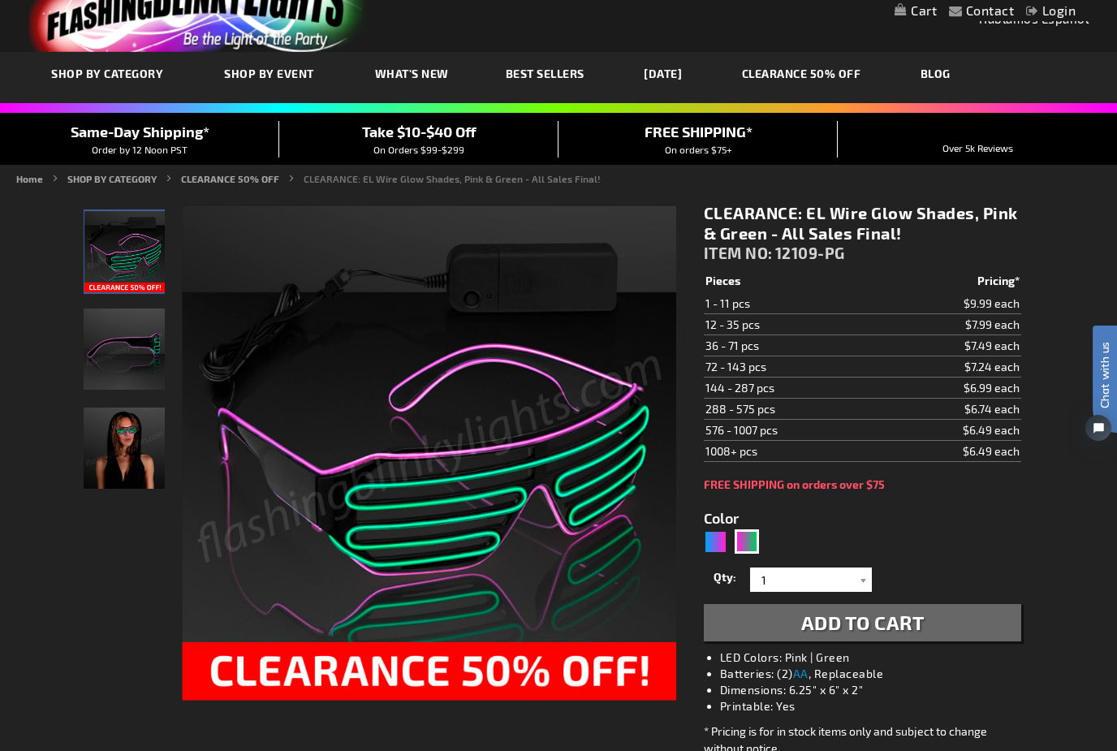
click at [925, 624] on span "Add to Cart" at bounding box center [863, 623] width 123 height 24
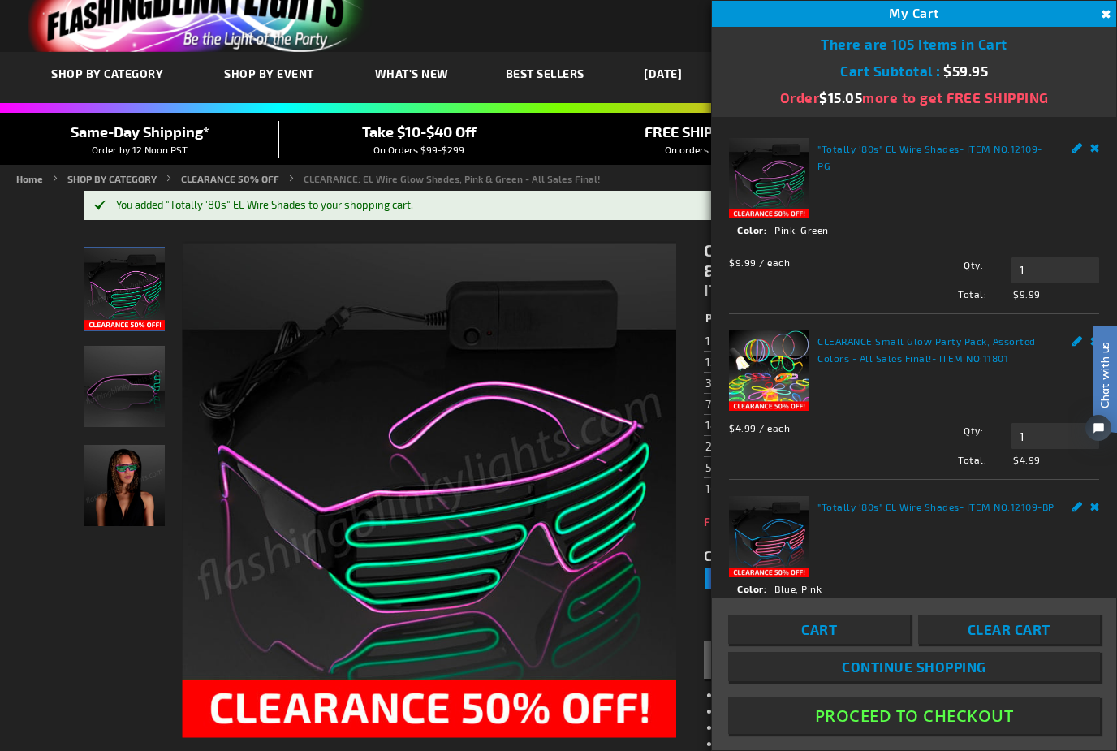
scroll to position [0, 0]
click at [1109, 10] on button "Close" at bounding box center [1104, 15] width 18 height 18
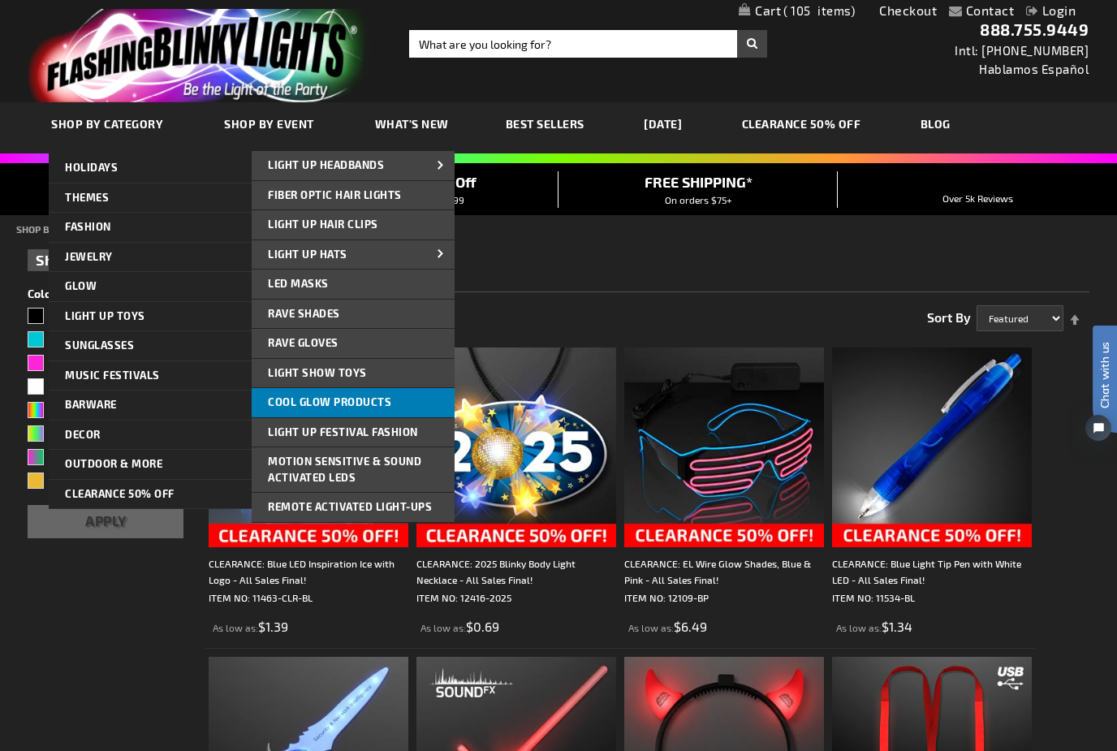
click at [292, 403] on span "Cool Glow Products" at bounding box center [329, 401] width 123 height 13
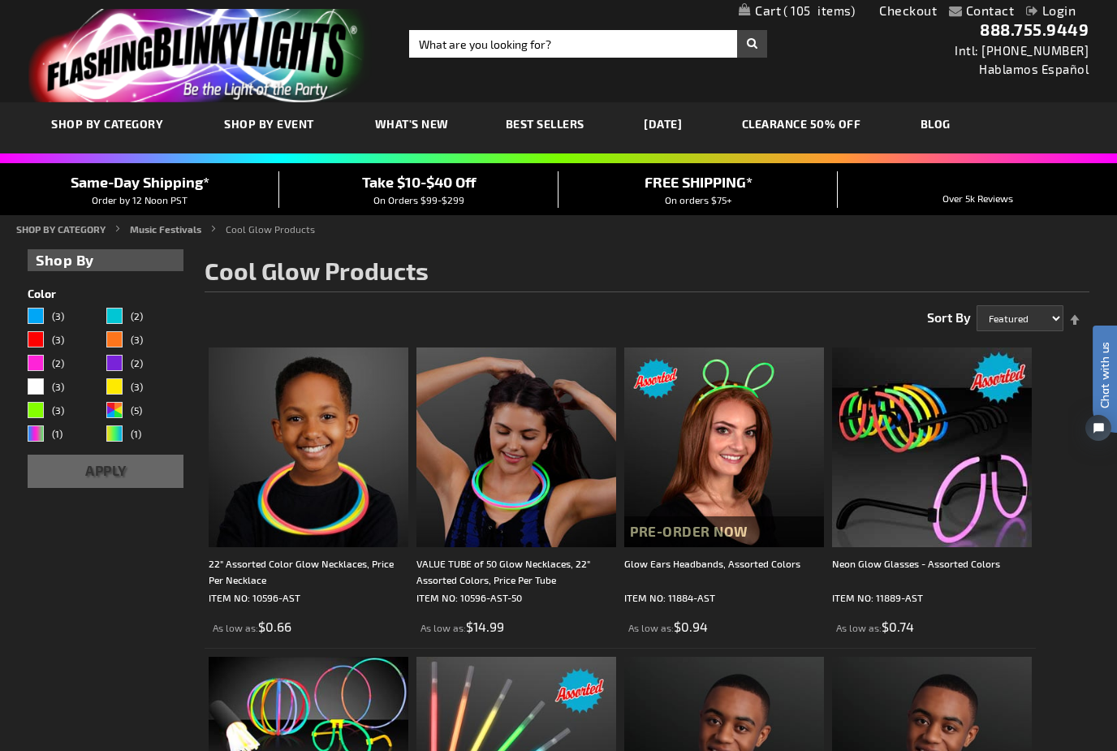
click at [555, 132] on link "Best Sellers" at bounding box center [545, 124] width 103 height 54
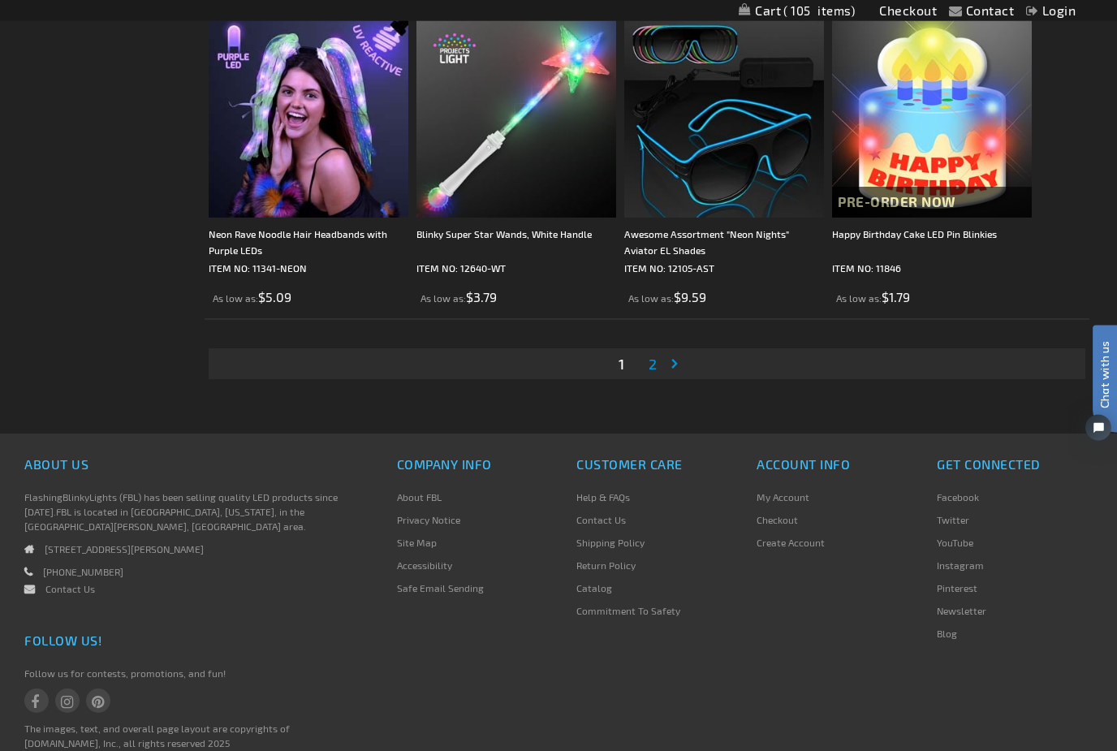
scroll to position [4814, 0]
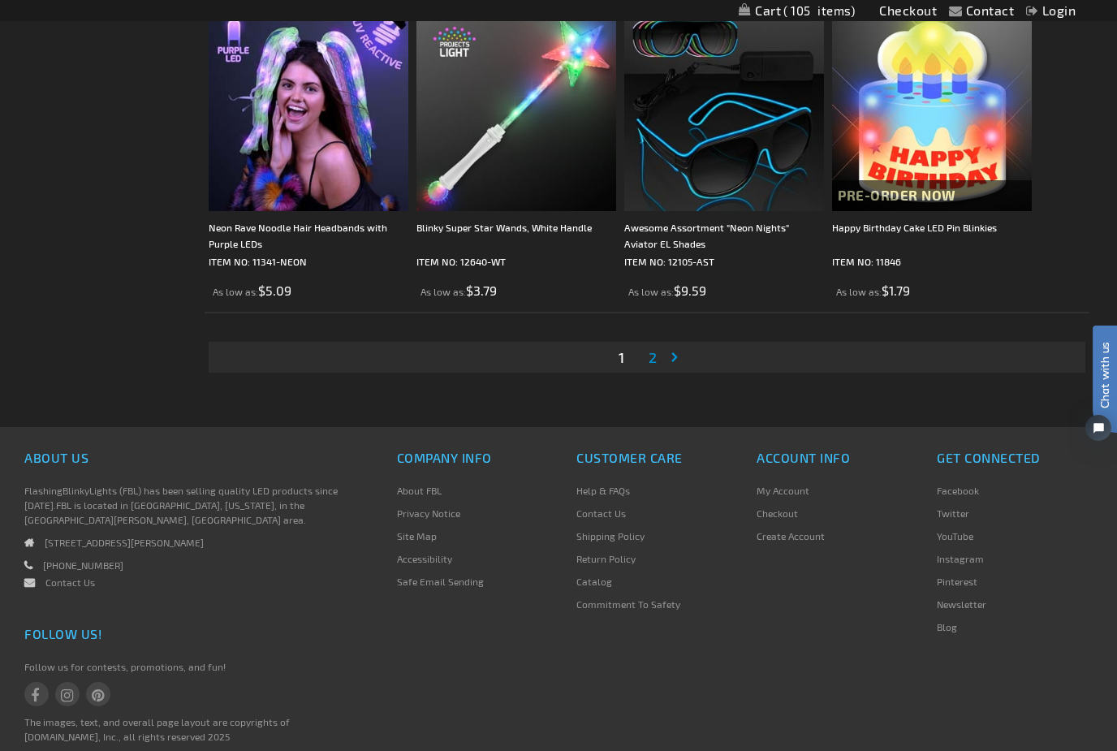
click at [670, 361] on link "Page Next" at bounding box center [678, 357] width 16 height 24
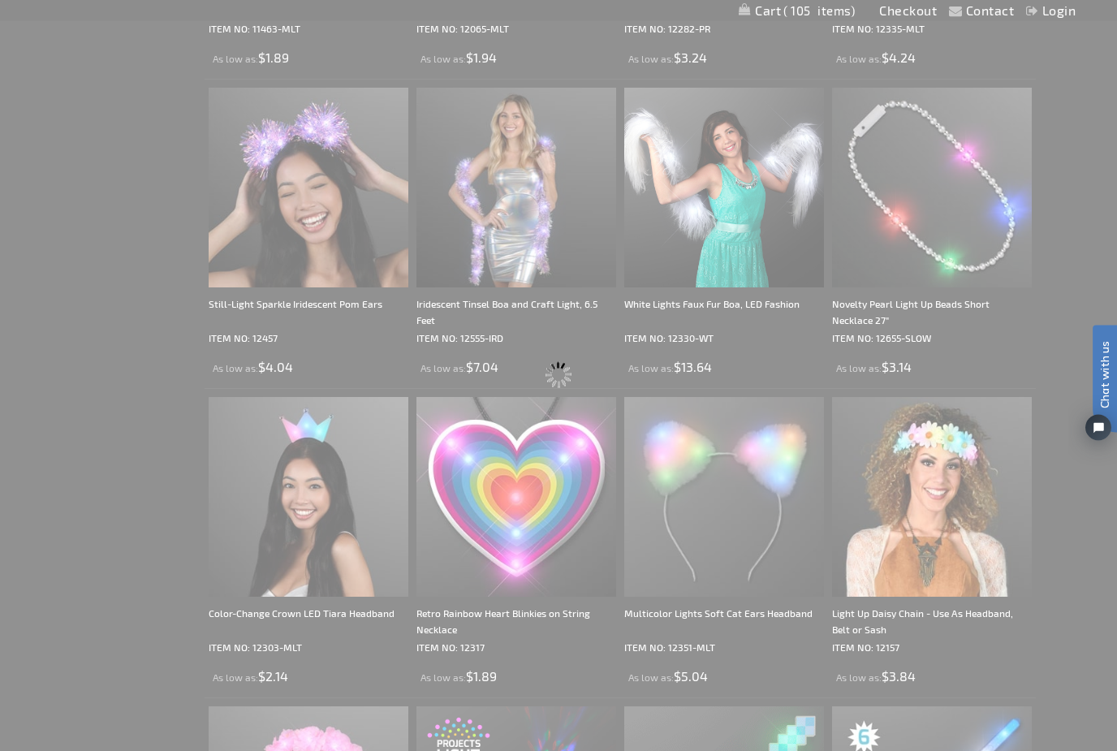
scroll to position [0, 0]
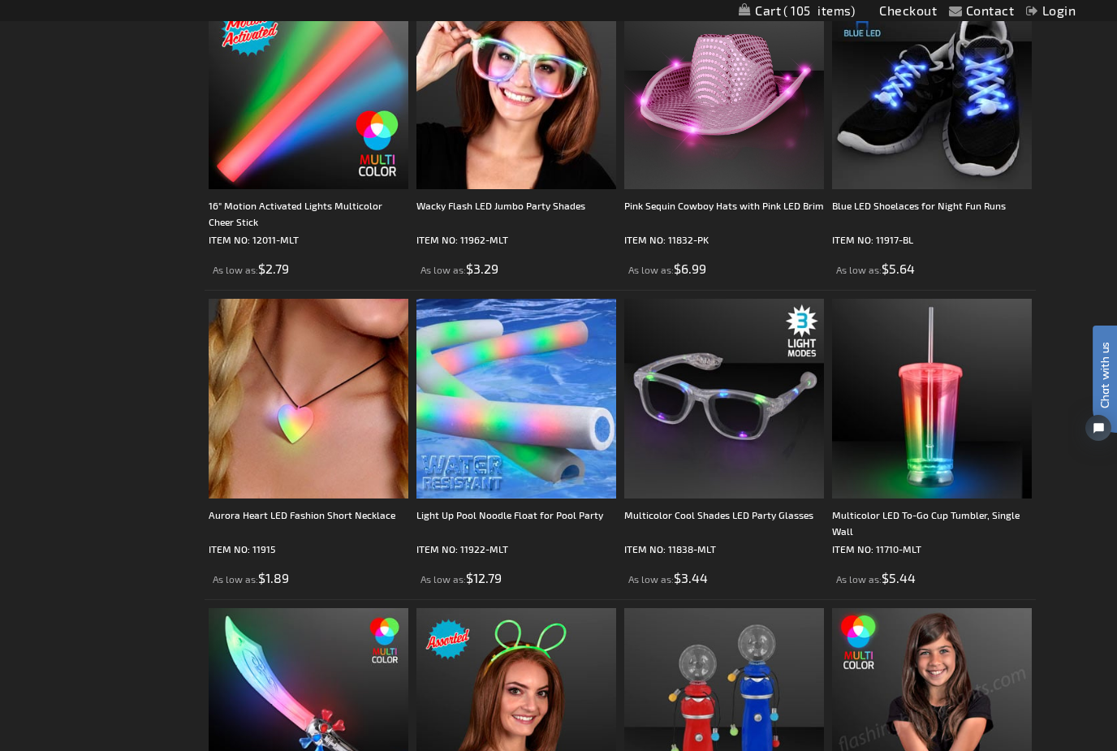
scroll to position [2360, 0]
click at [729, 408] on img at bounding box center [724, 400] width 200 height 200
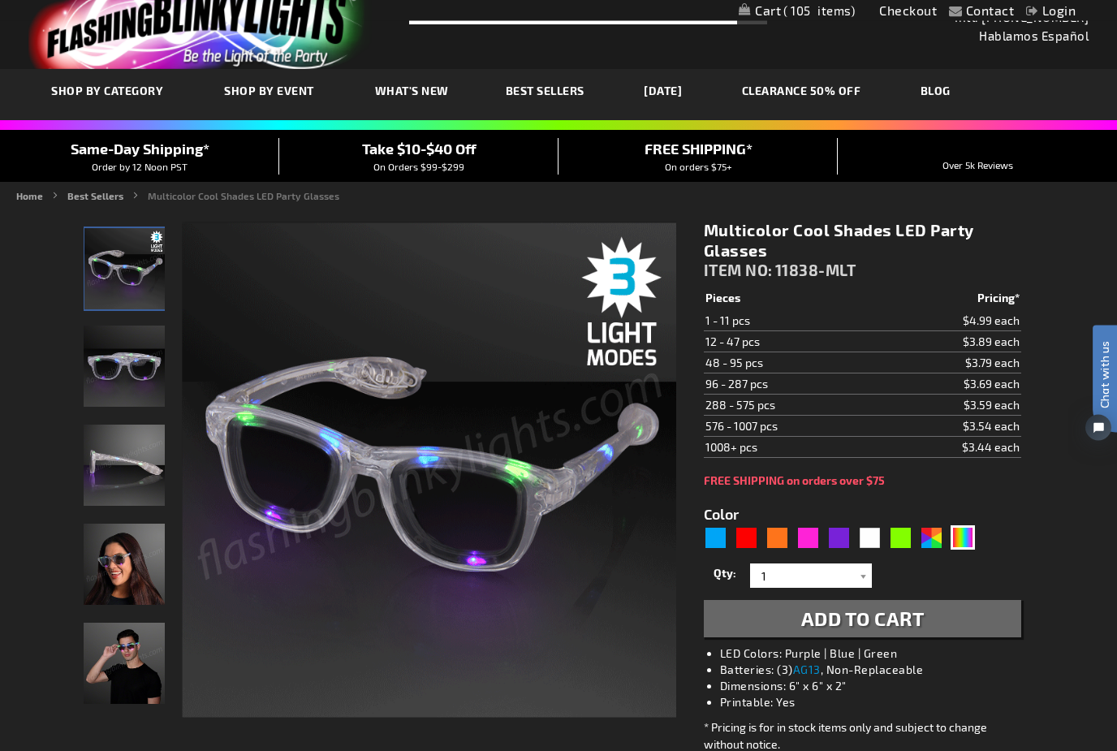
scroll to position [33, 0]
click at [726, 546] on div "Blue" at bounding box center [716, 537] width 24 height 24
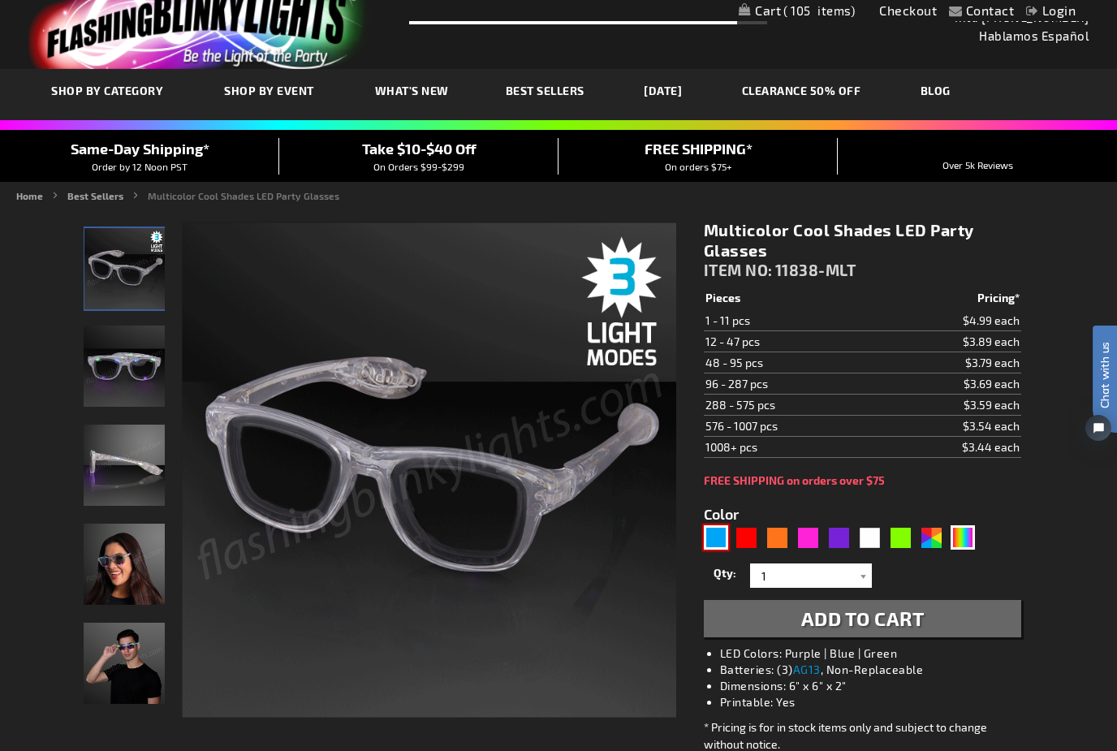
type input "5629"
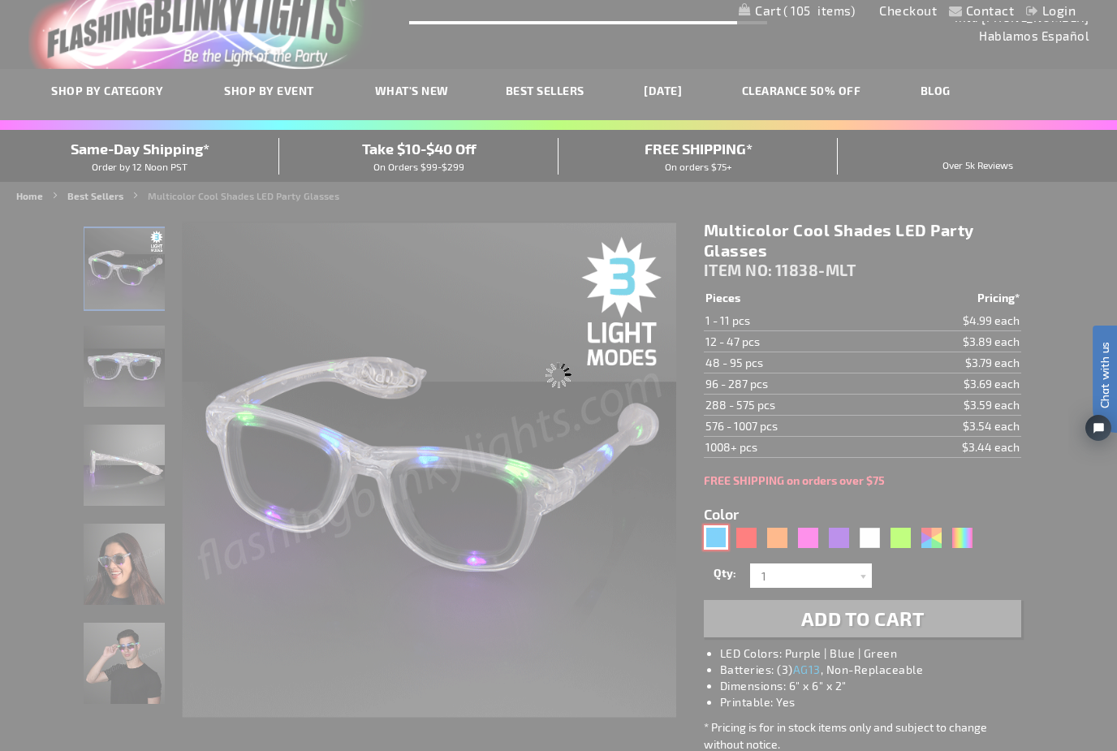
type input "11838-BL"
type input "Customize - Blue Cool Shades Light Up Party Glasses - ITEM NO: 11838-BL"
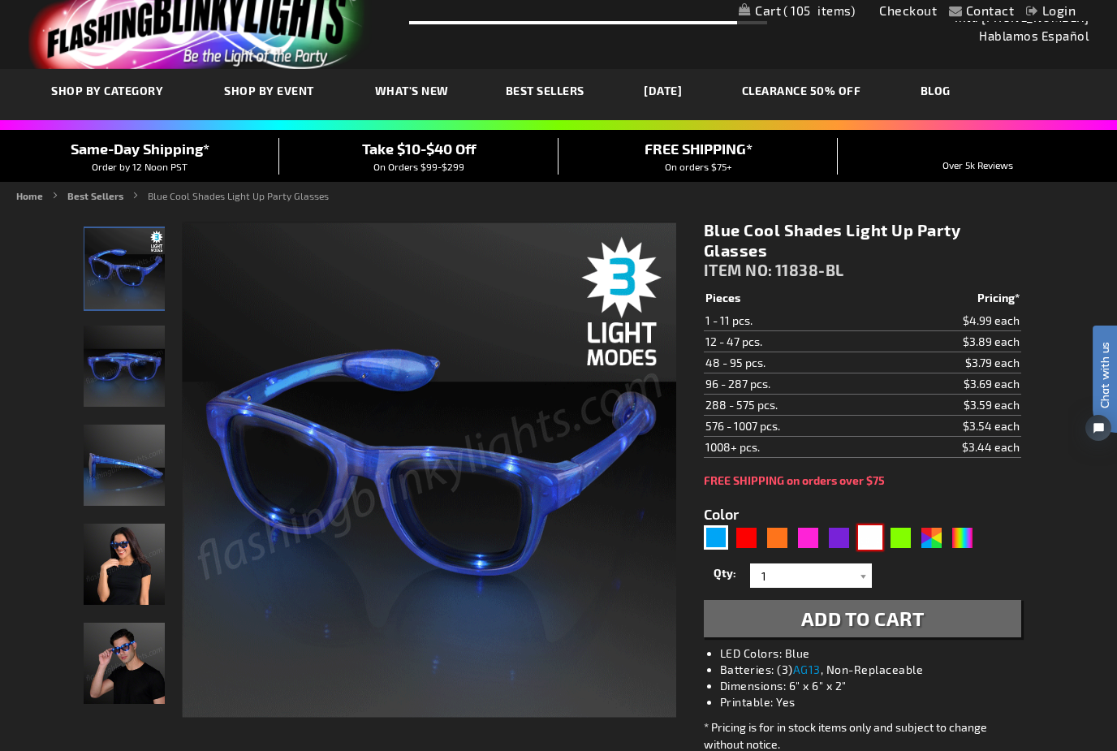
click at [872, 545] on div "White" at bounding box center [870, 537] width 24 height 24
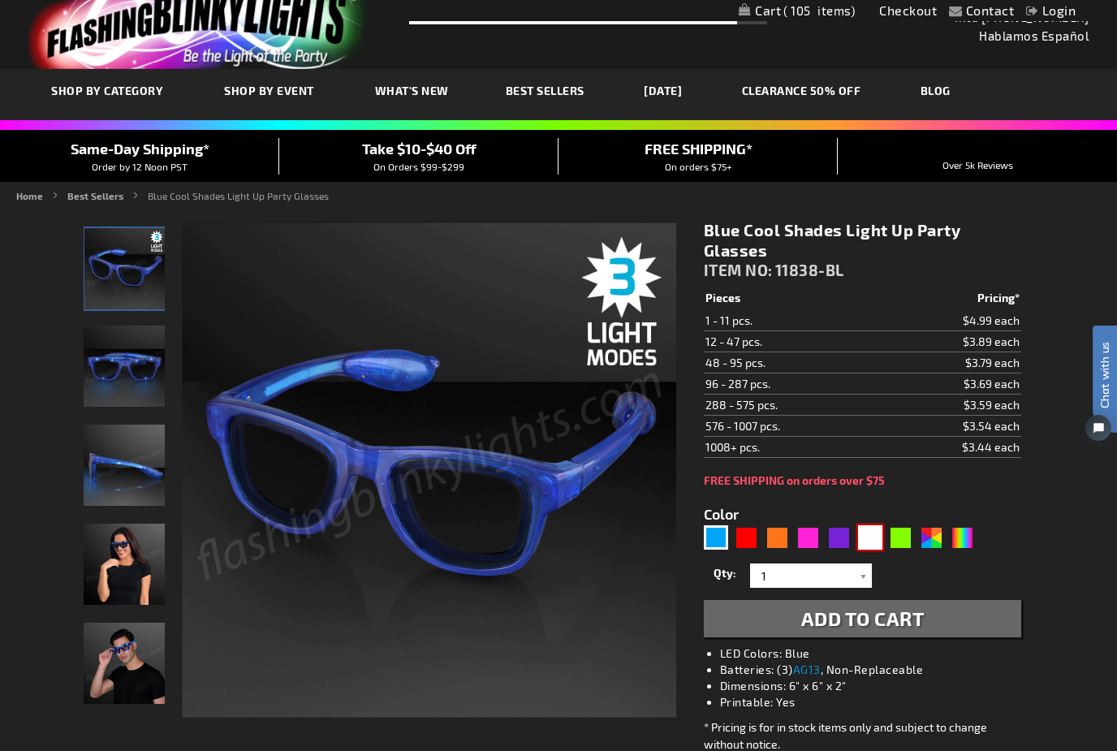
type input "5646"
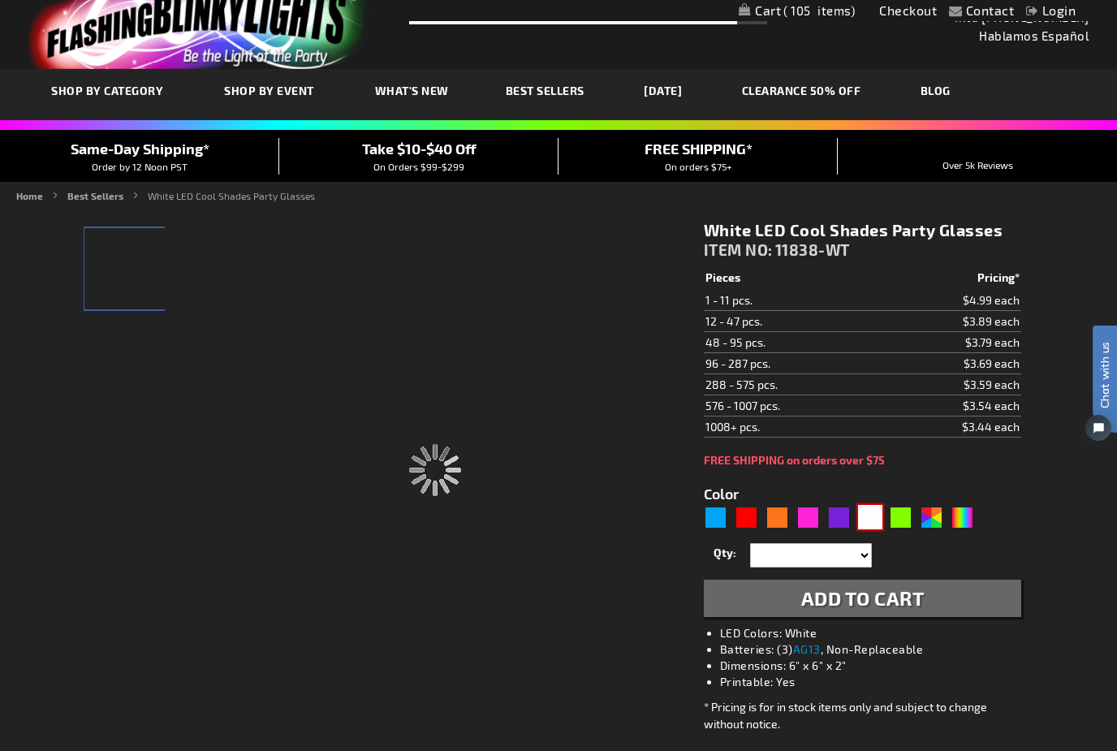
type input "11838-WT"
type input "Customize - White LED Cool Shades Party Glasses - ITEM NO: 11838-WT"
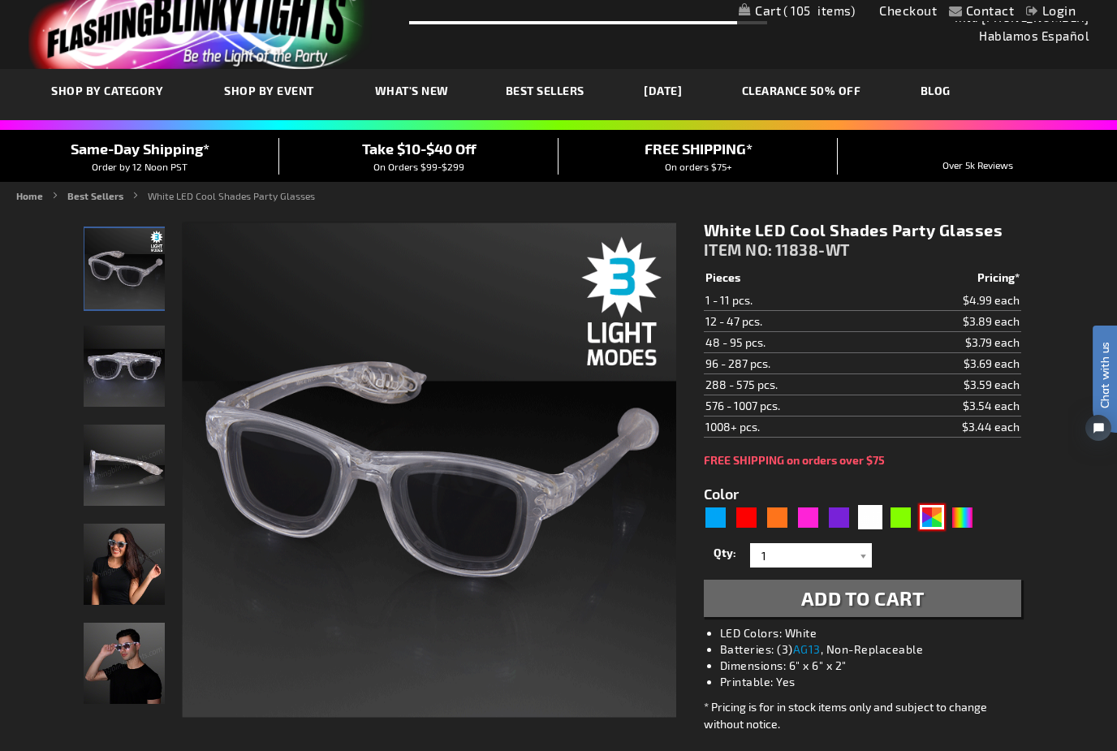
click at [934, 521] on div "AST" at bounding box center [932, 517] width 24 height 24
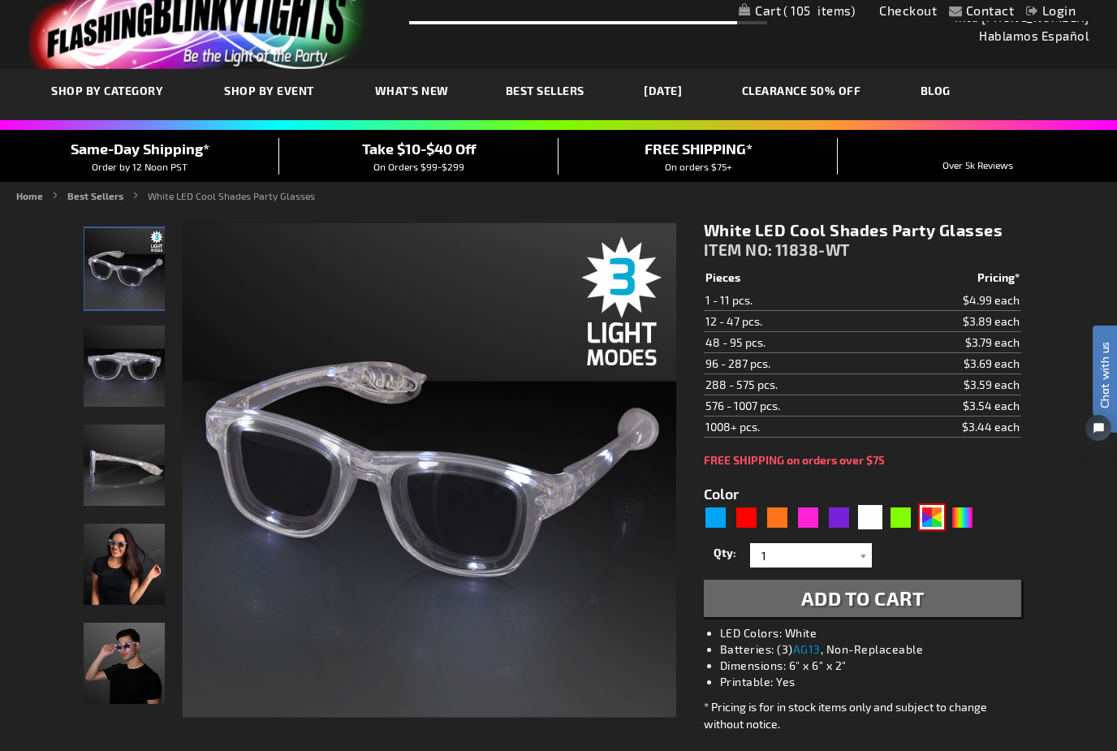
type input "5630"
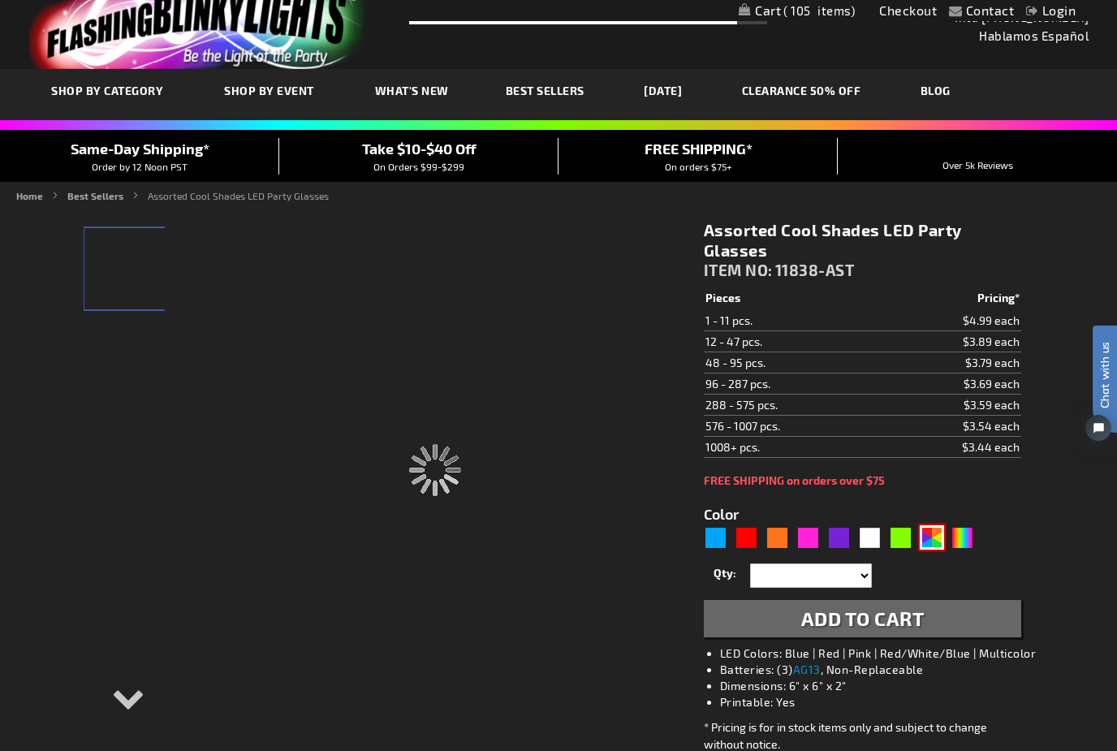
type input "11838-AST"
type input "Customize - Assorted Cool Shades LED Party Glasses - ITEM NO: 11838-AST"
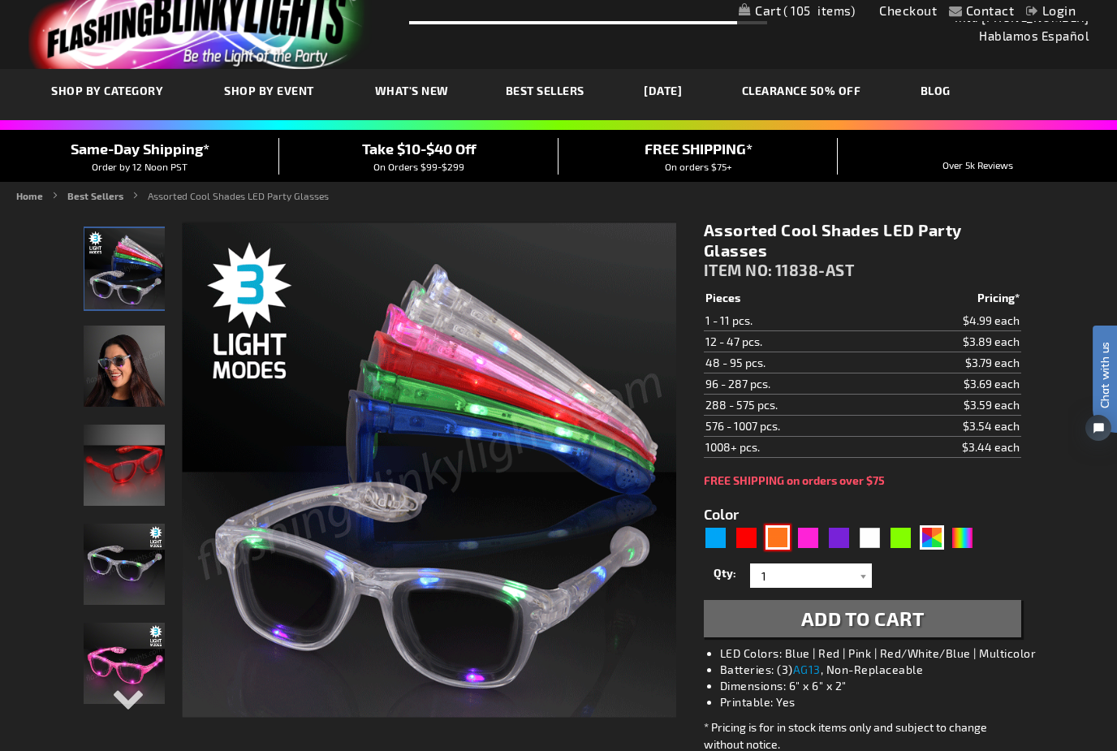
click at [784, 537] on div "Orange" at bounding box center [778, 537] width 24 height 24
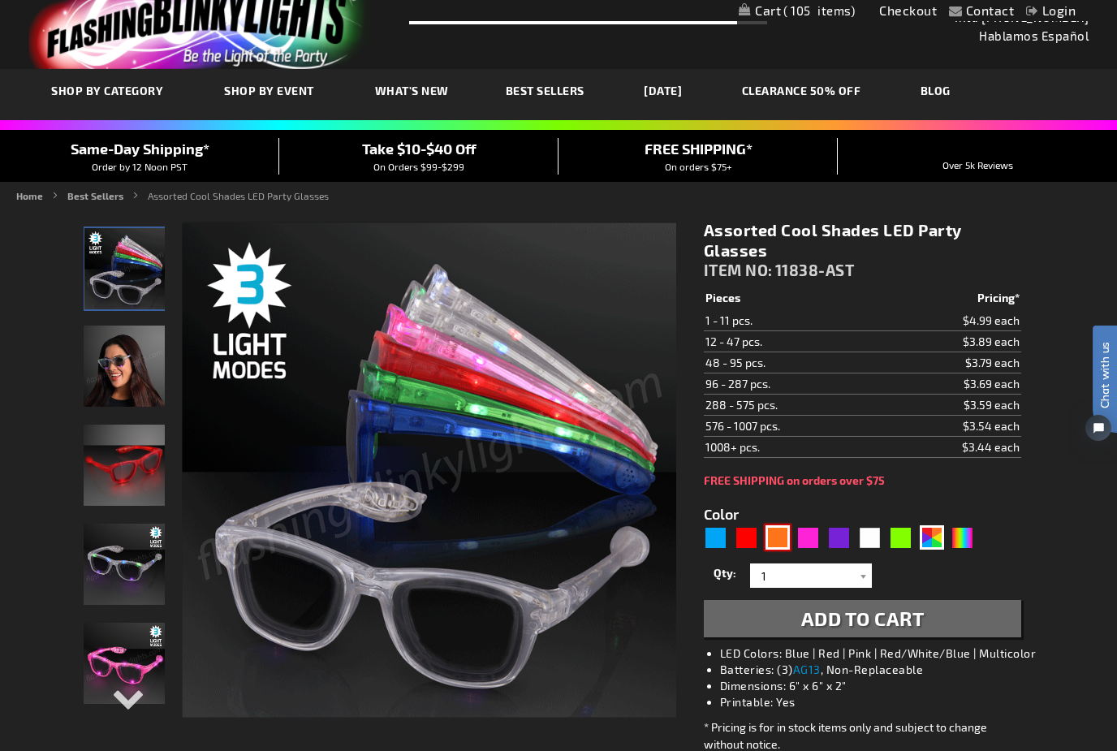
type input "5637"
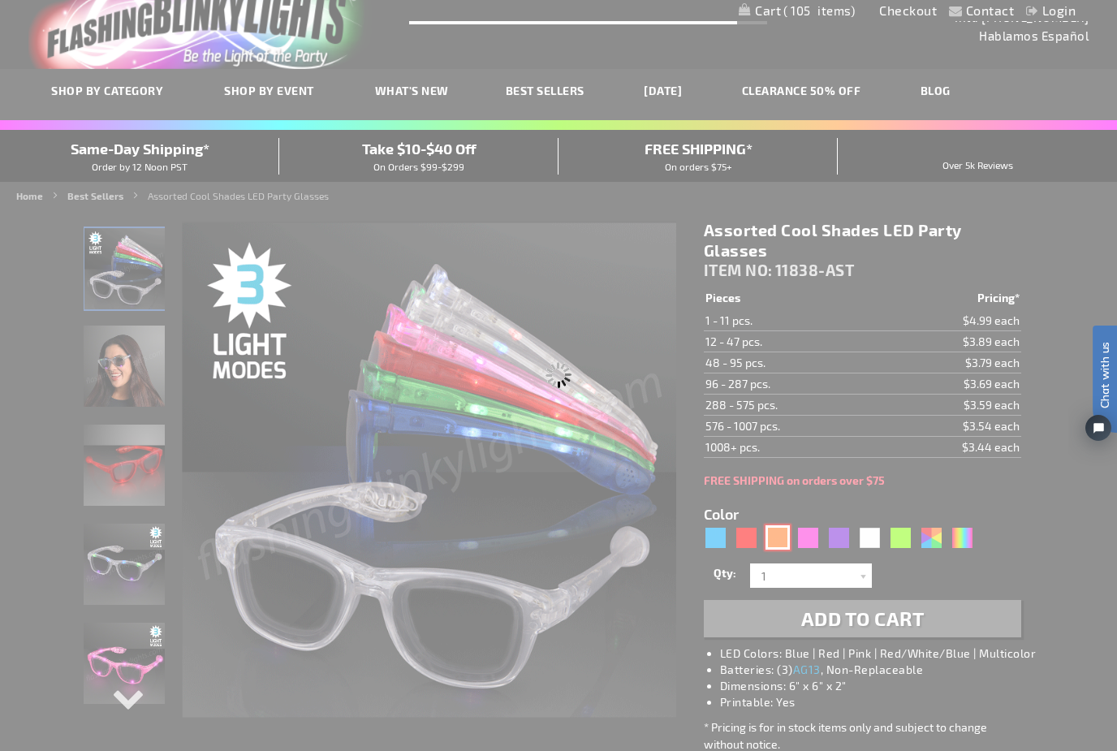
type input "11838-OR"
type input "Customize - Cool Shades Orange LED Sunglasses - ITEM NO: 11838-OR"
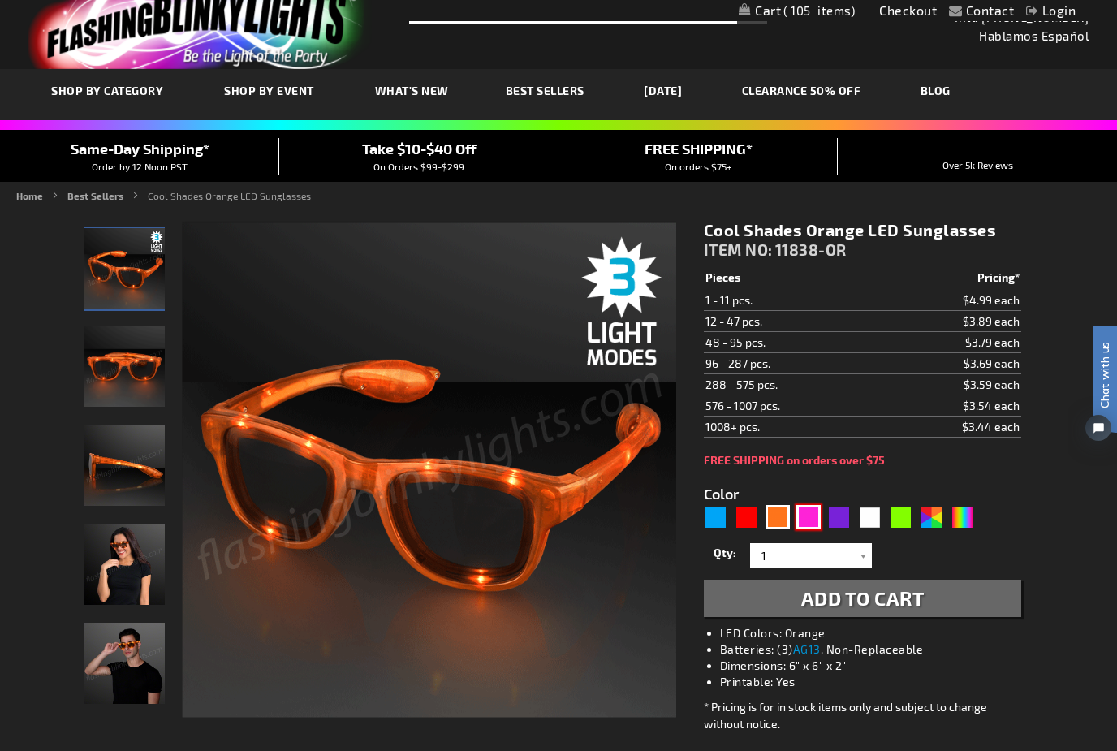
click at [816, 516] on div "Pink" at bounding box center [809, 517] width 24 height 24
type input "5639"
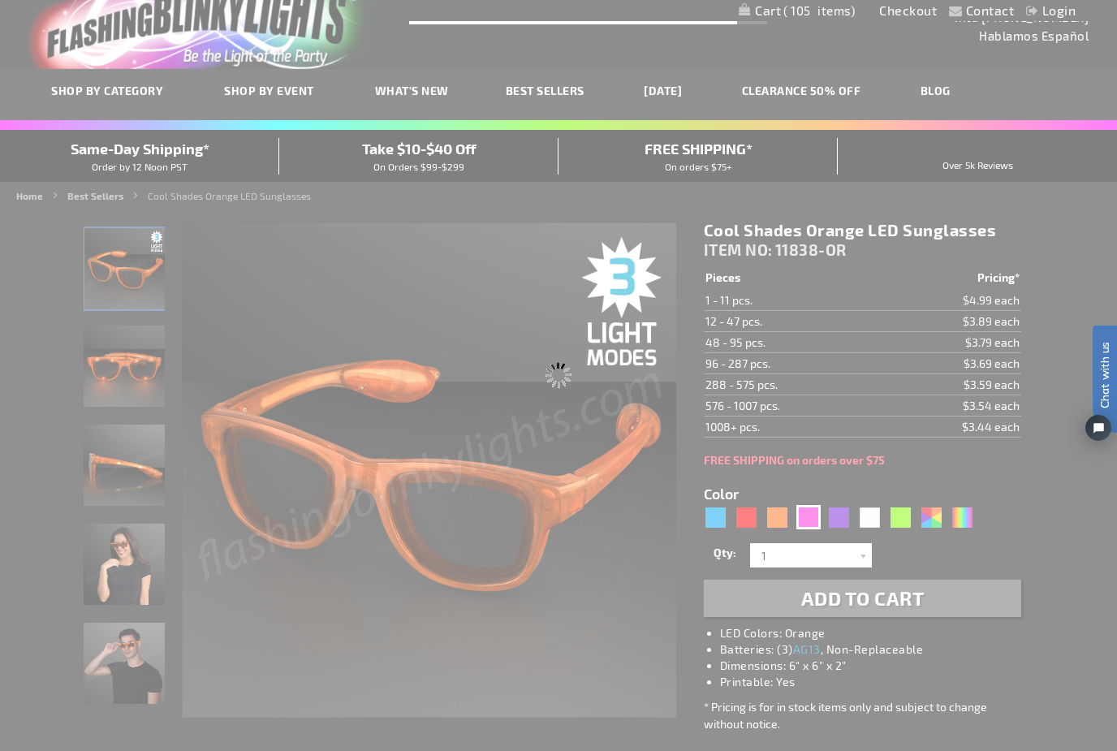
click at [845, 520] on div "Please wait..." at bounding box center [558, 375] width 1117 height 751
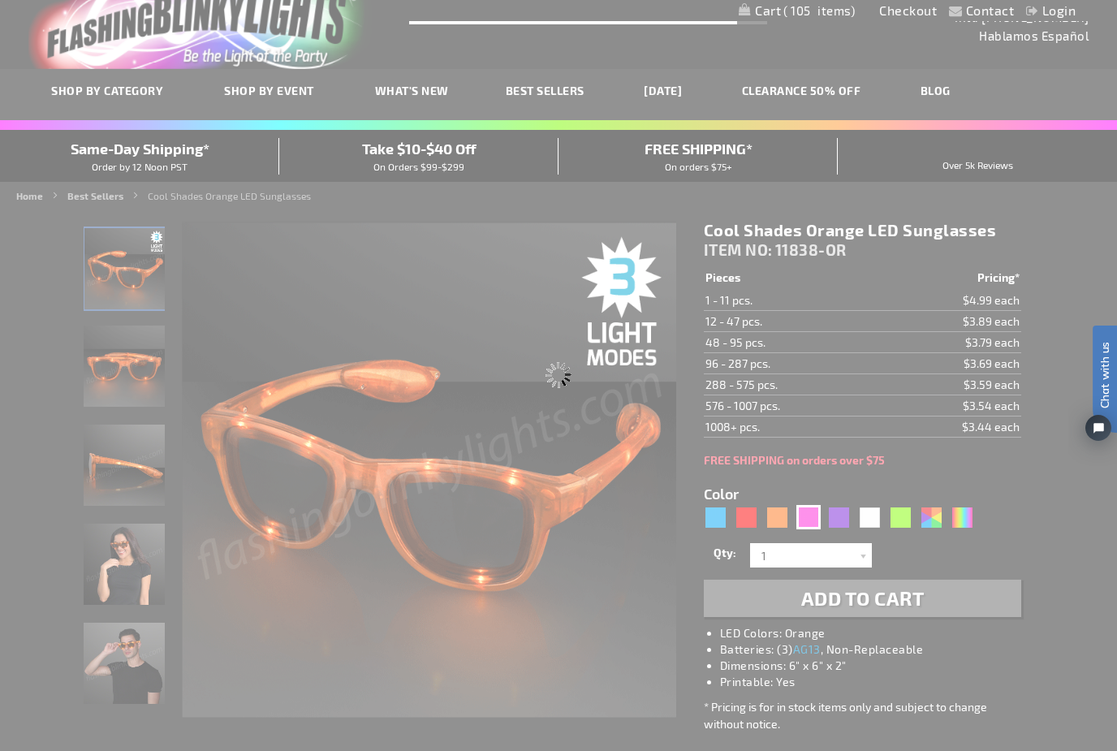
click at [727, 515] on div "Please wait..." at bounding box center [558, 375] width 1117 height 751
click at [845, 516] on div "Please wait..." at bounding box center [558, 375] width 1117 height 751
click at [844, 525] on div "Please wait..." at bounding box center [558, 375] width 1117 height 751
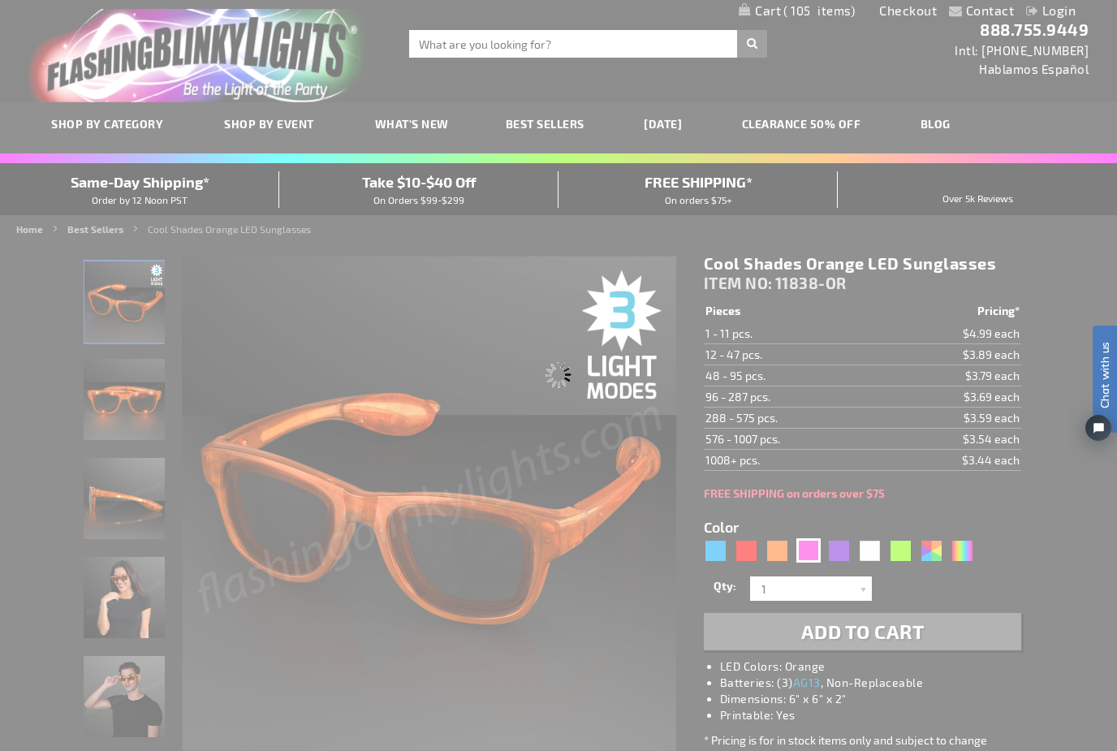
type input "11838-PK"
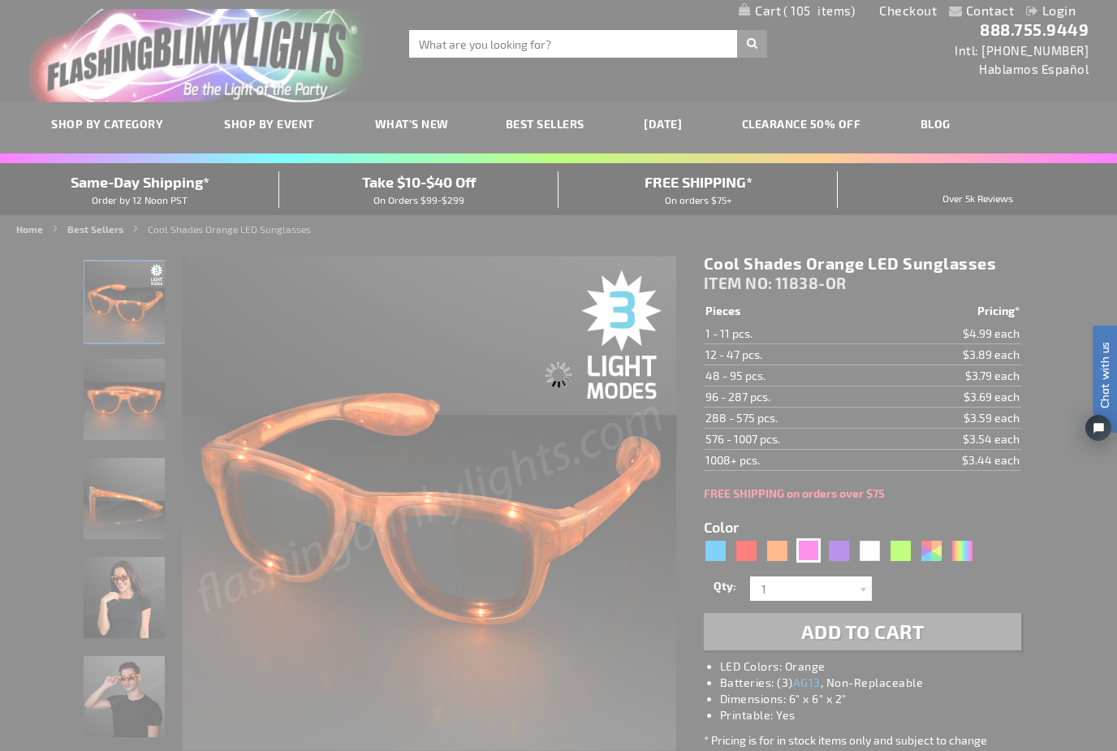
type input "Customize - Bright Pink Cool Shades LED Party Glasses - ITEM NO: 11838-PK"
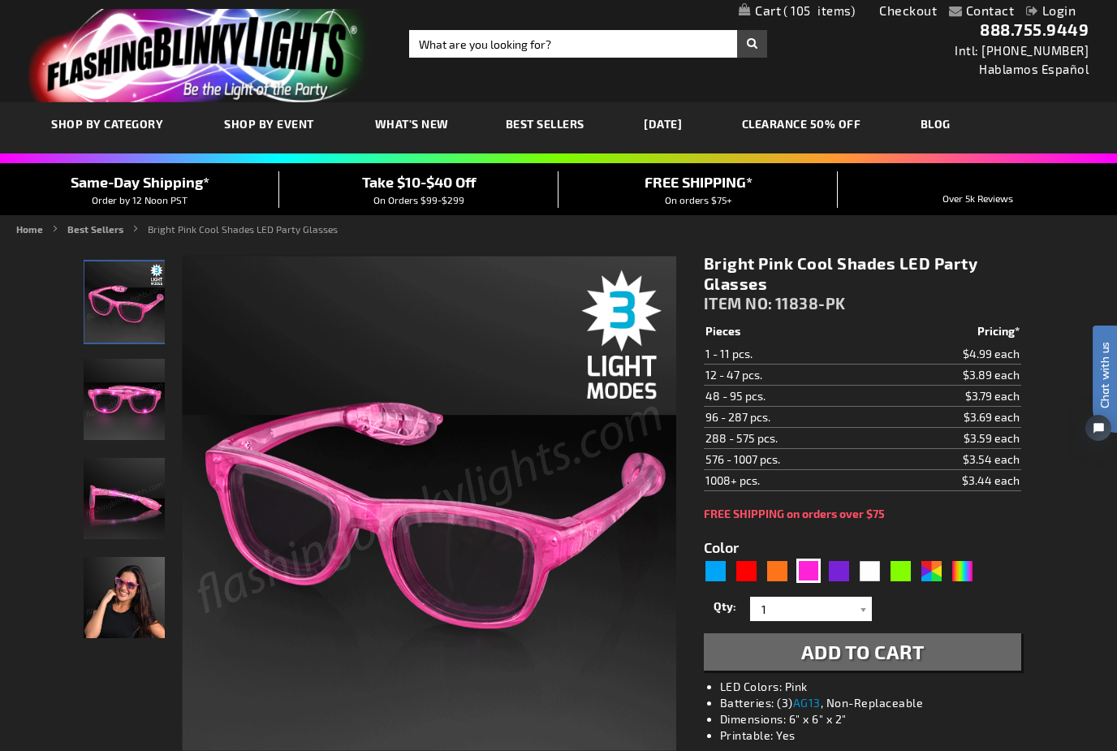
click at [920, 661] on span "Add to Cart" at bounding box center [863, 652] width 123 height 24
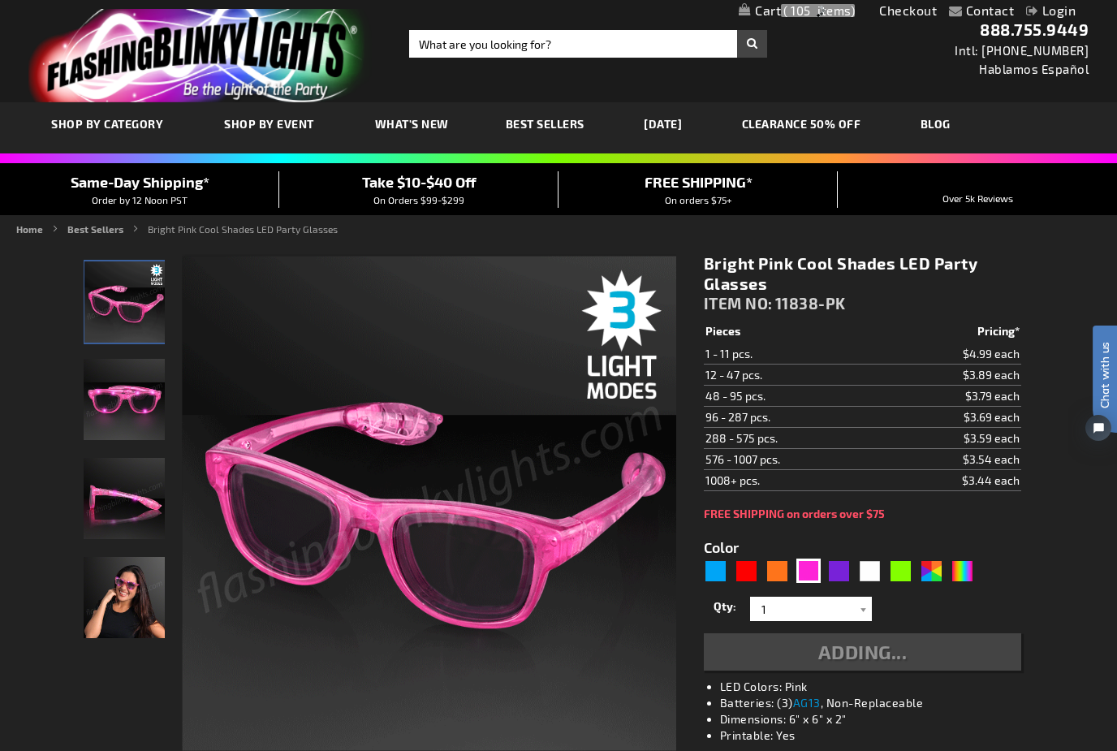
click at [685, 124] on link "[DATE]" at bounding box center [663, 124] width 63 height 54
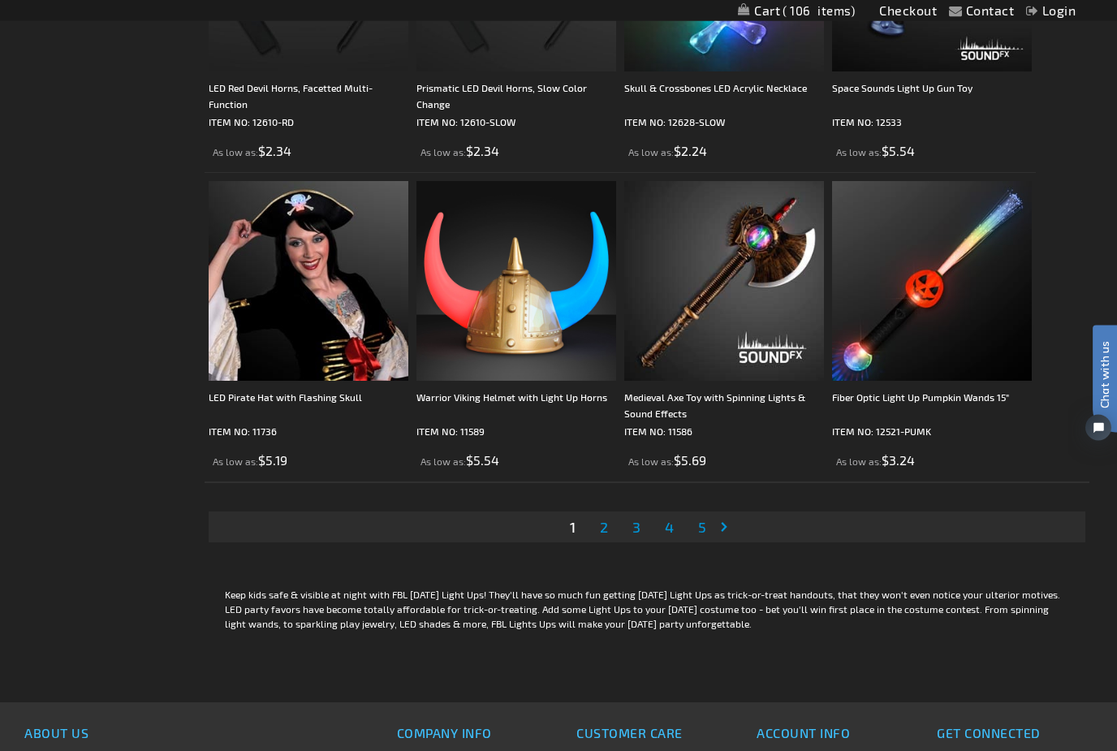
scroll to position [4675, 0]
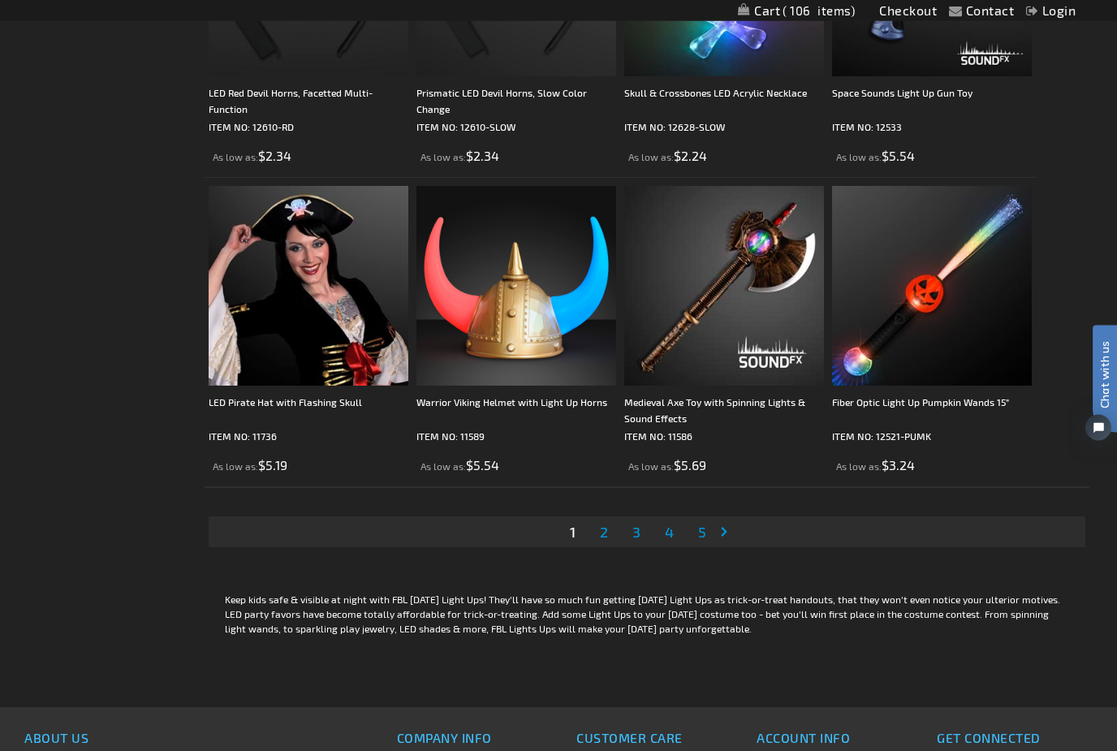
click at [709, 529] on link "Page 5" at bounding box center [702, 533] width 15 height 24
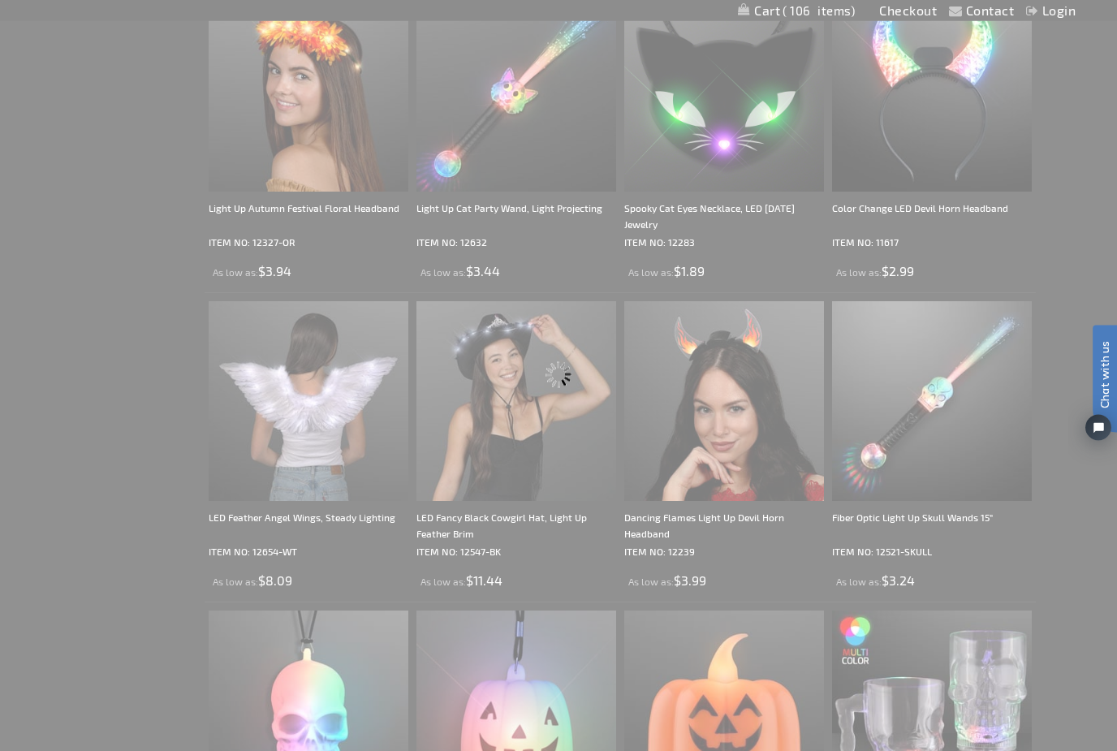
scroll to position [0, 0]
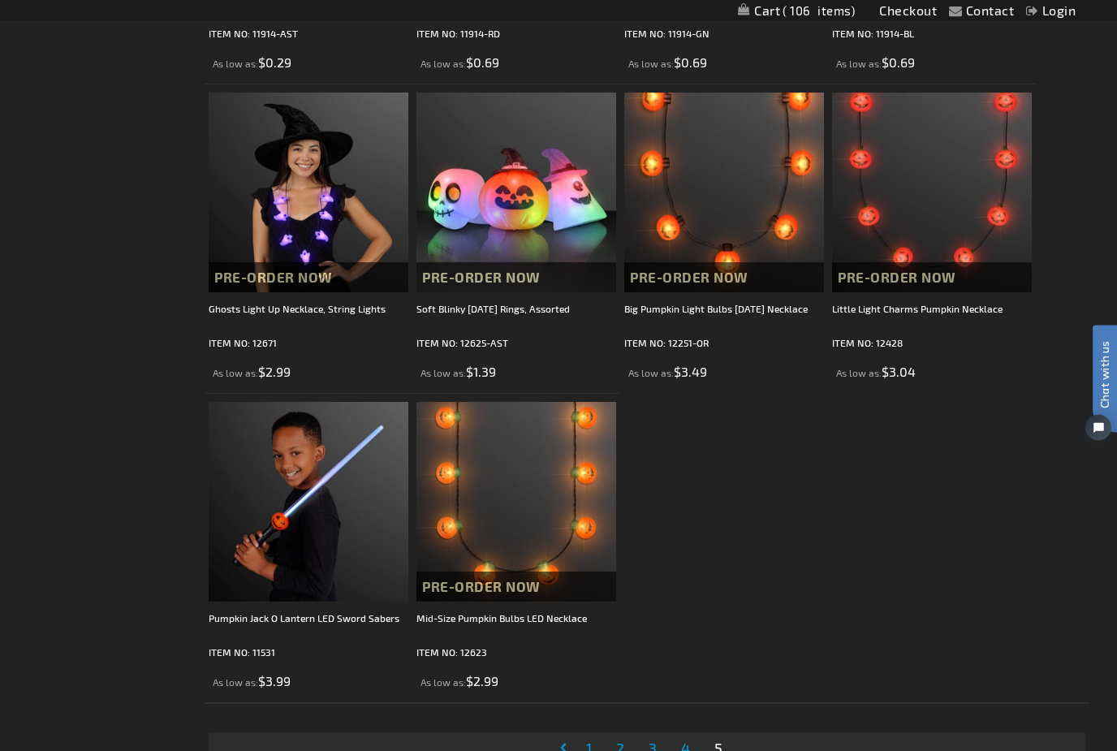
scroll to position [2785, 0]
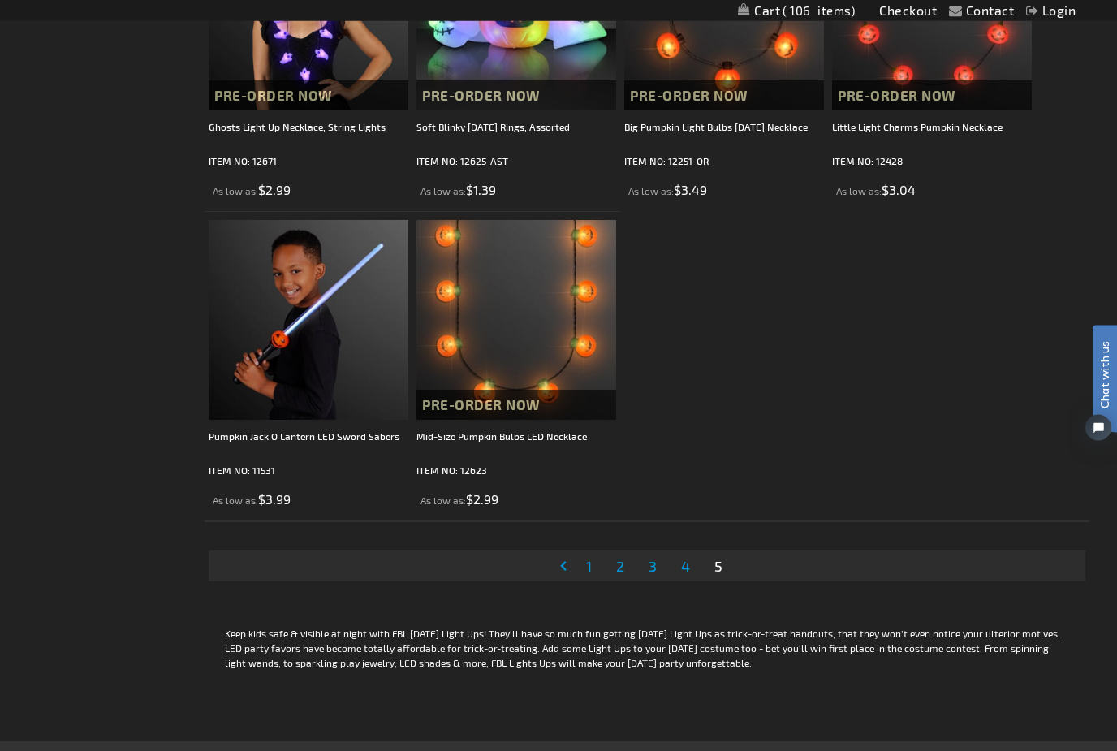
click at [692, 557] on link "Page 4" at bounding box center [685, 567] width 15 height 24
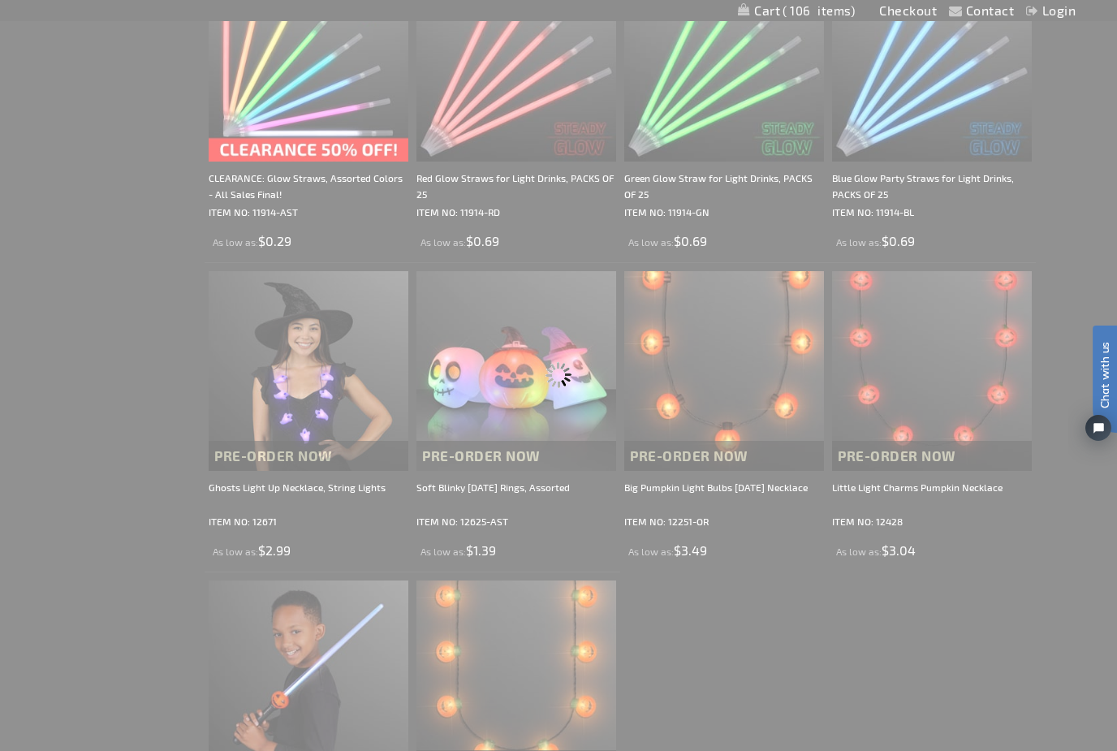
scroll to position [0, 0]
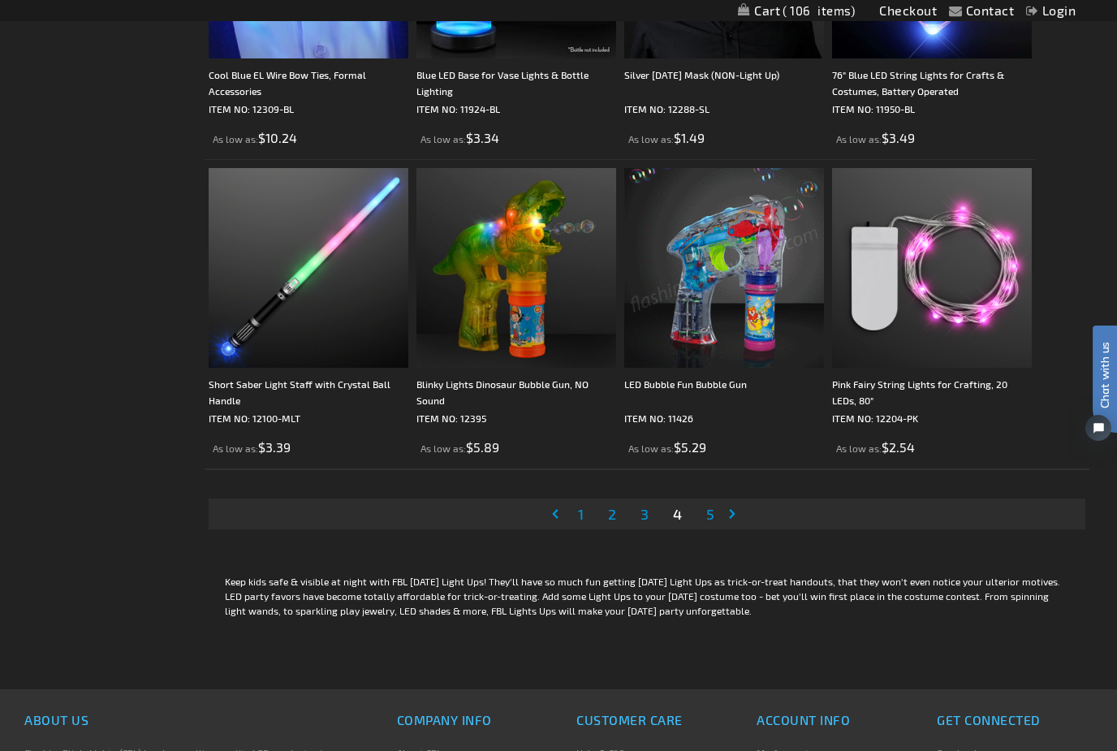
scroll to position [4785, 0]
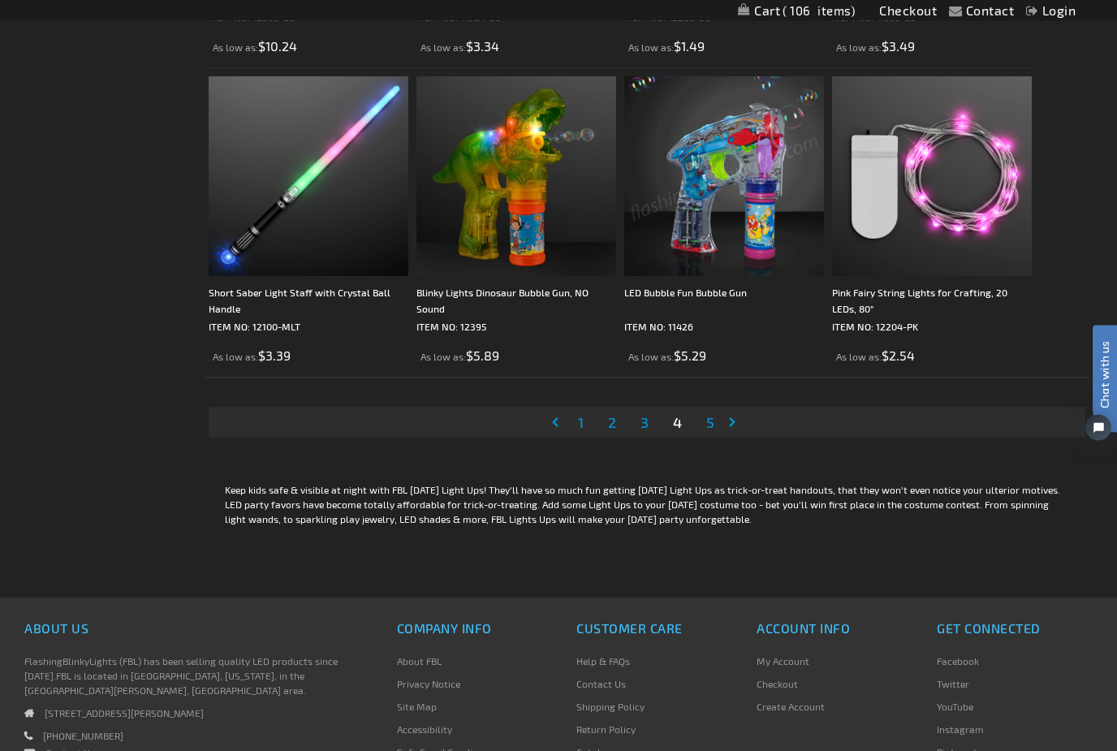
click at [650, 428] on link "Page 3" at bounding box center [644, 423] width 15 height 24
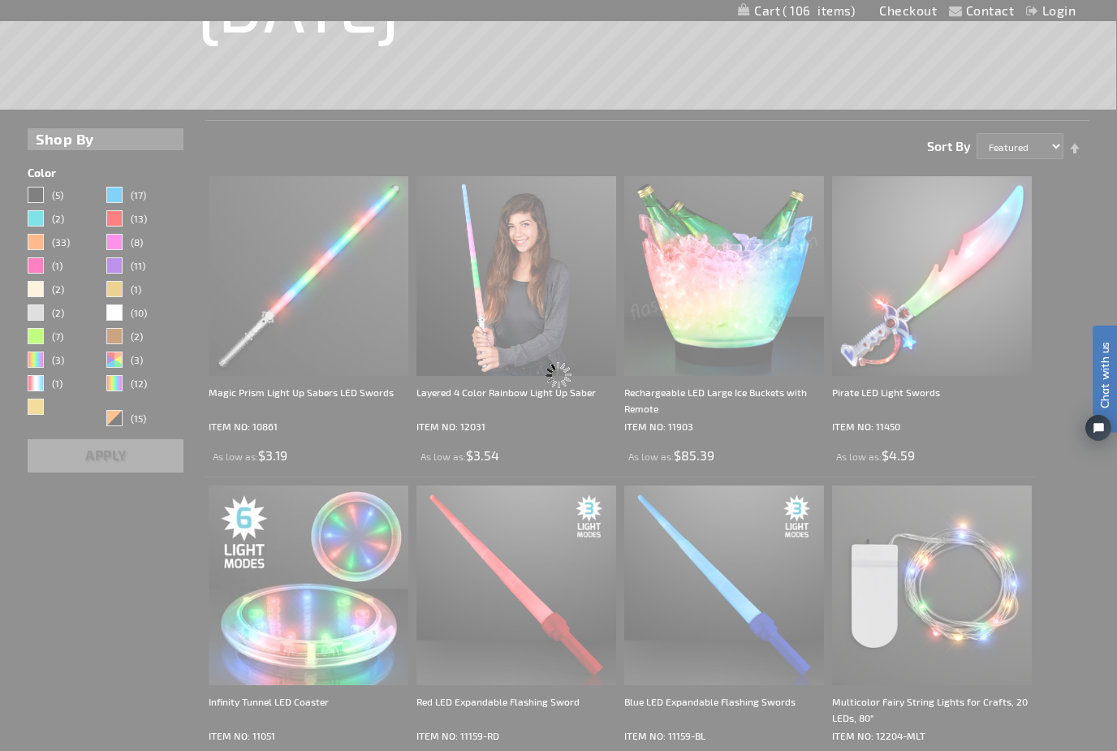
scroll to position [0, 0]
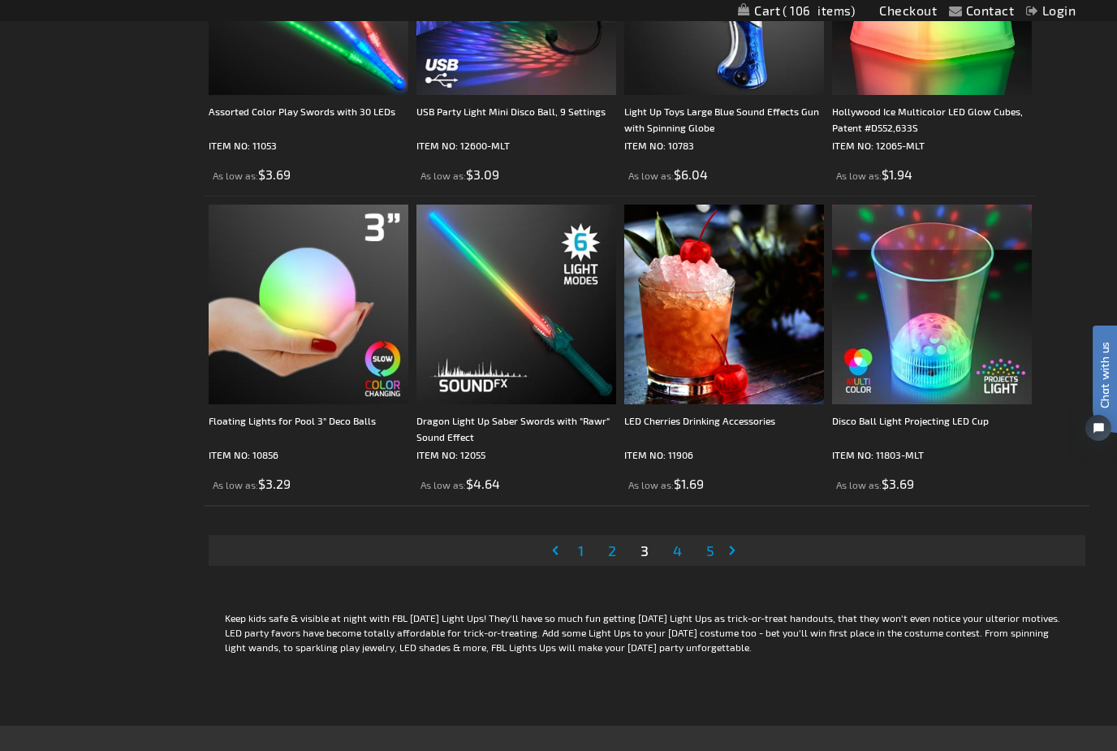
scroll to position [4663, 0]
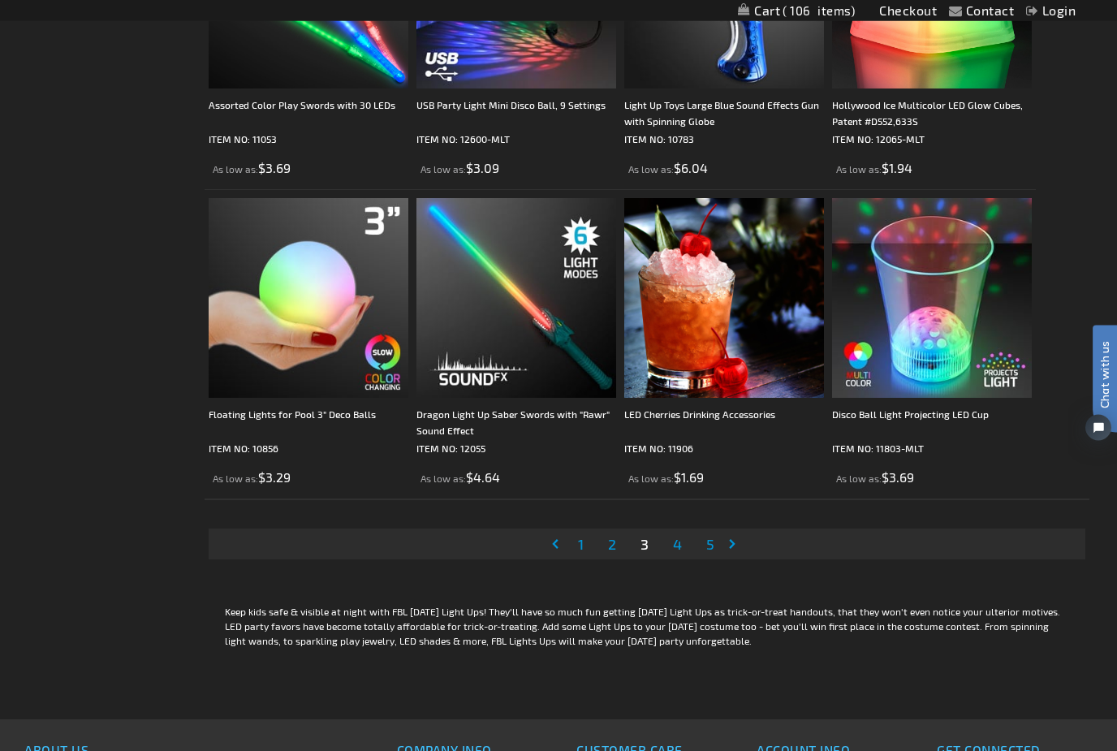
click at [611, 554] on link "Page 2" at bounding box center [612, 545] width 15 height 24
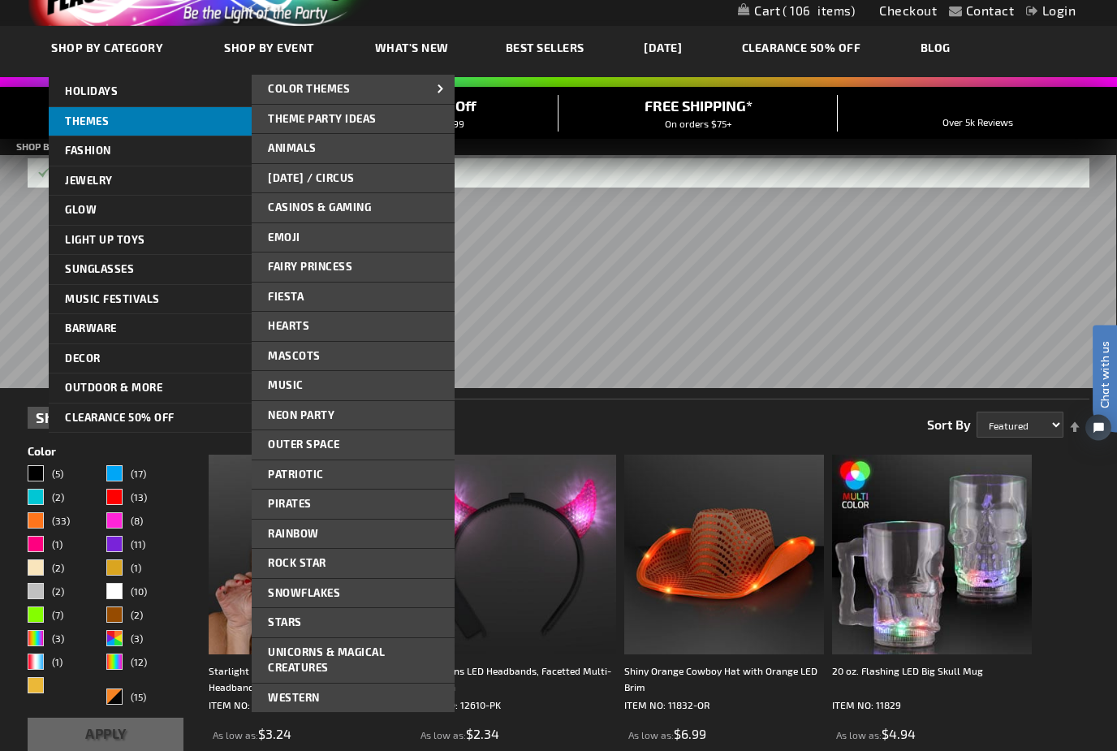
scroll to position [77, 0]
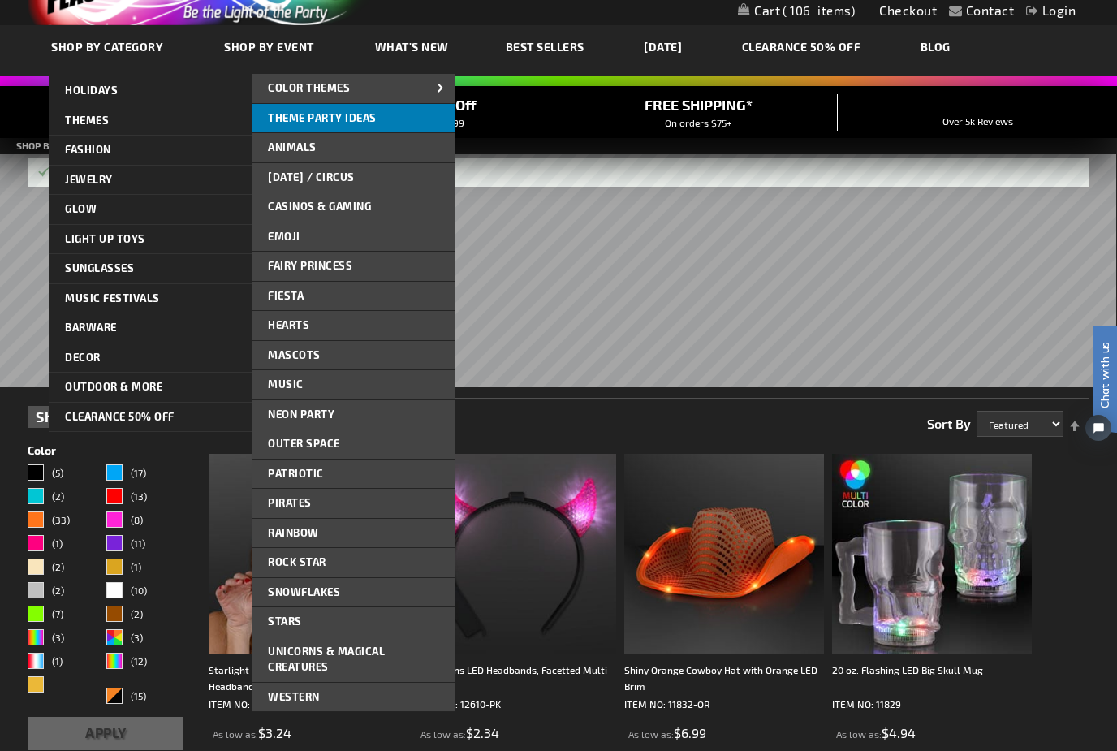
click at [335, 115] on span "Theme Party Ideas" at bounding box center [322, 117] width 109 height 13
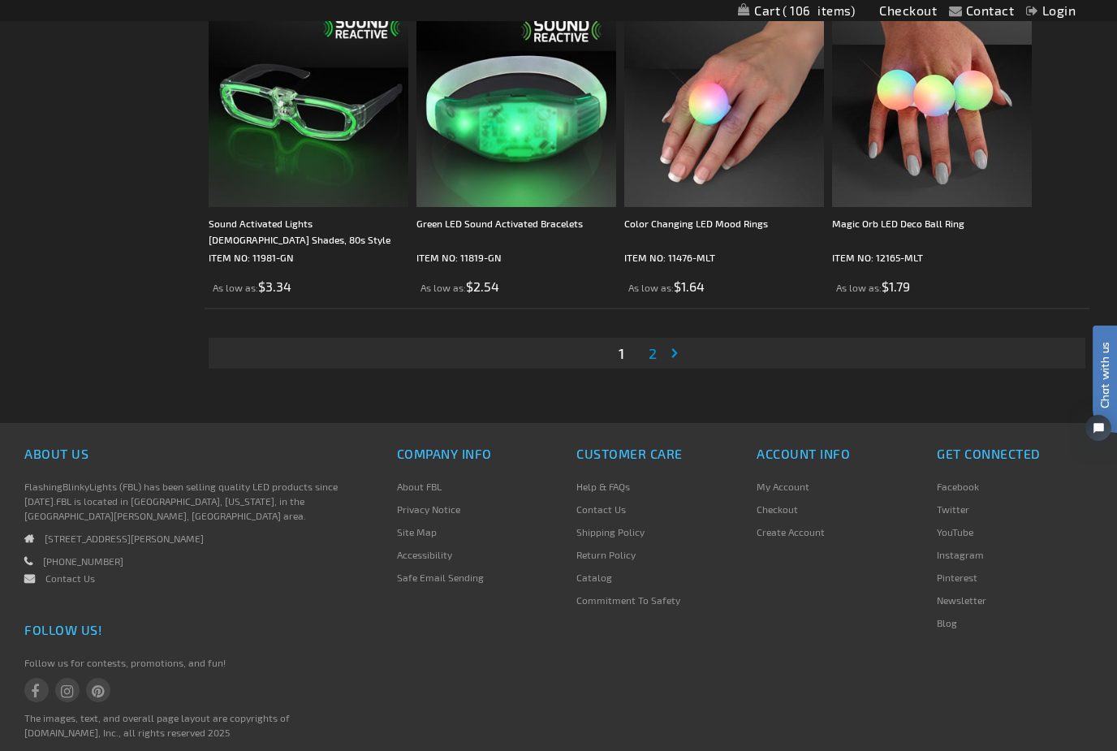
scroll to position [4832, 0]
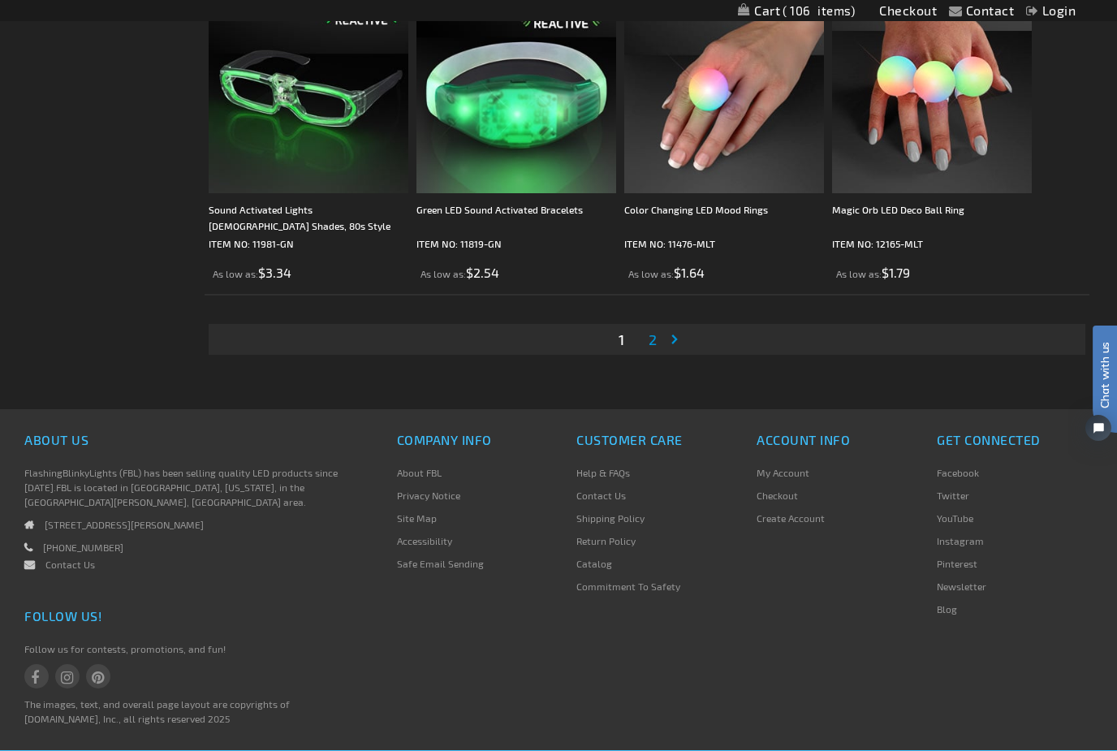
click at [670, 341] on link "Page Next" at bounding box center [678, 339] width 16 height 24
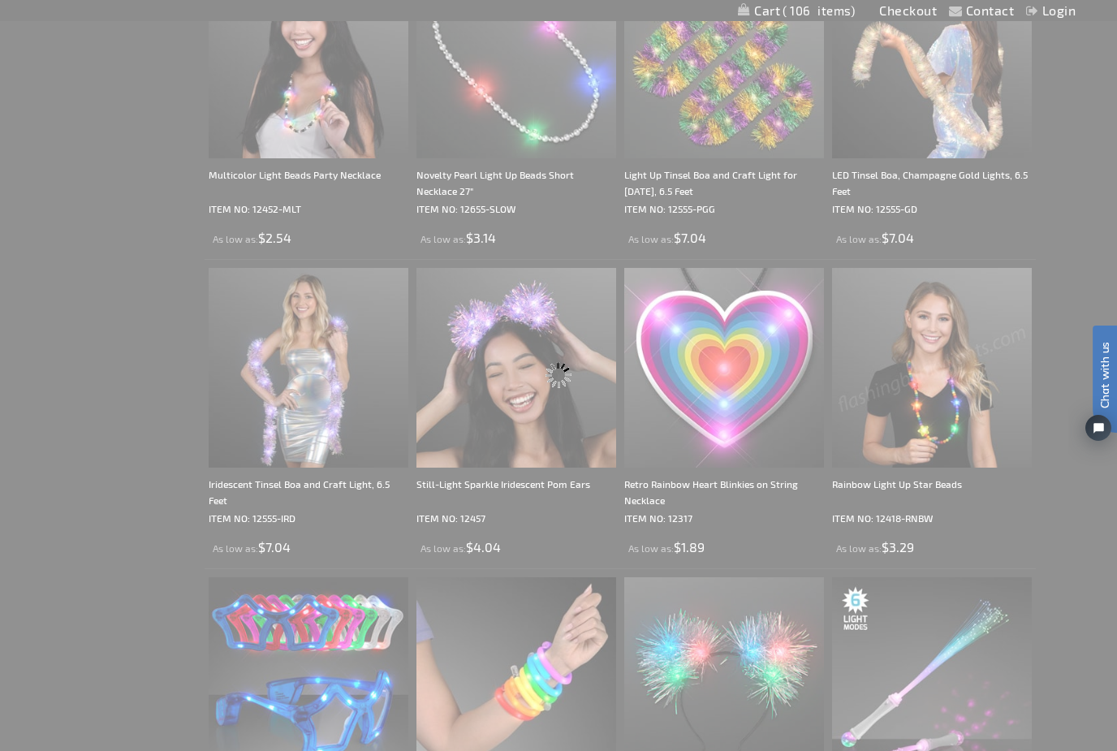
scroll to position [0, 0]
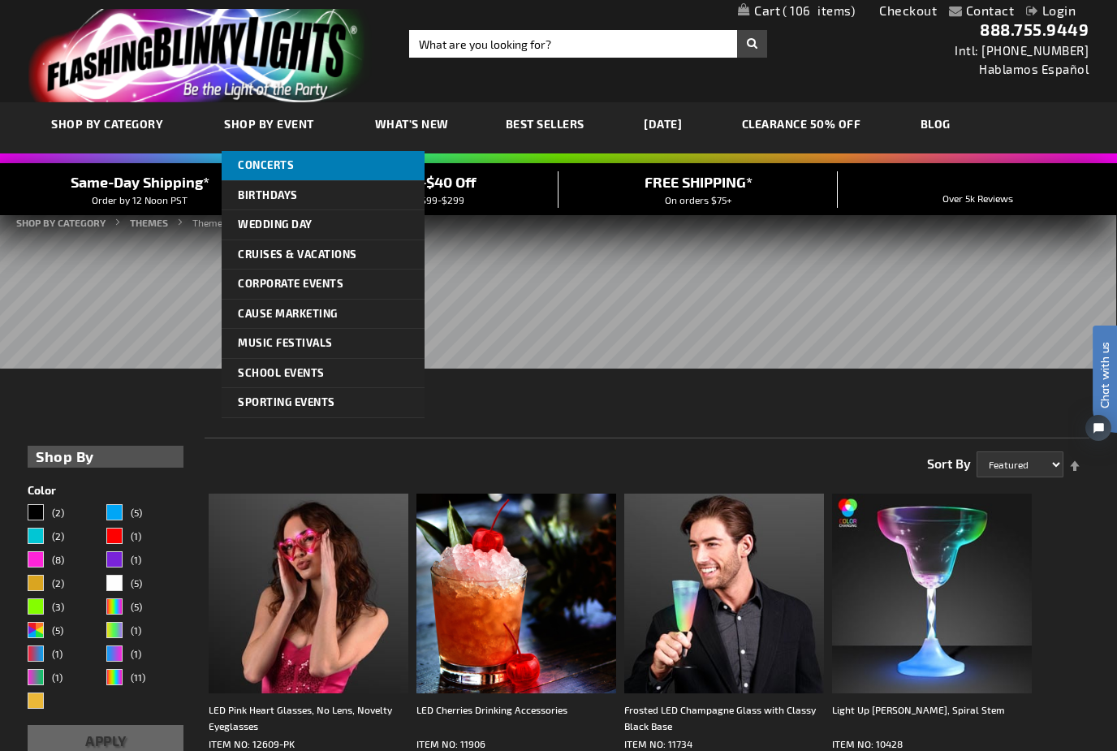
click at [244, 163] on span "Concerts" at bounding box center [266, 164] width 56 height 13
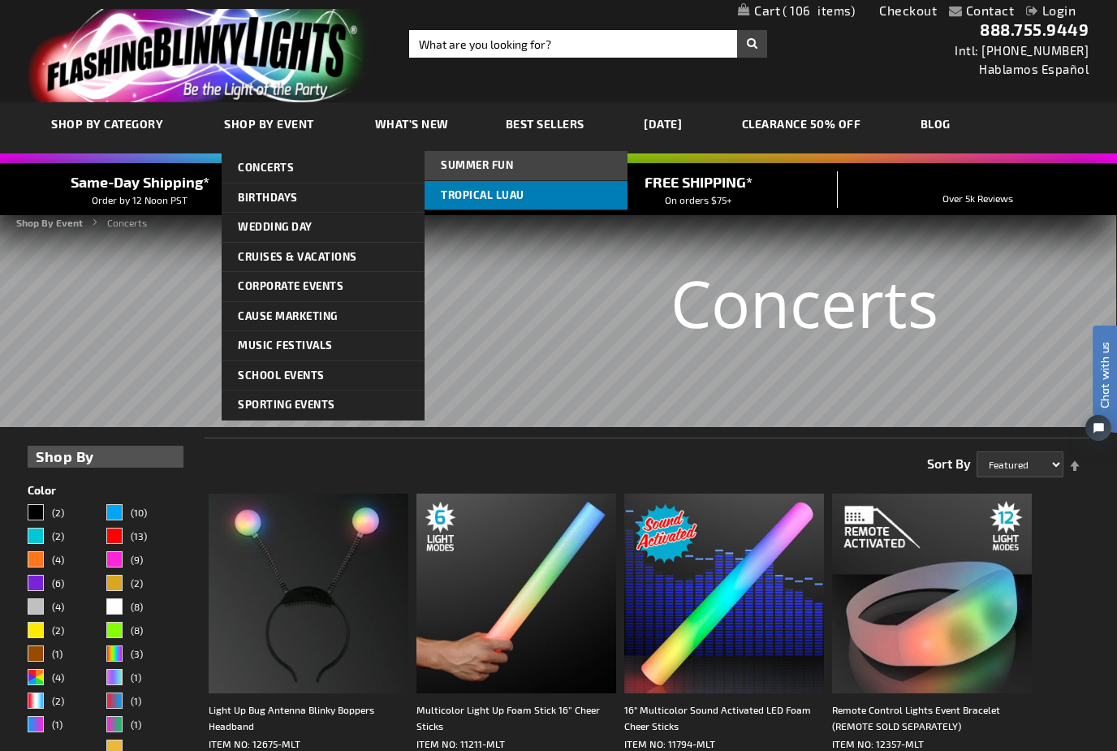
click at [472, 203] on link "Tropical Luau" at bounding box center [526, 195] width 203 height 29
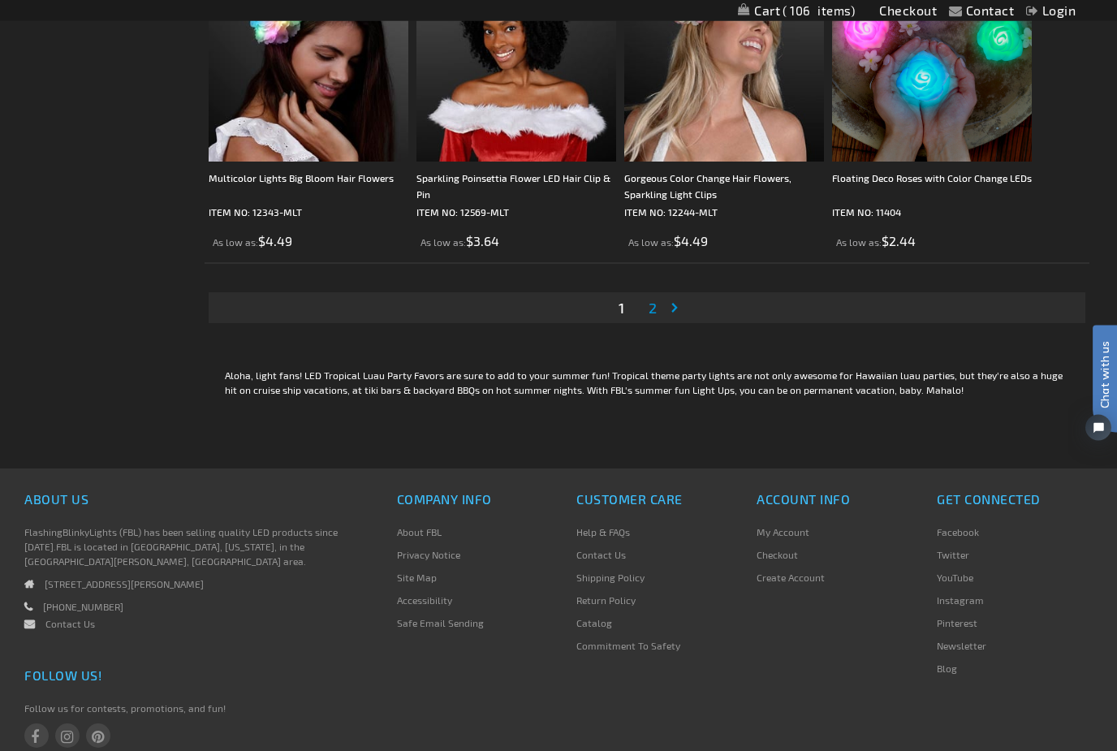
scroll to position [4712, 0]
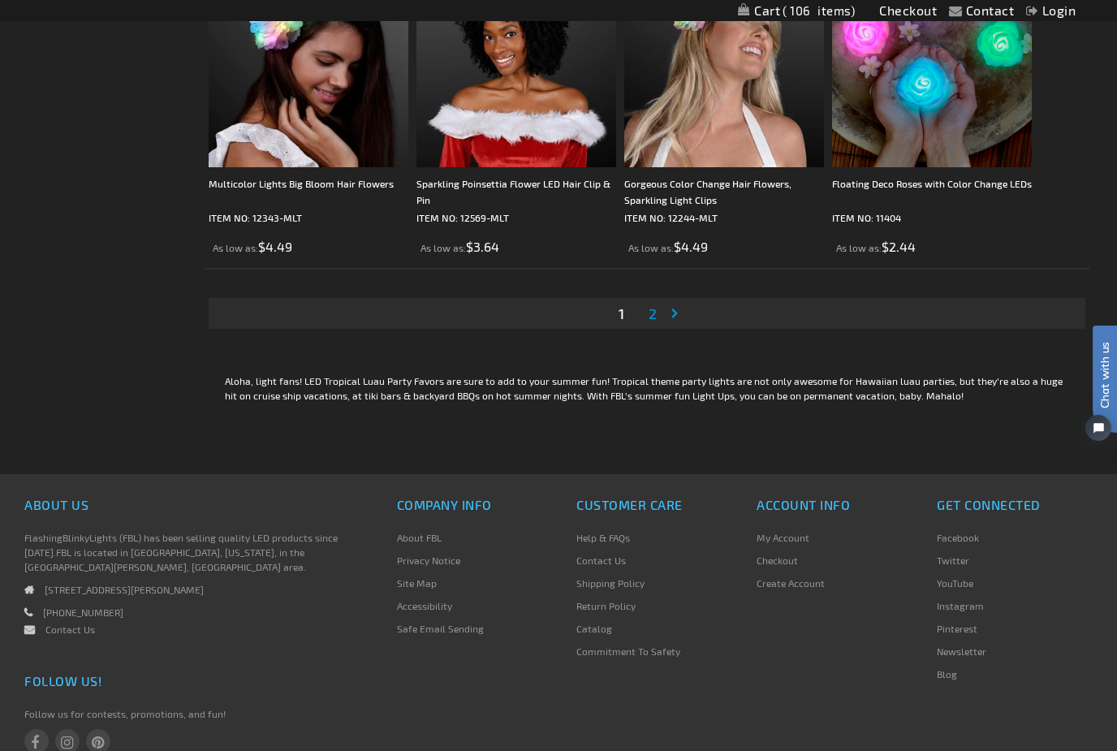
click at [659, 316] on link "Page 2" at bounding box center [653, 313] width 15 height 24
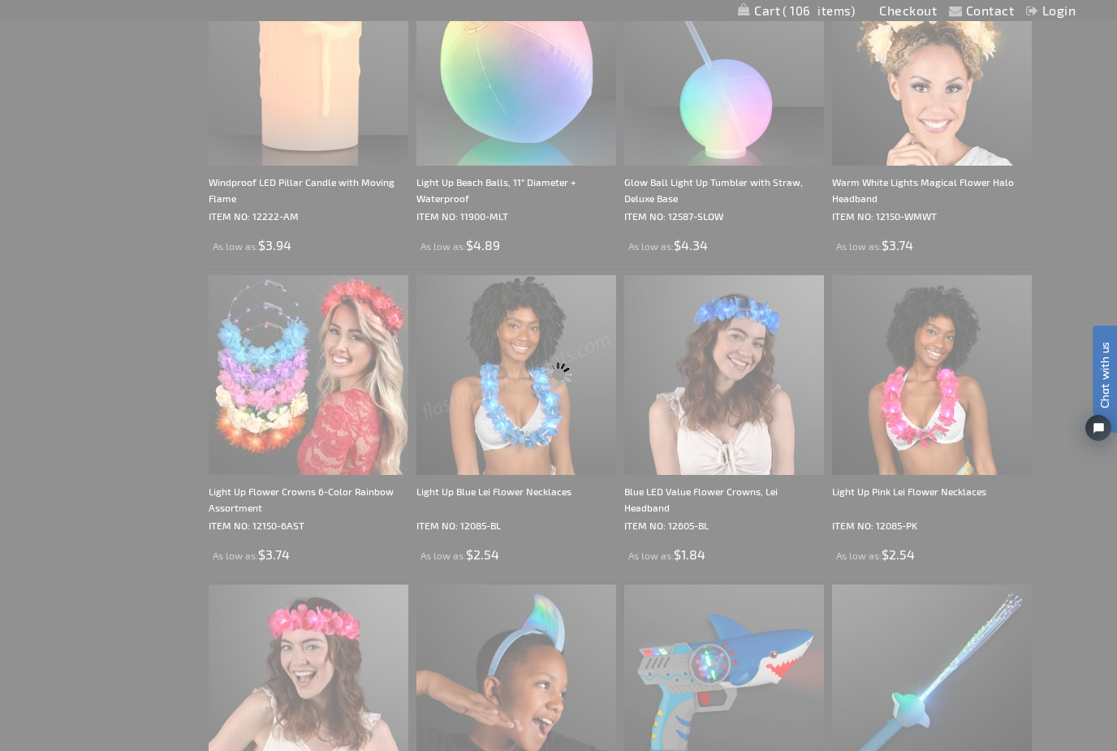
scroll to position [0, 0]
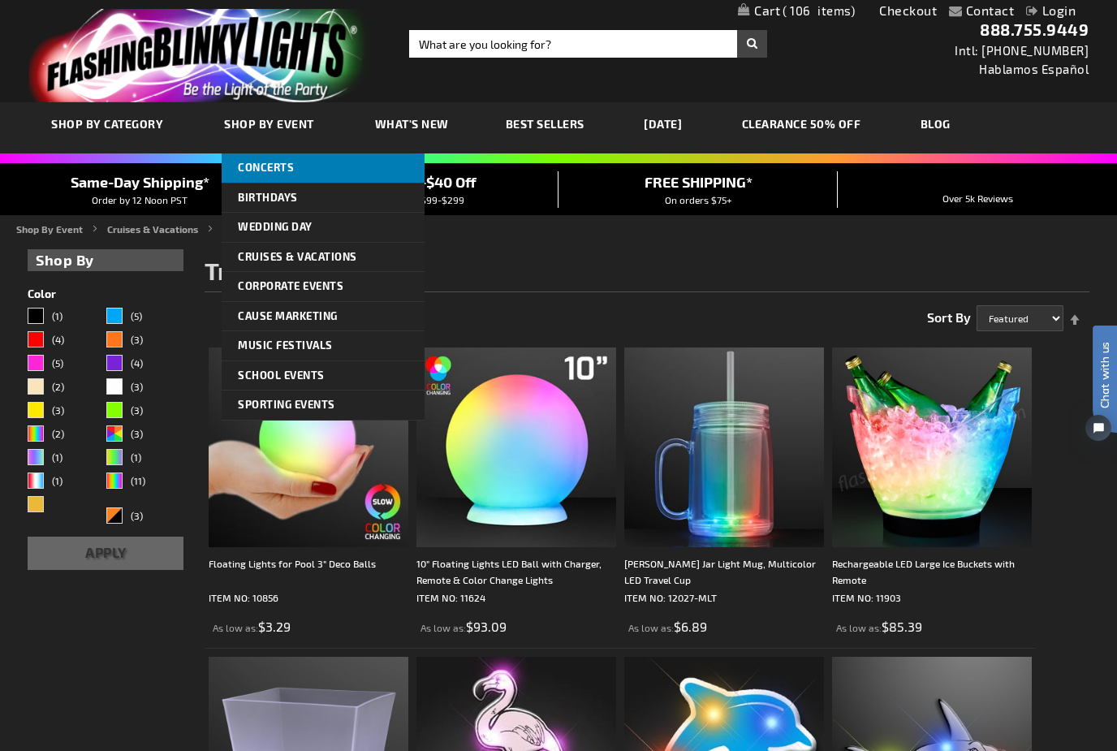
click at [248, 163] on span "Concerts" at bounding box center [266, 167] width 56 height 13
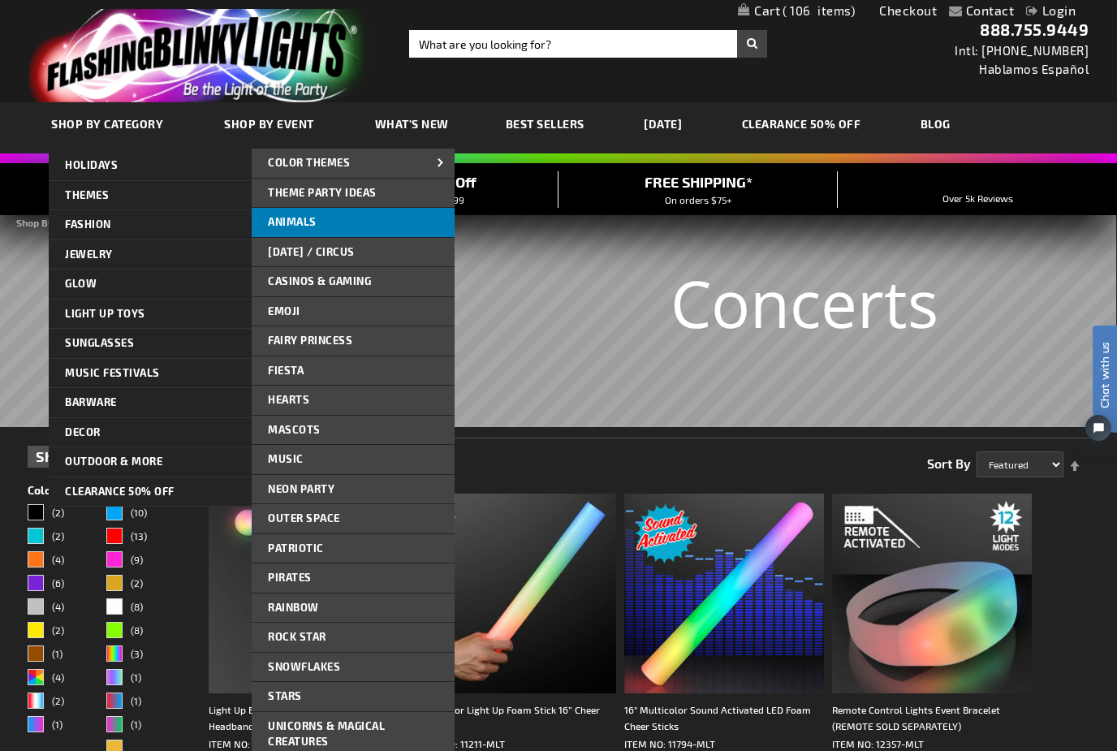
click at [289, 224] on span "Animals" at bounding box center [292, 221] width 49 height 13
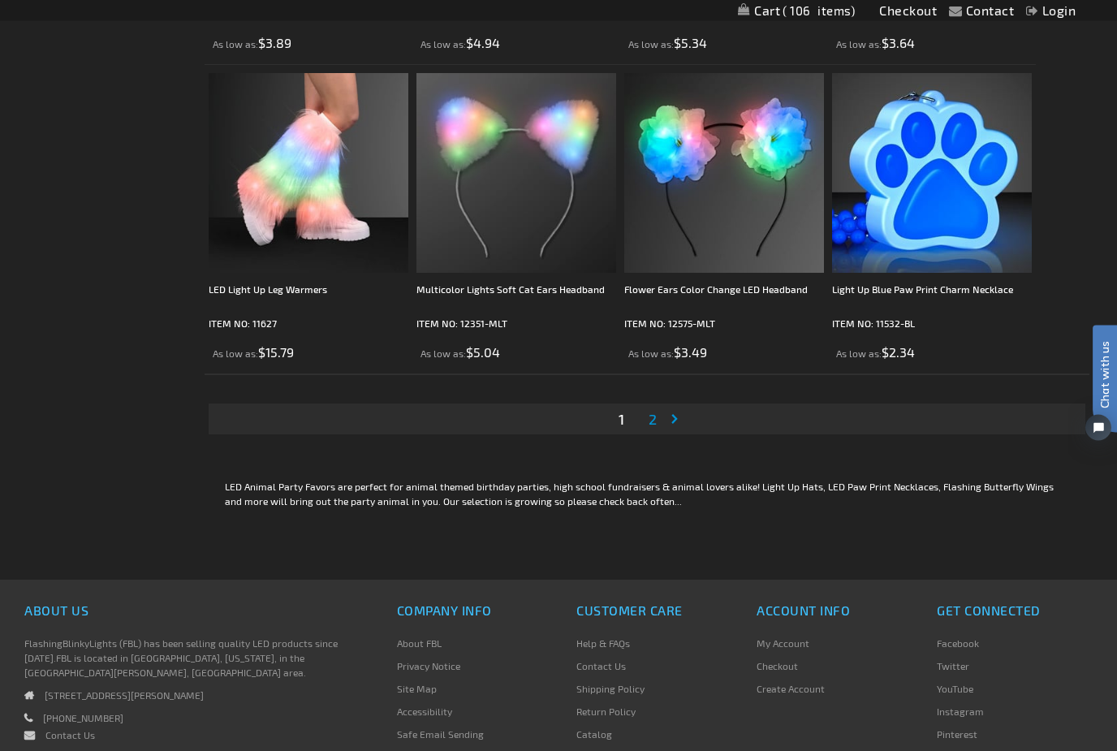
scroll to position [4593, 0]
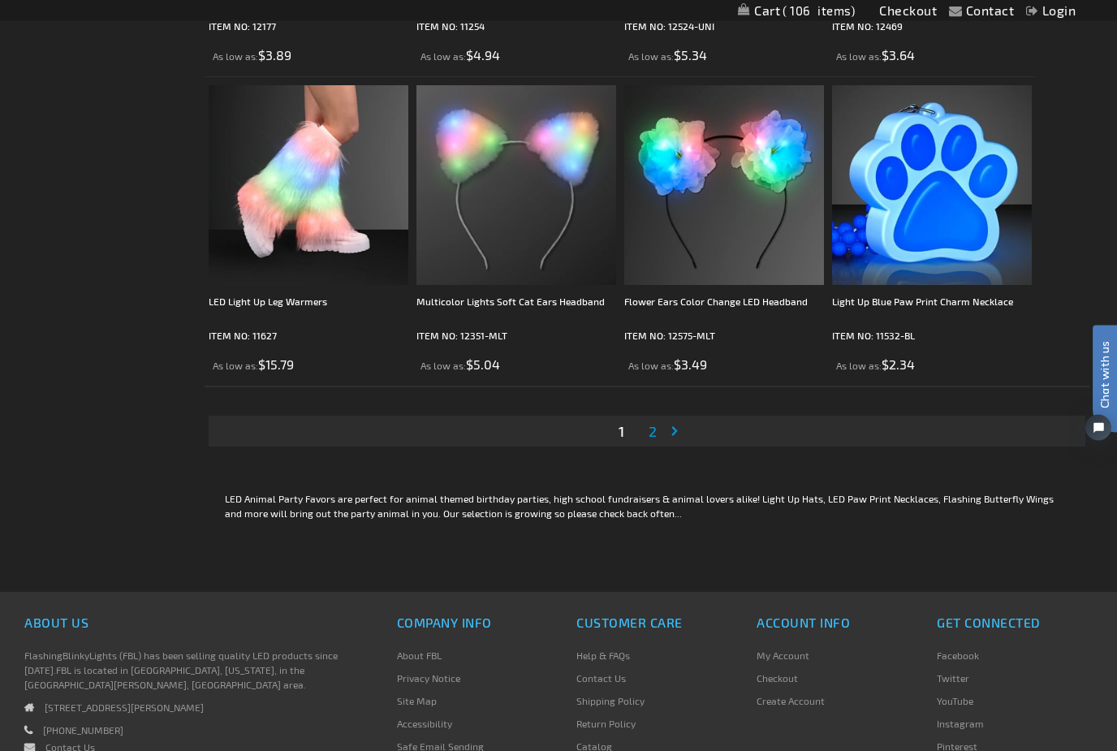
click at [670, 432] on link "Page Next" at bounding box center [678, 432] width 16 height 24
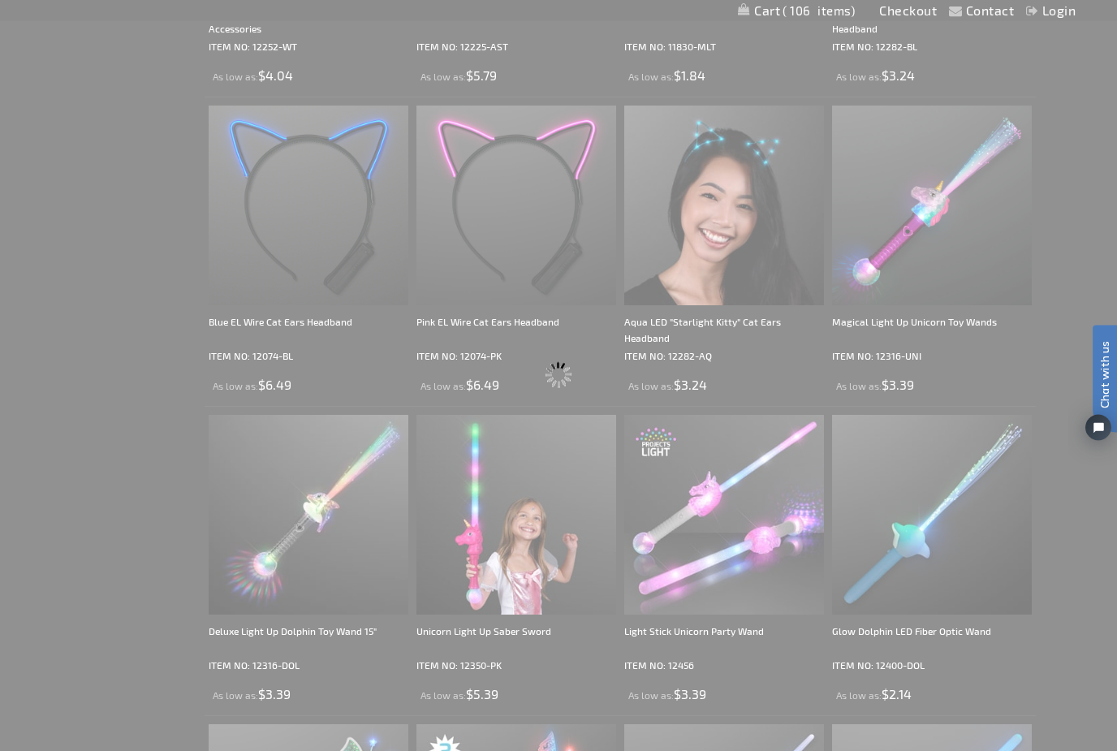
scroll to position [0, 0]
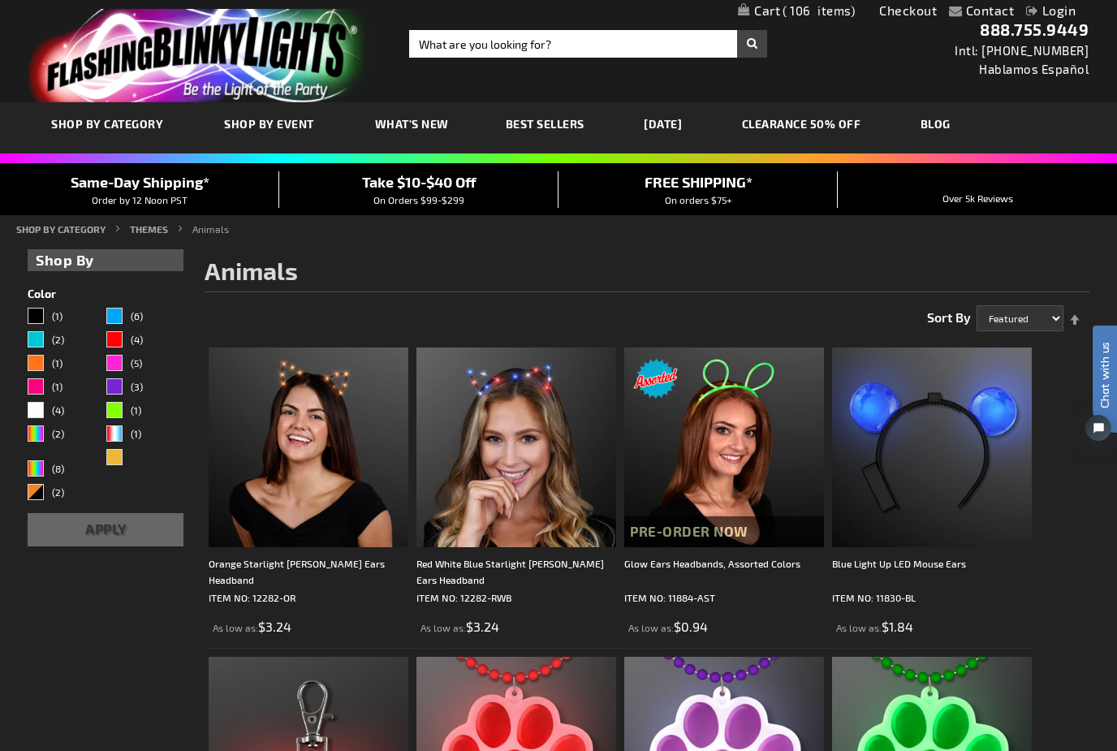
click at [814, 10] on span "106" at bounding box center [819, 10] width 72 height 15
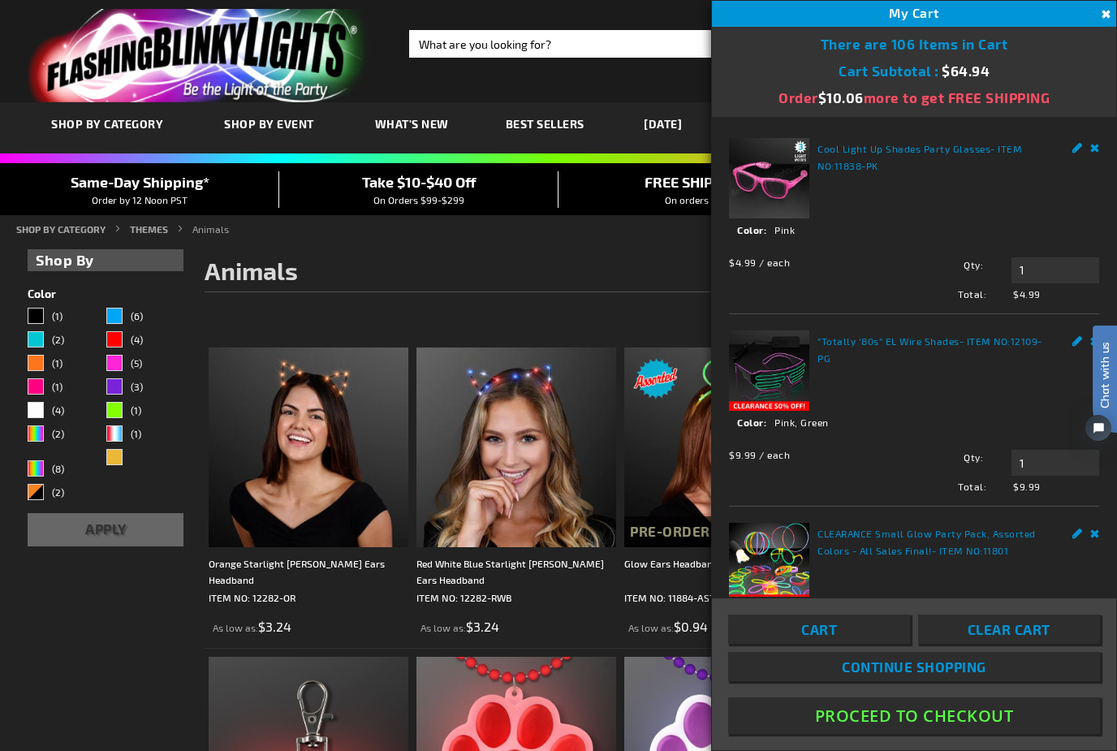
click at [1078, 346] on div "Chat with us" at bounding box center [1097, 400] width 41 height 114
click at [1077, 346] on div "Chat with us" at bounding box center [1097, 400] width 41 height 114
click at [1087, 344] on div "Chat with us" at bounding box center [1097, 400] width 41 height 114
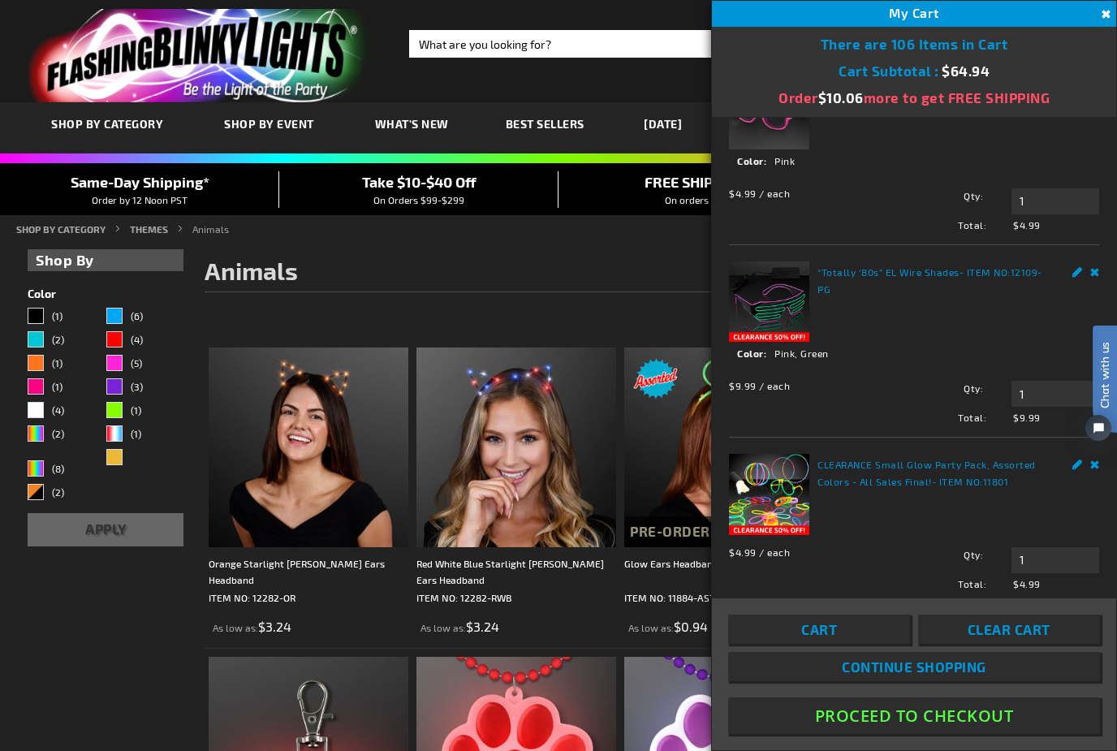
scroll to position [107, 0]
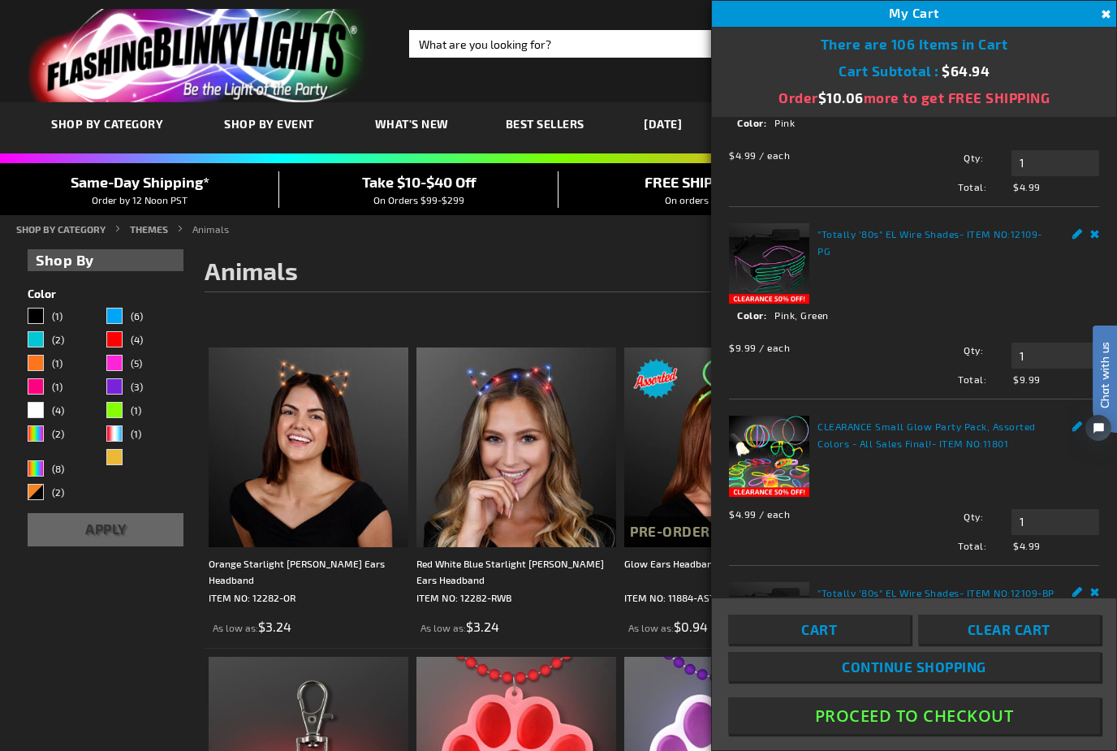
click at [1096, 231] on link "Remove" at bounding box center [1096, 231] width 10 height 17
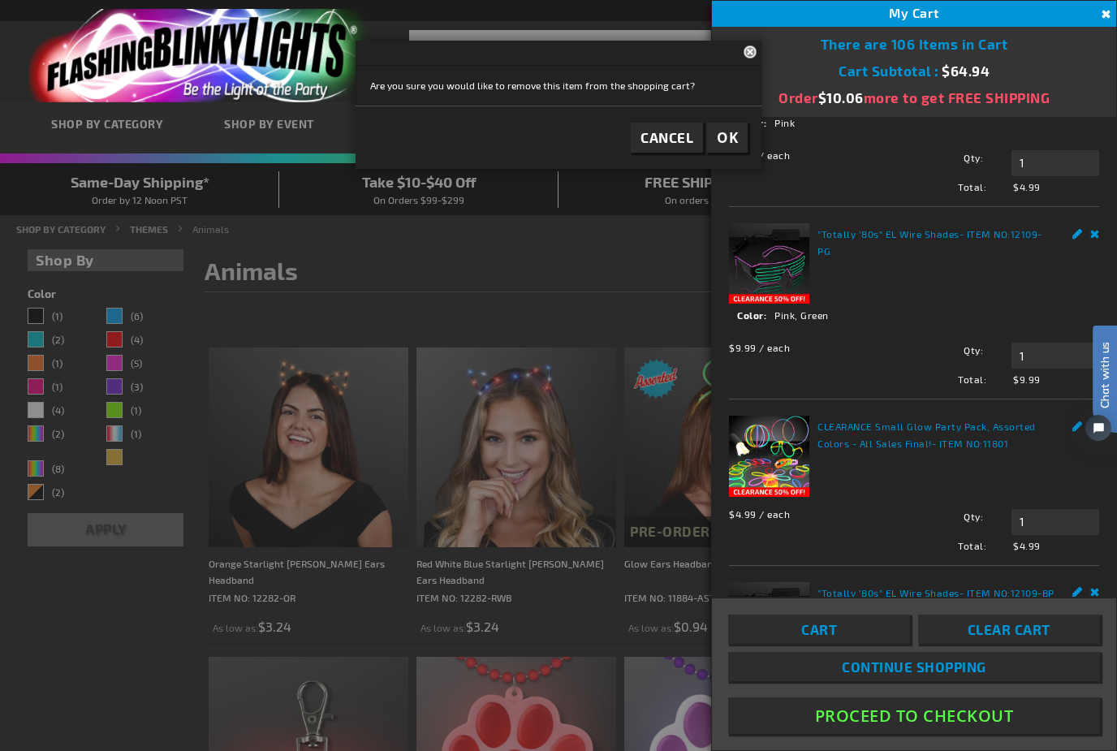
click at [735, 140] on span "OK" at bounding box center [727, 137] width 21 height 19
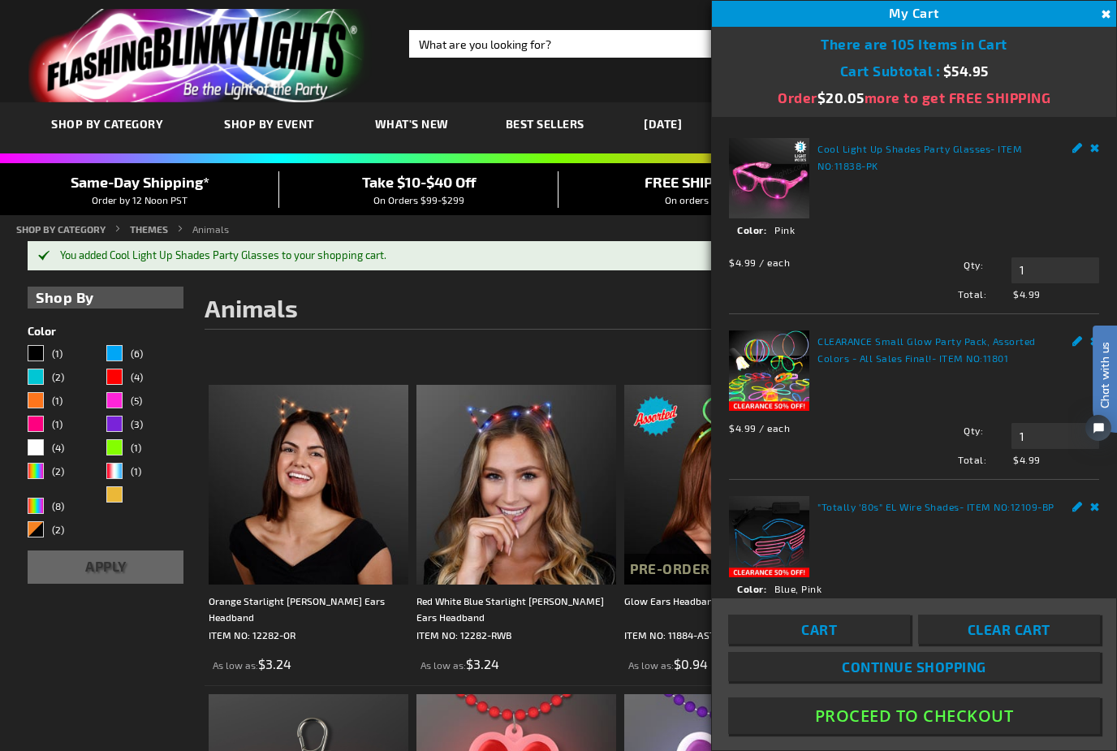
click at [837, 637] on span "Cart" at bounding box center [820, 629] width 36 height 16
click at [861, 644] on link "Cart" at bounding box center [819, 629] width 182 height 29
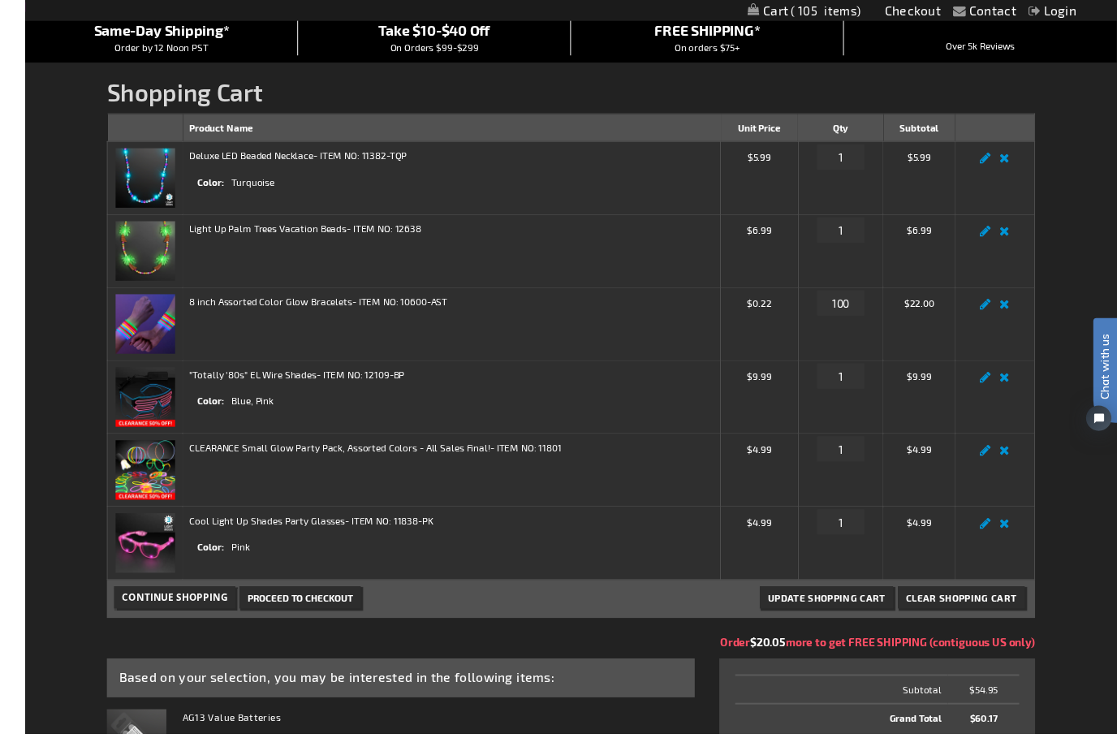
scroll to position [283, 0]
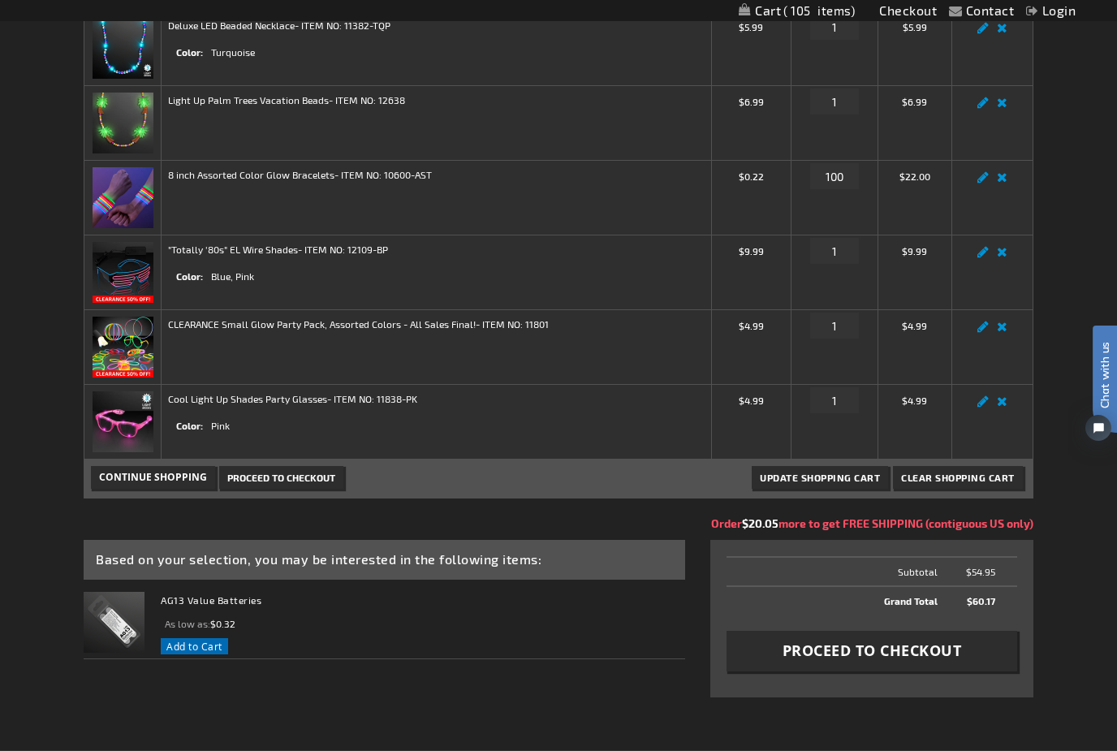
click at [190, 648] on span "Add to Cart" at bounding box center [194, 646] width 56 height 13
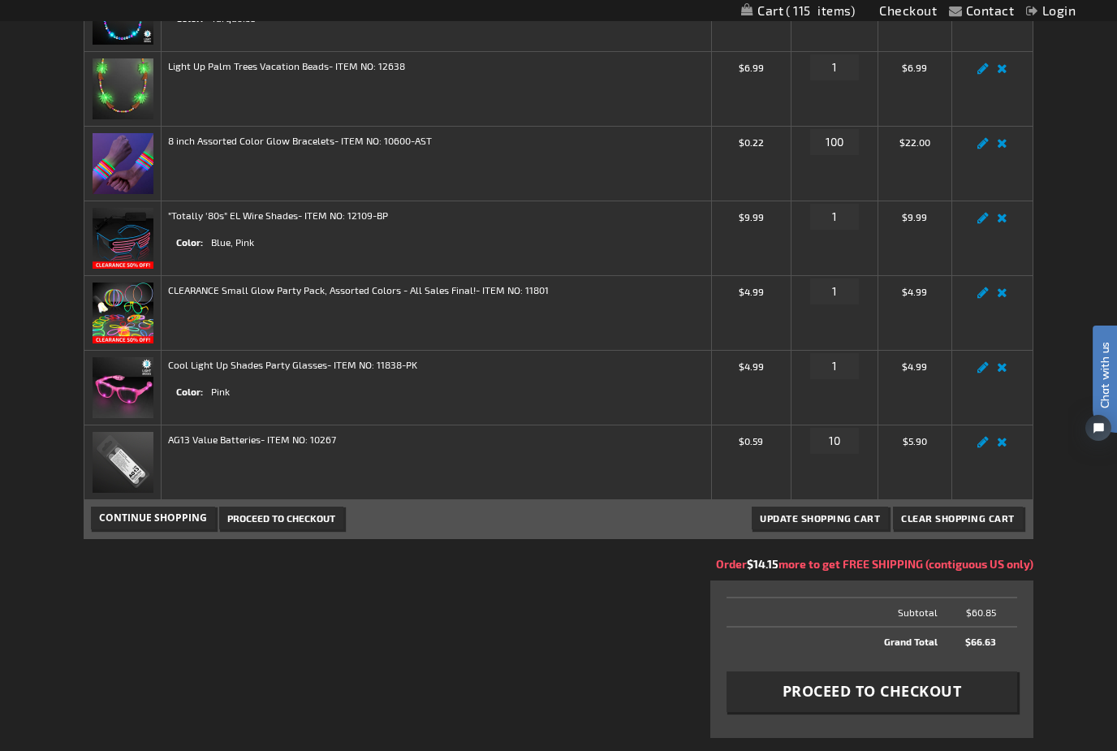
scroll to position [373, 0]
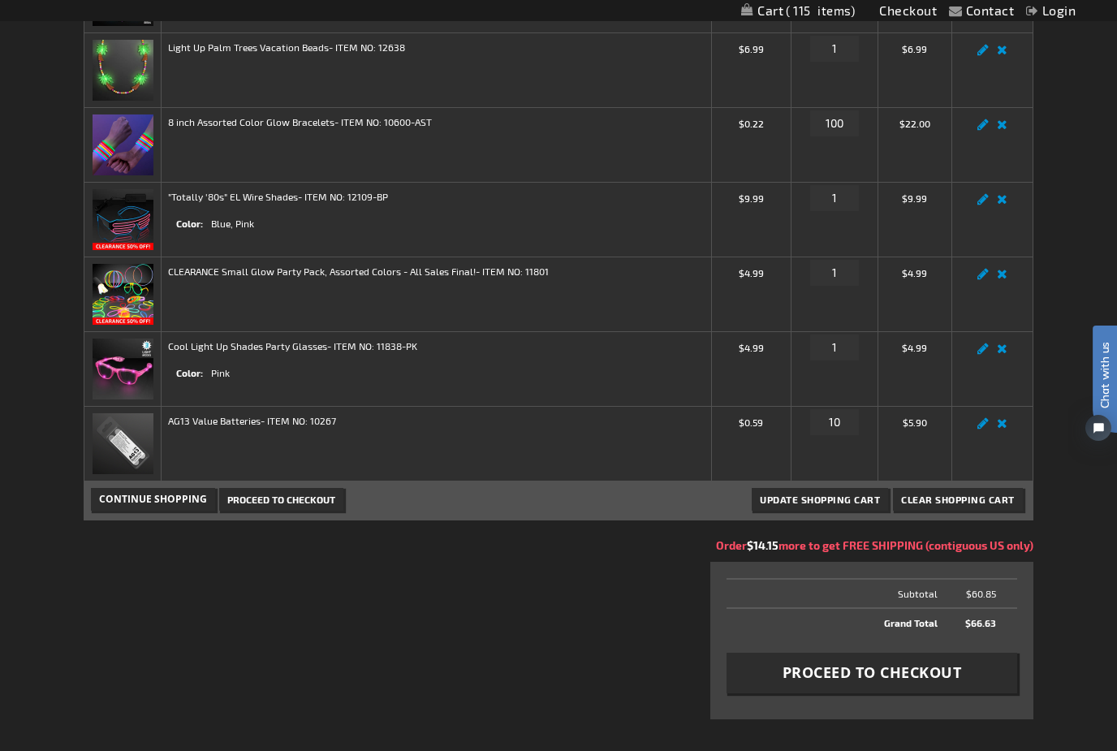
click at [959, 675] on span "Proceed to Checkout" at bounding box center [872, 673] width 179 height 20
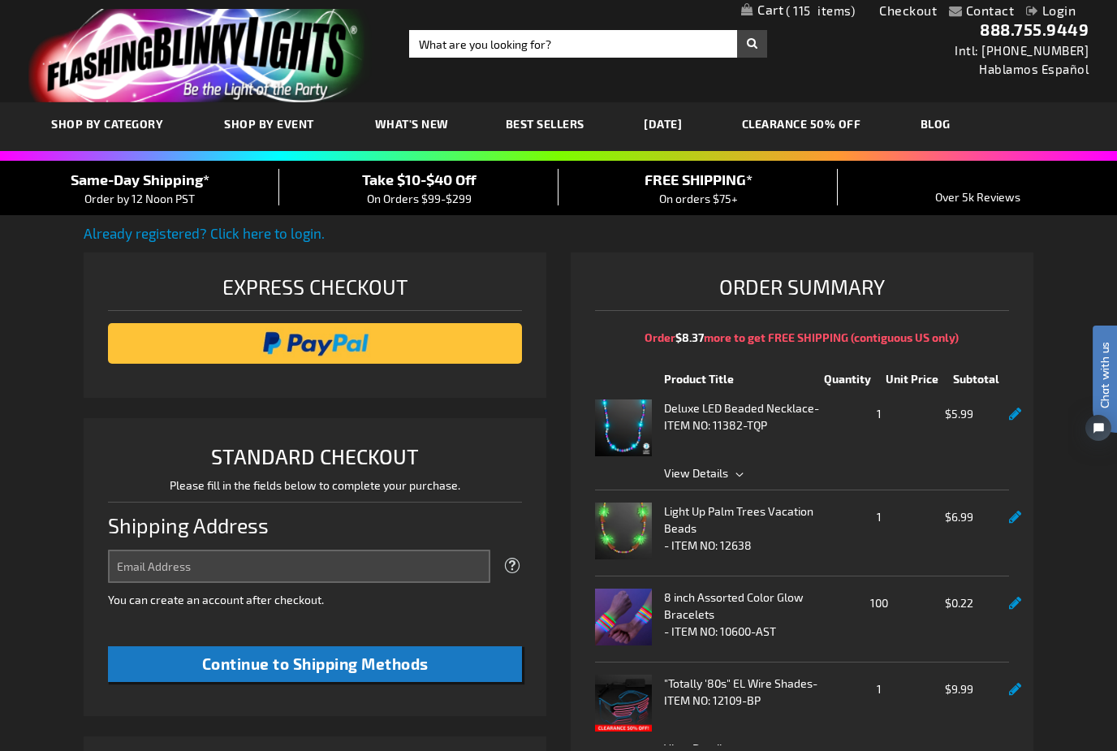
select select "US"
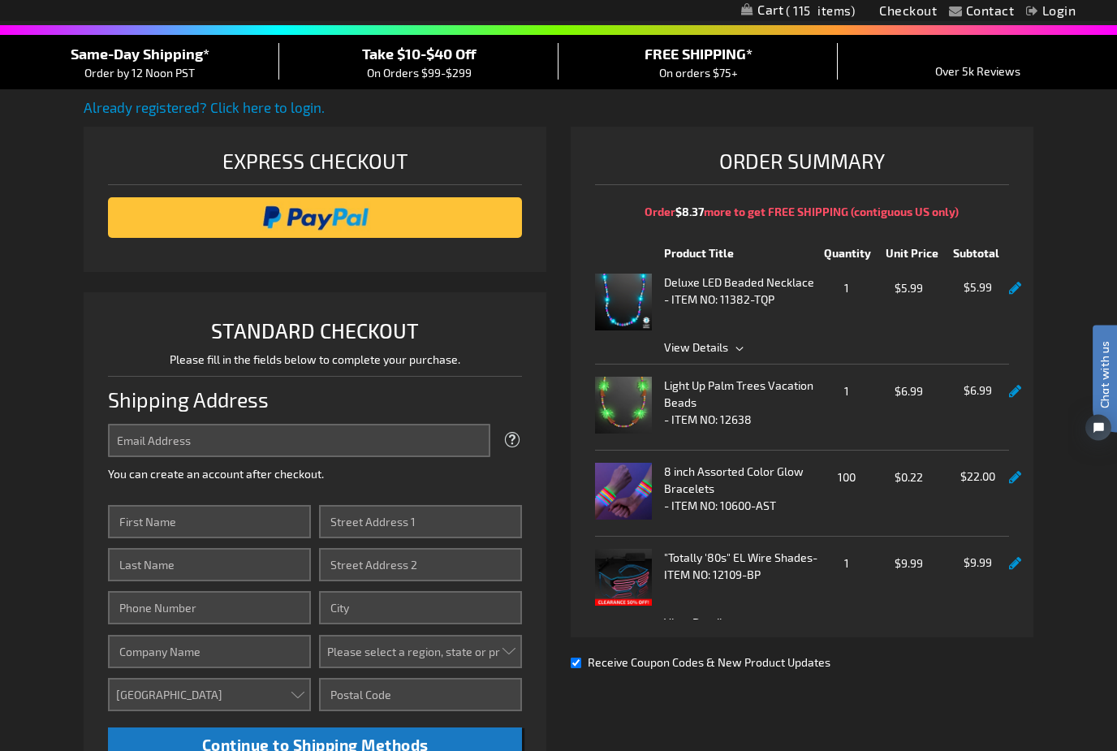
scroll to position [126, 0]
click at [171, 443] on input "Email Address" at bounding box center [299, 440] width 382 height 33
type input "[EMAIL_ADDRESS][DOMAIN_NAME]"
click at [123, 527] on input "First Name" at bounding box center [209, 521] width 203 height 33
type input "Karen"
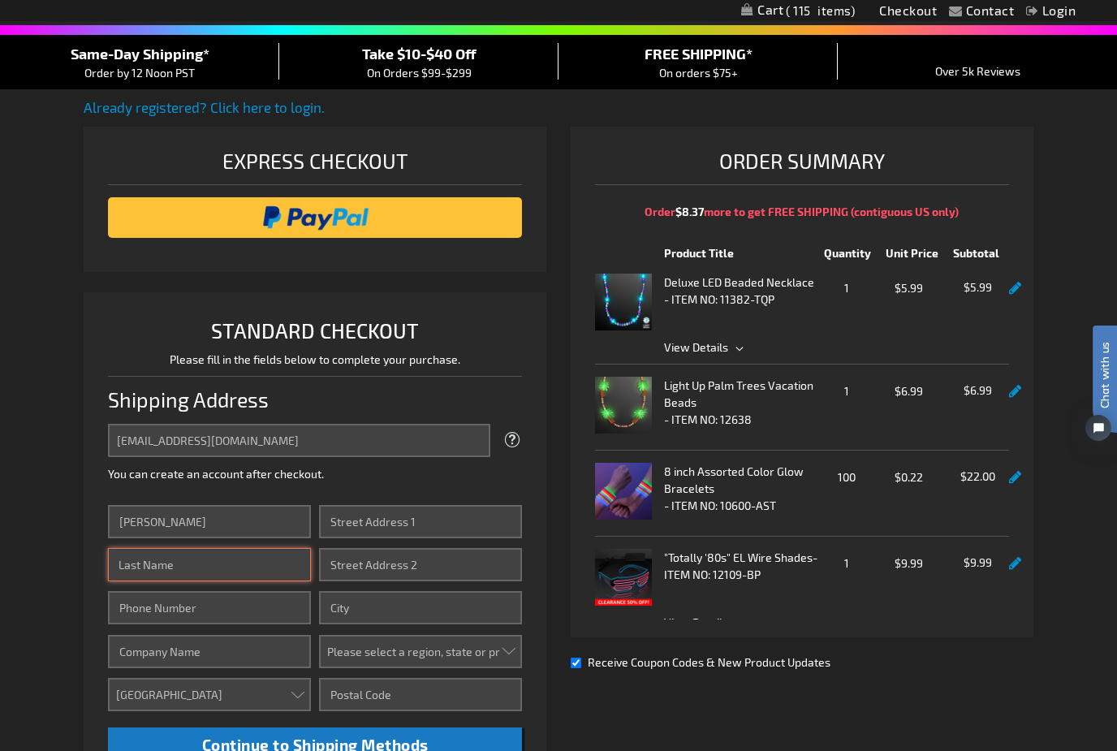
click at [155, 576] on input "Last Name" at bounding box center [209, 564] width 203 height 33
type input "Nothdurft"
click at [355, 529] on input "Street Address: Line 1" at bounding box center [420, 521] width 203 height 33
type input "3315 Skyline Loop"
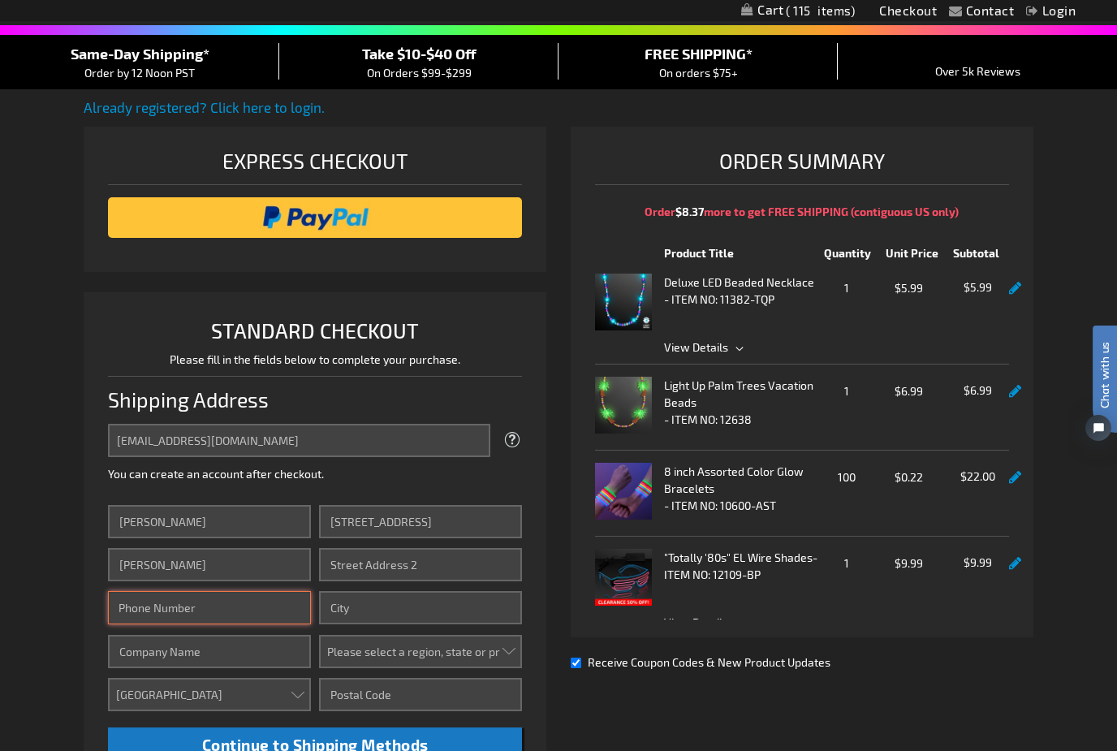
click at [128, 607] on input "Phone Number" at bounding box center [209, 607] width 203 height 33
type input "7193714280"
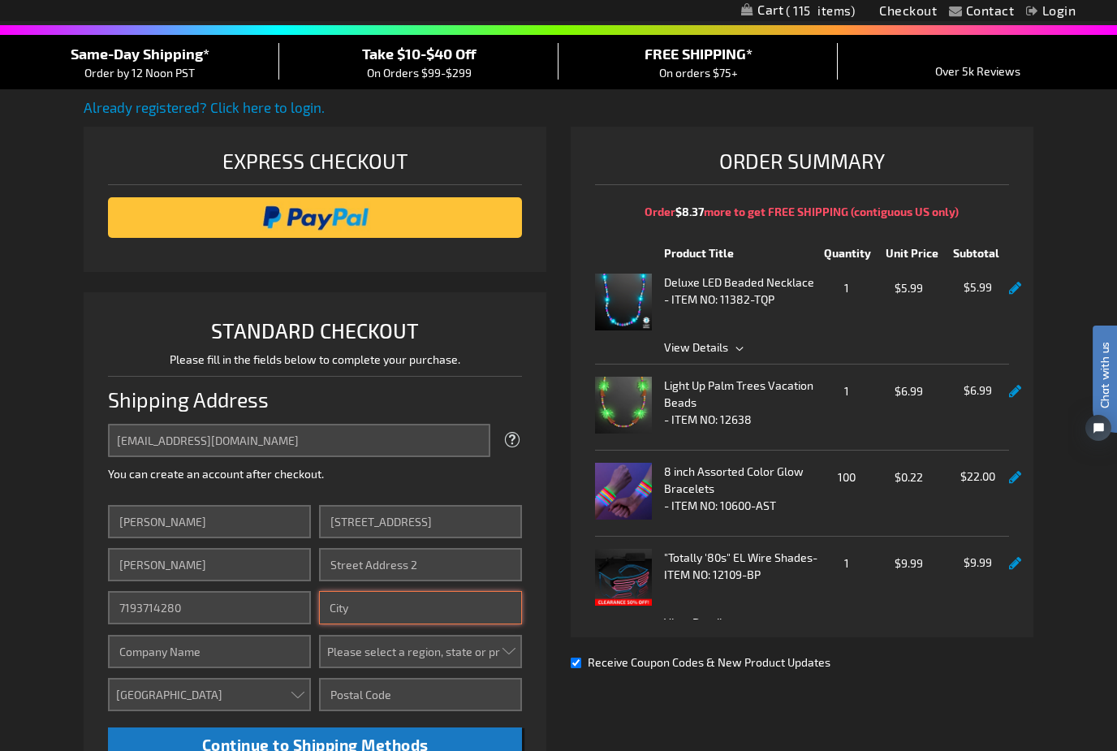
click at [344, 616] on input "City" at bounding box center [420, 607] width 203 height 33
type input "Canon city"
click at [514, 657] on select "Please select a region, state or province. Alabama Alaska Arizona Arkansas Cali…" at bounding box center [420, 651] width 203 height 33
select select "13"
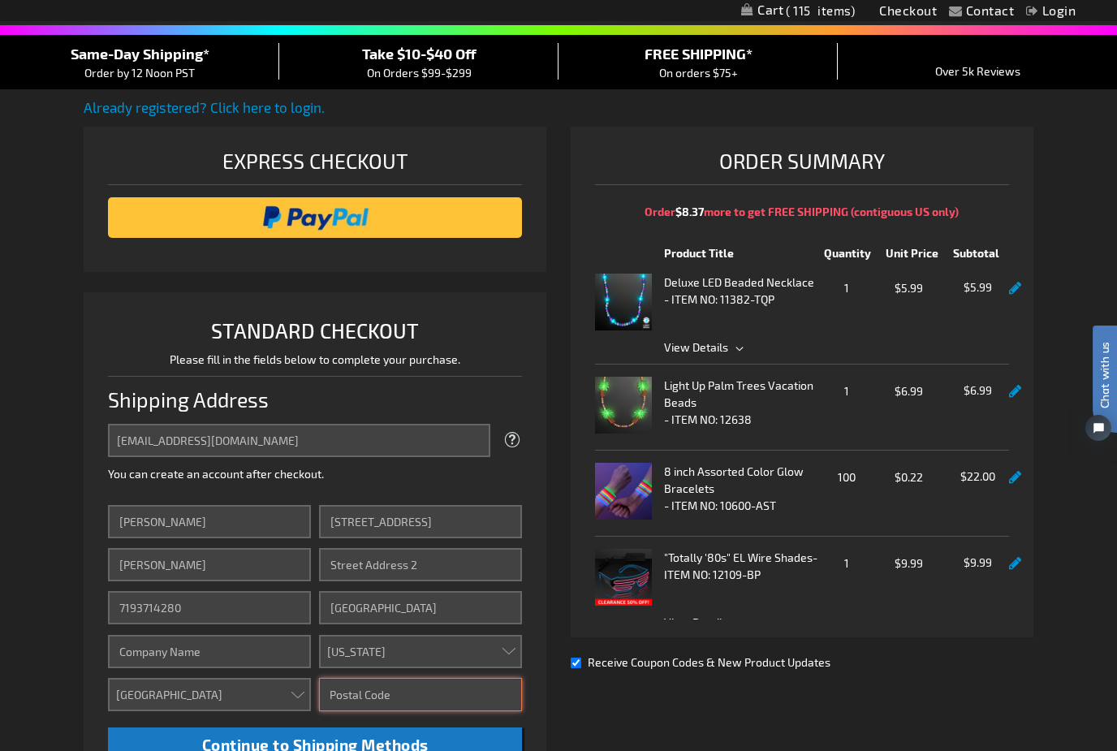
click at [500, 704] on input "Zip/Postal Code" at bounding box center [420, 694] width 203 height 33
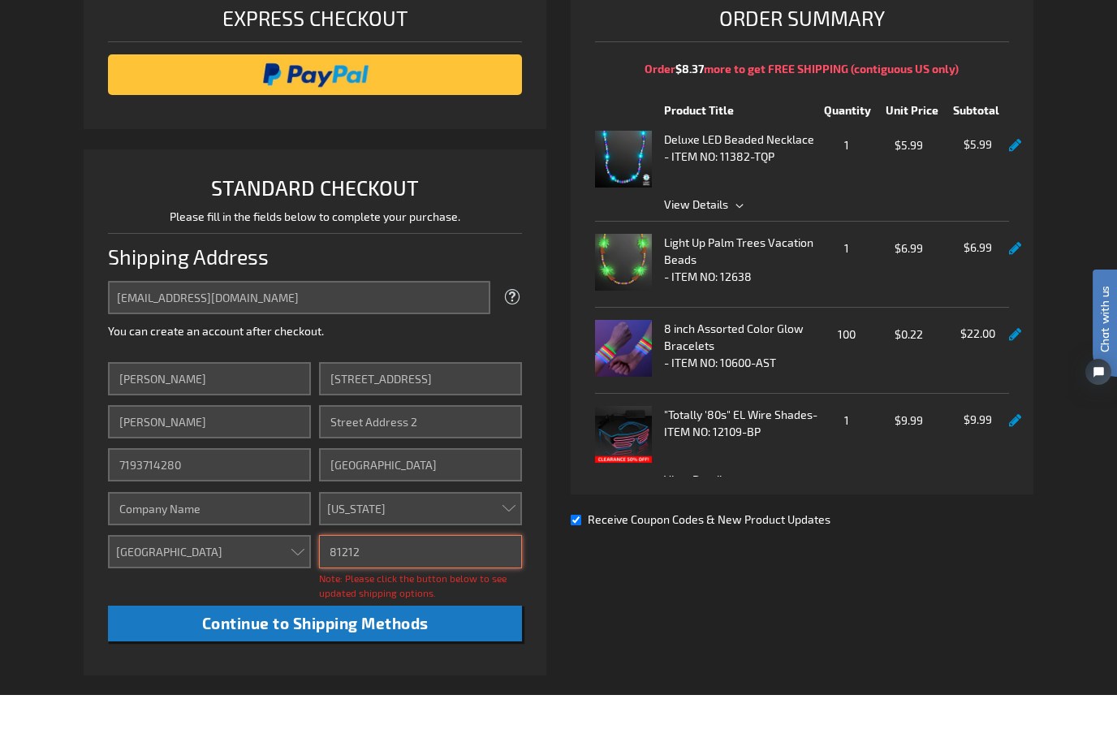
scroll to position [225, 0]
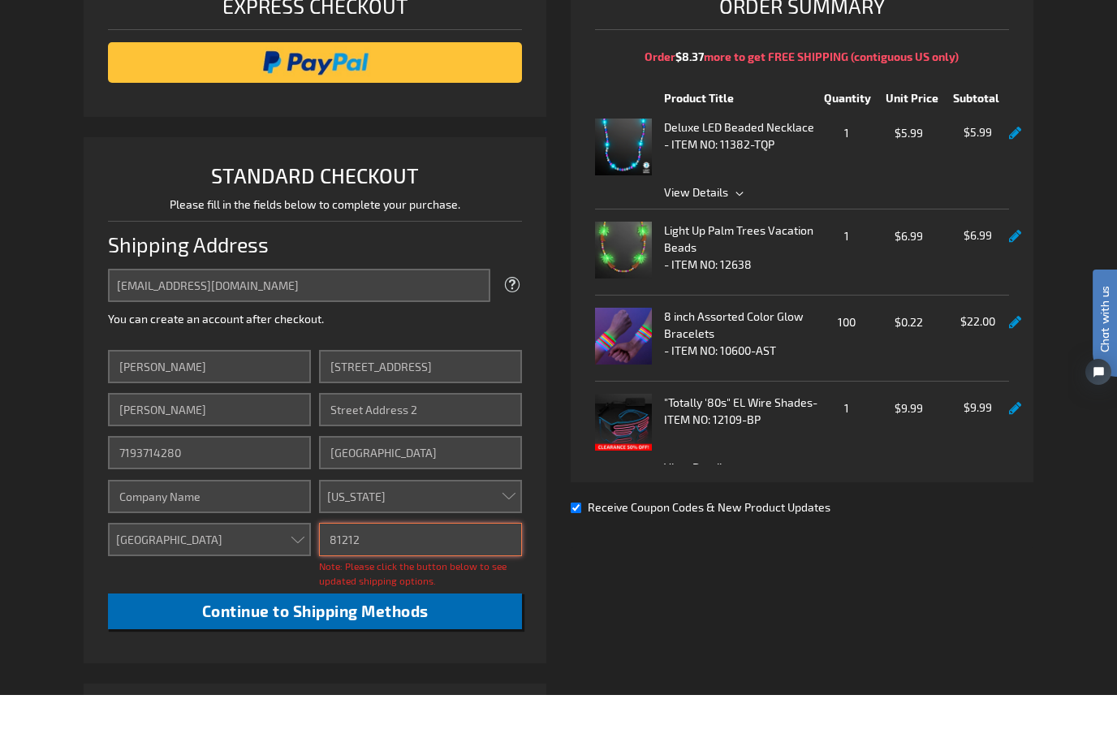
type input "81212"
click at [256, 650] on button "Continue to Shipping Methods" at bounding box center [315, 668] width 414 height 37
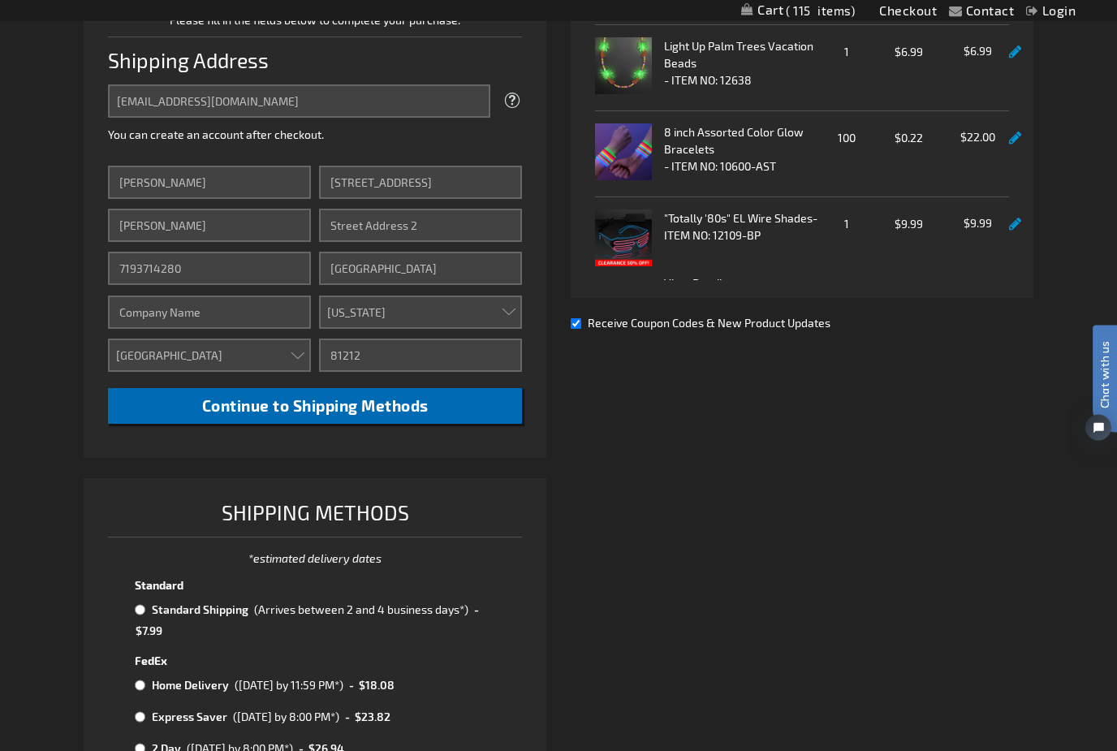
scroll to position [474, 0]
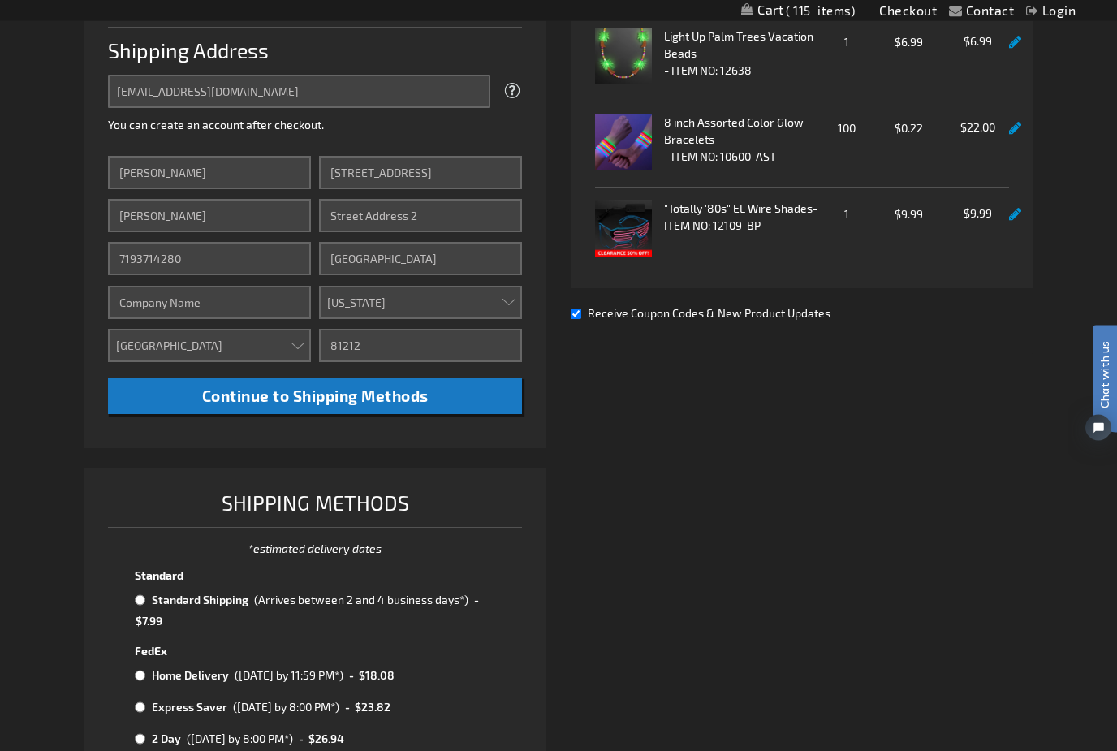
click at [140, 594] on input "radio" at bounding box center [140, 600] width 11 height 13
radio input "true"
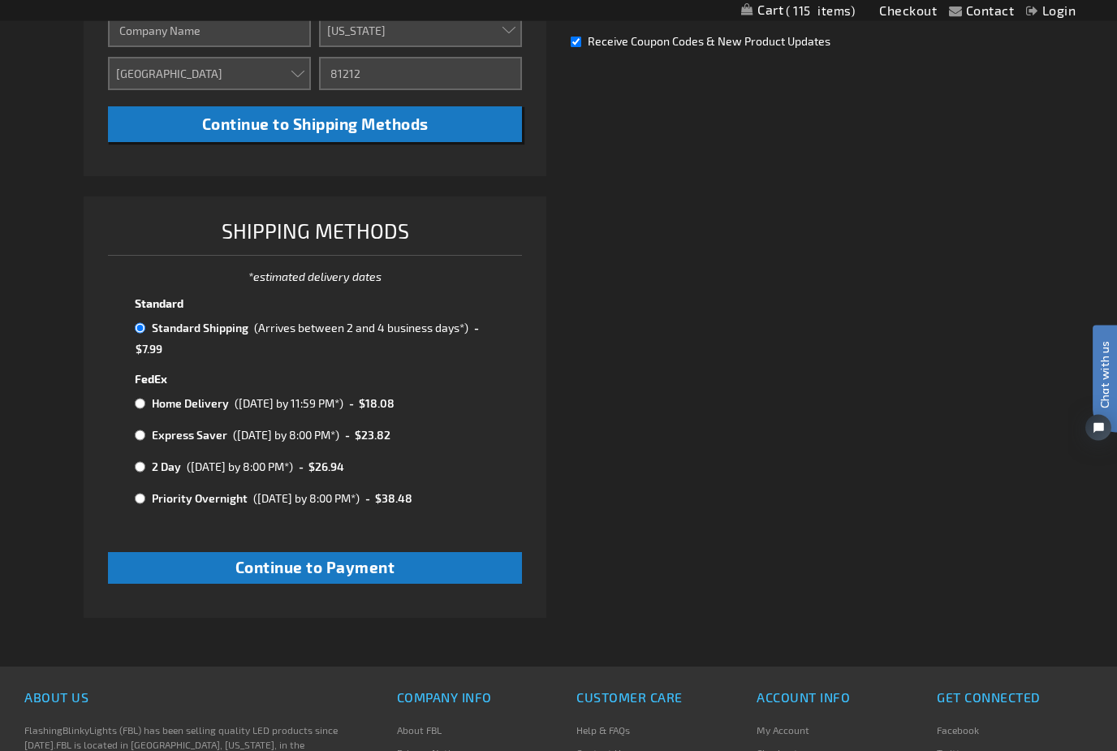
scroll to position [783, 0]
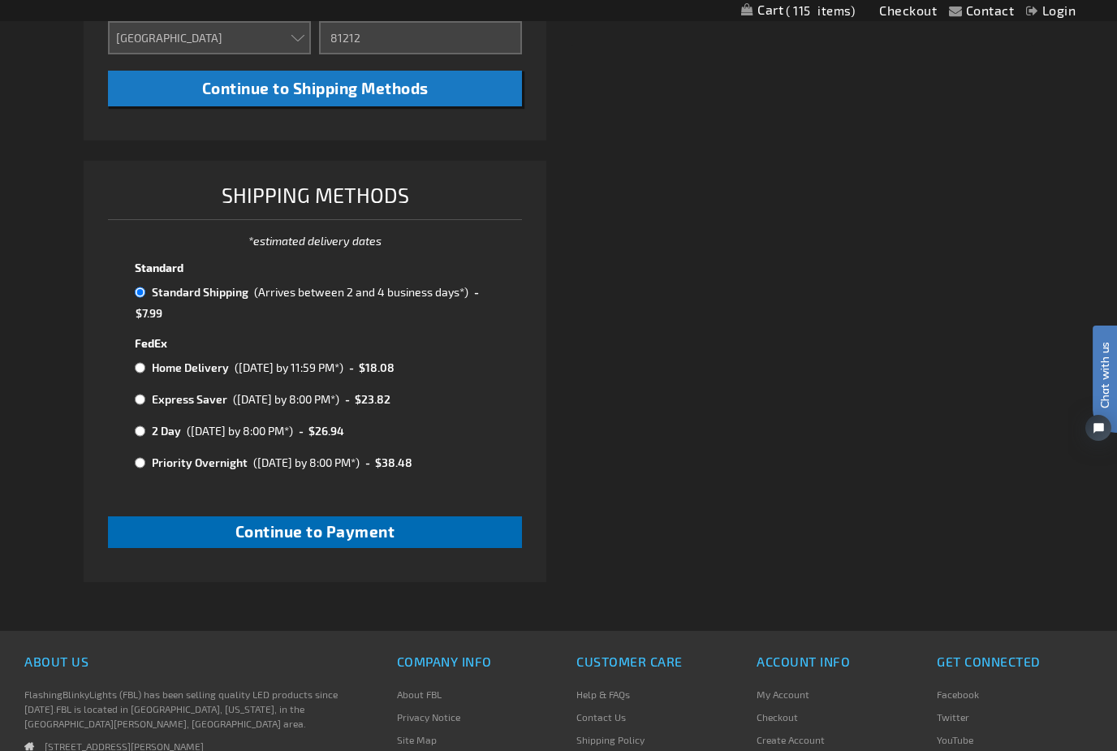
click at [297, 525] on span "Continue to Payment" at bounding box center [315, 531] width 160 height 19
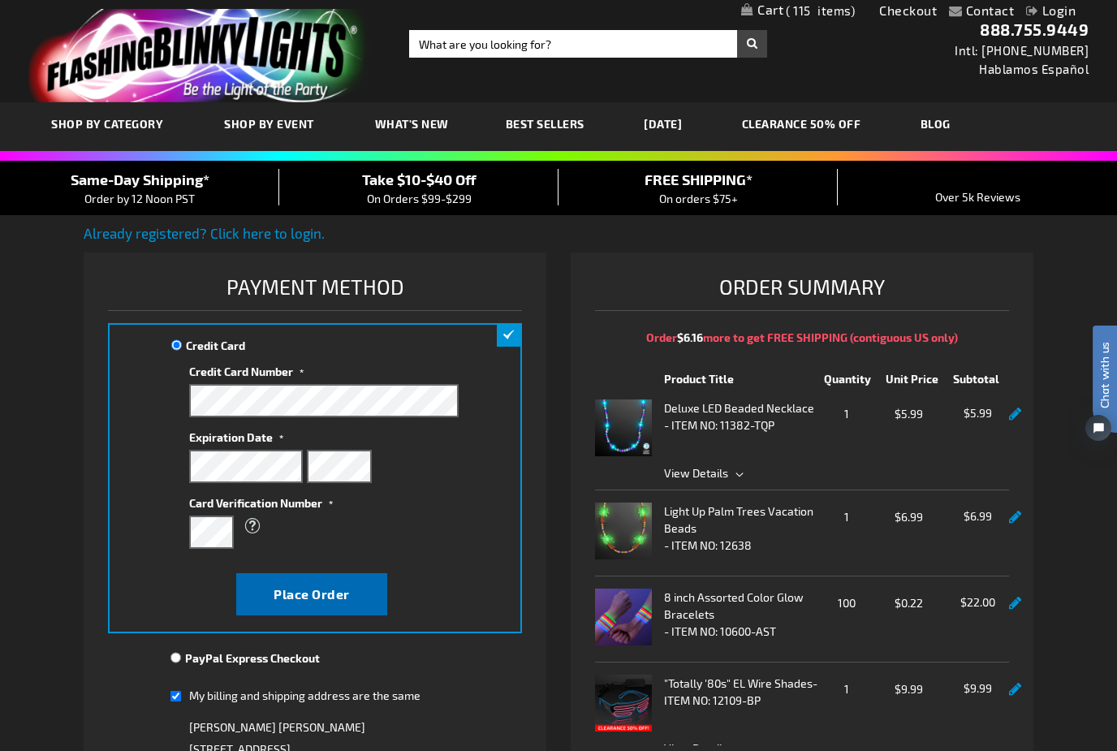
click at [352, 602] on button "Place Order" at bounding box center [311, 594] width 151 height 42
